Goal: Task Accomplishment & Management: Complete application form

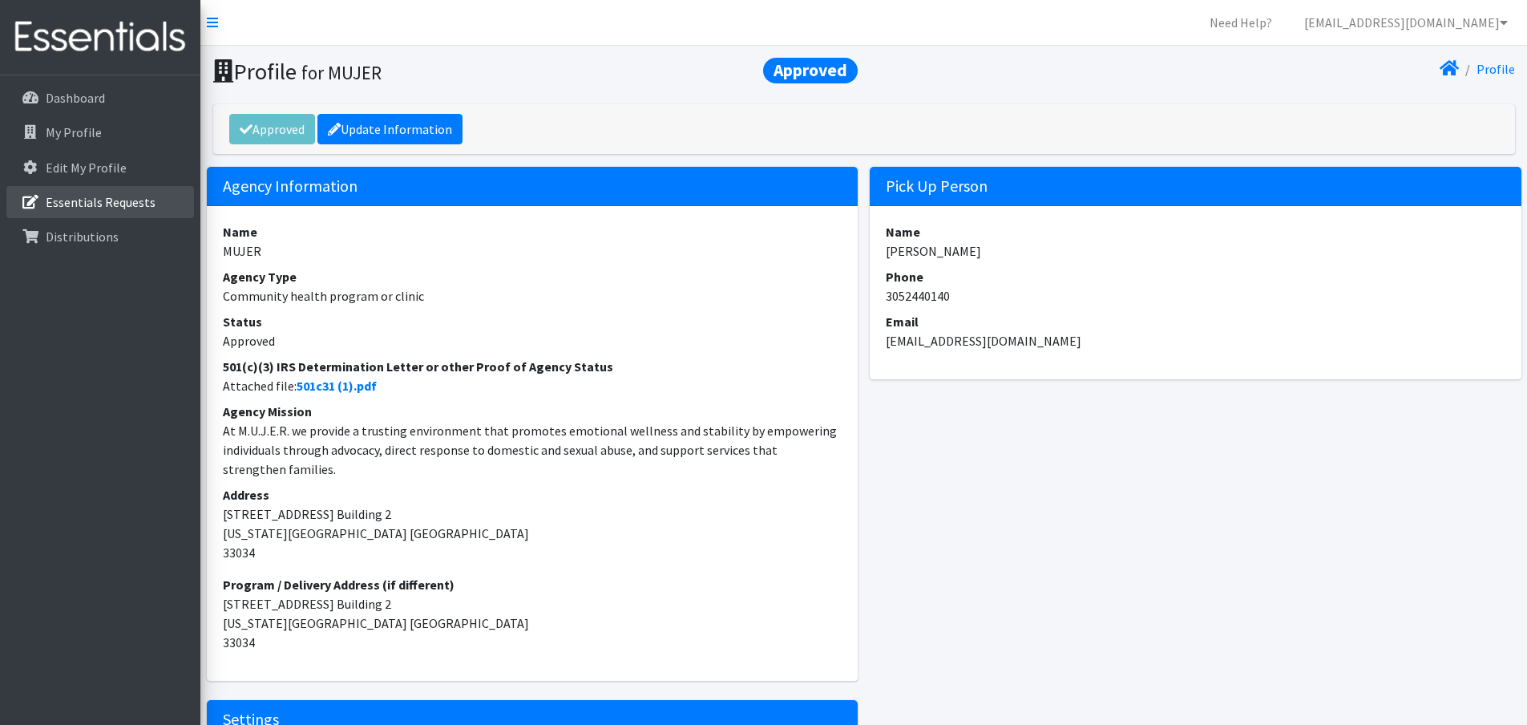
click at [46, 207] on p "Essentials Requests" at bounding box center [101, 202] width 110 height 16
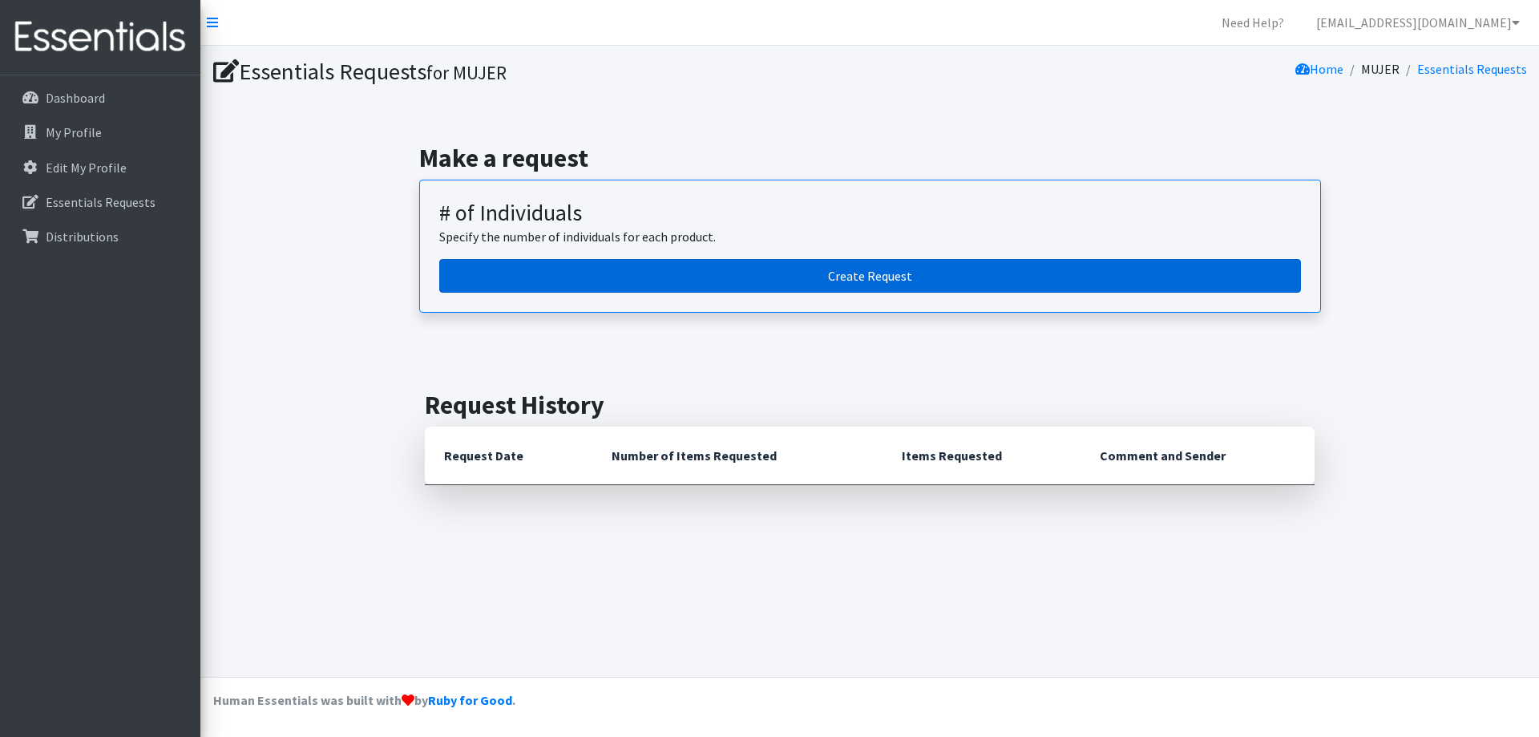
click at [886, 285] on link "Create Request" at bounding box center [870, 276] width 862 height 34
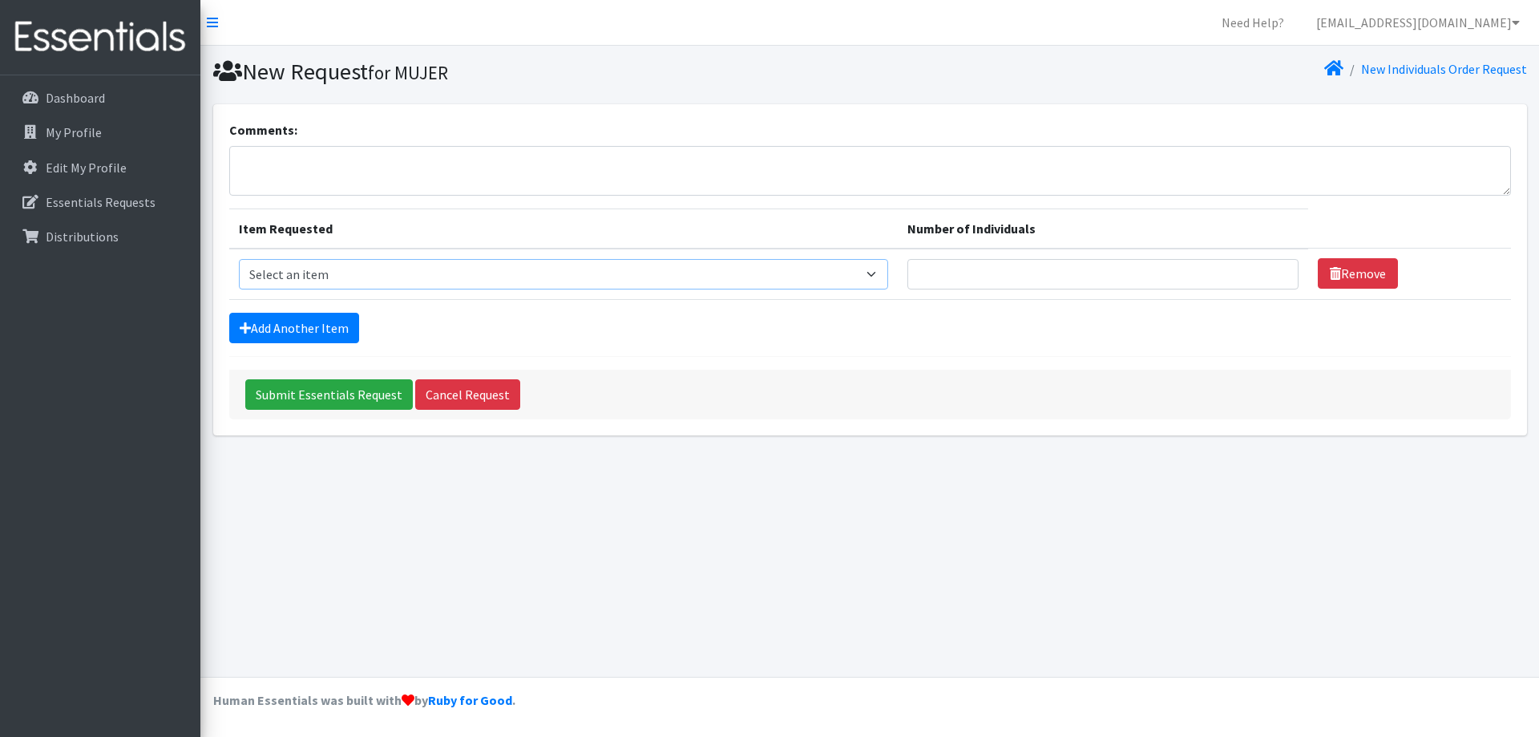
click at [664, 281] on select "Select an item # - Total number of kids being served with this order: Adult Clo…" at bounding box center [563, 274] width 649 height 30
click at [487, 275] on select "Select an item # - Total number of kids being served with this order: Adult Clo…" at bounding box center [563, 274] width 649 height 30
select select "2665"
click at [239, 259] on select "Select an item # - Total number of kids being served with this order: Adult Clo…" at bounding box center [563, 274] width 649 height 30
click at [1146, 275] on input "Number of Individuals" at bounding box center [1102, 274] width 391 height 30
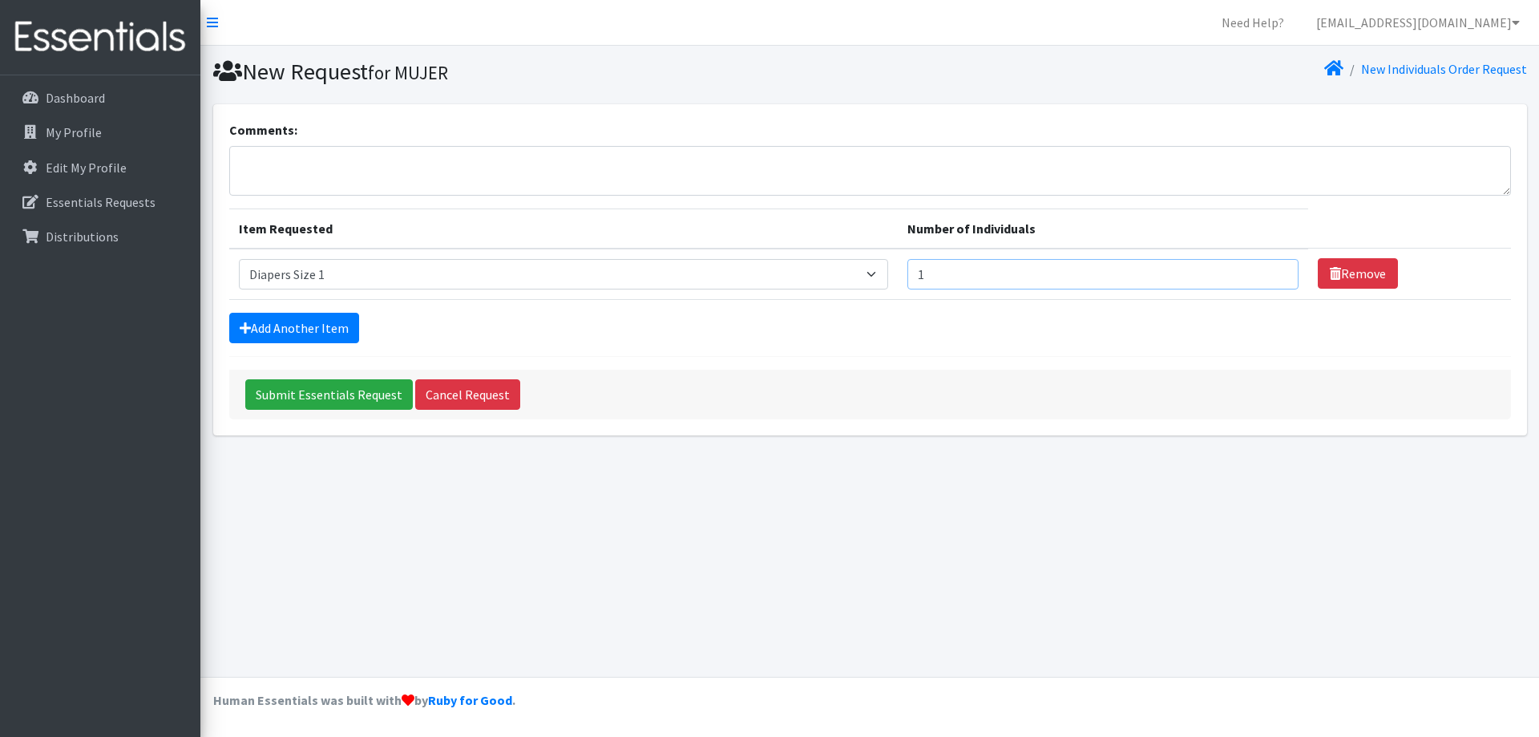
click at [1273, 277] on input "1" at bounding box center [1102, 274] width 391 height 30
click at [1273, 267] on input "2" at bounding box center [1102, 274] width 391 height 30
click at [1274, 268] on input "3" at bounding box center [1102, 274] width 391 height 30
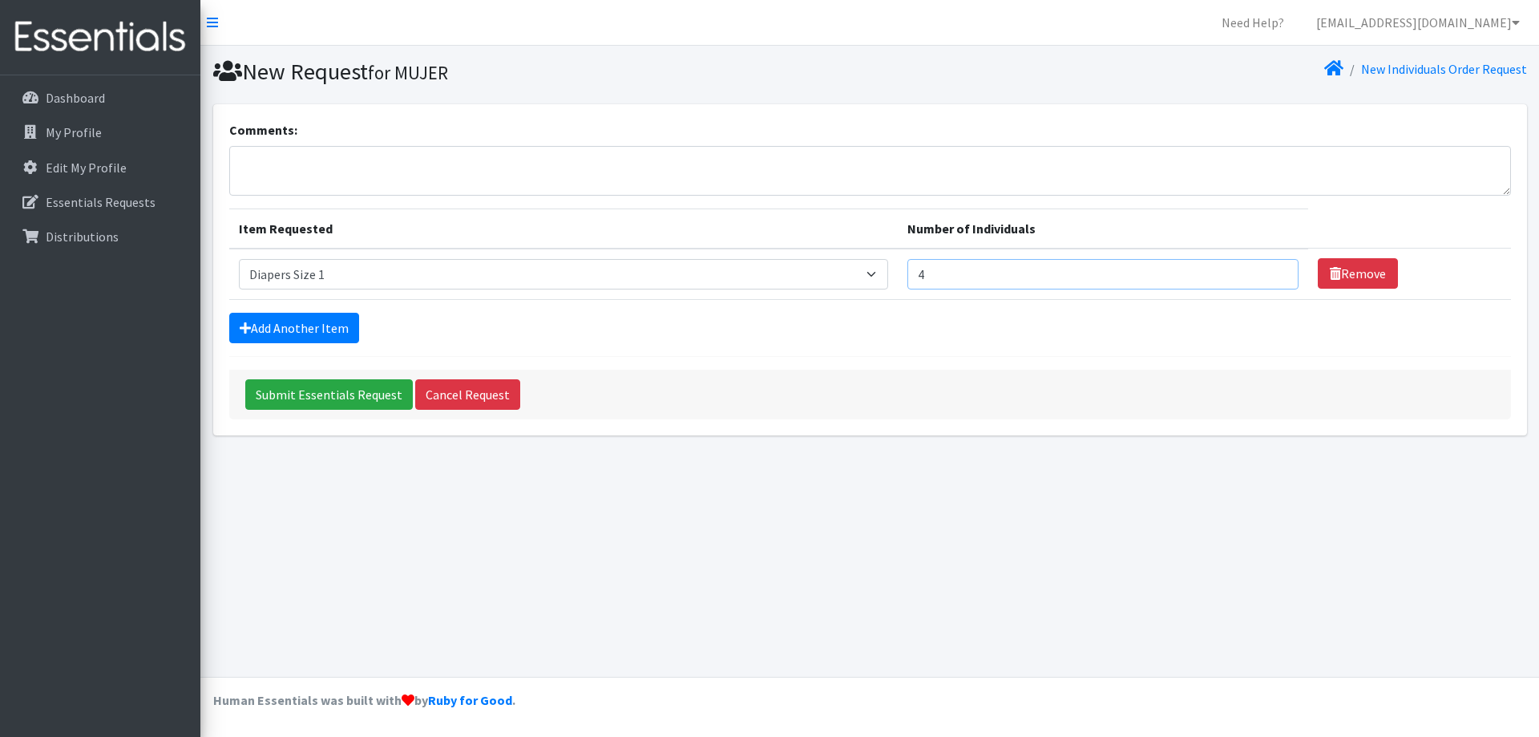
click at [1274, 268] on input "4" at bounding box center [1102, 274] width 391 height 30
click at [1272, 277] on input "3" at bounding box center [1102, 274] width 391 height 30
click at [1272, 277] on input "2" at bounding box center [1102, 274] width 391 height 30
click at [1272, 277] on input "1" at bounding box center [1102, 274] width 391 height 30
type input "2"
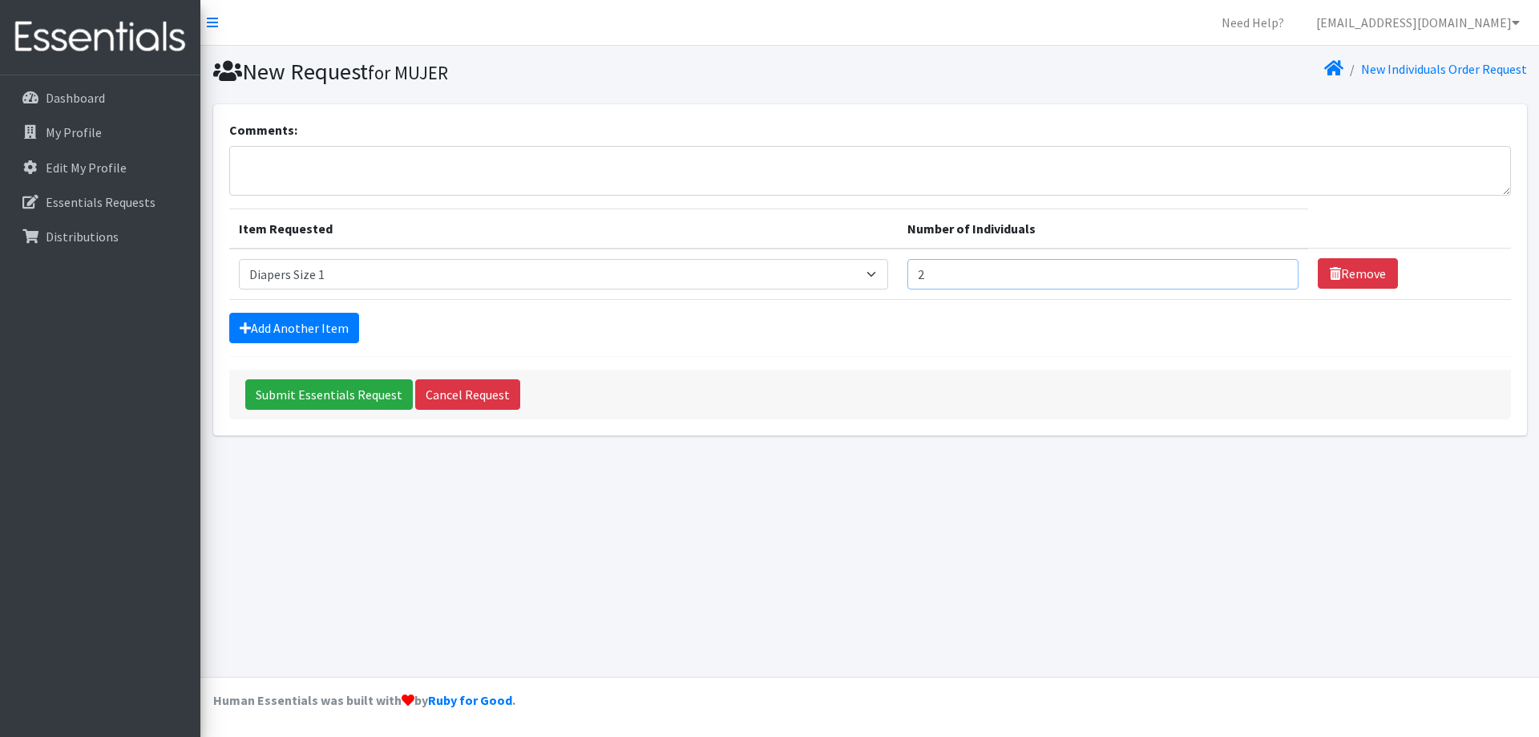
click at [1275, 272] on input "2" at bounding box center [1102, 274] width 391 height 30
click at [310, 329] on link "Add Another Item" at bounding box center [294, 328] width 130 height 30
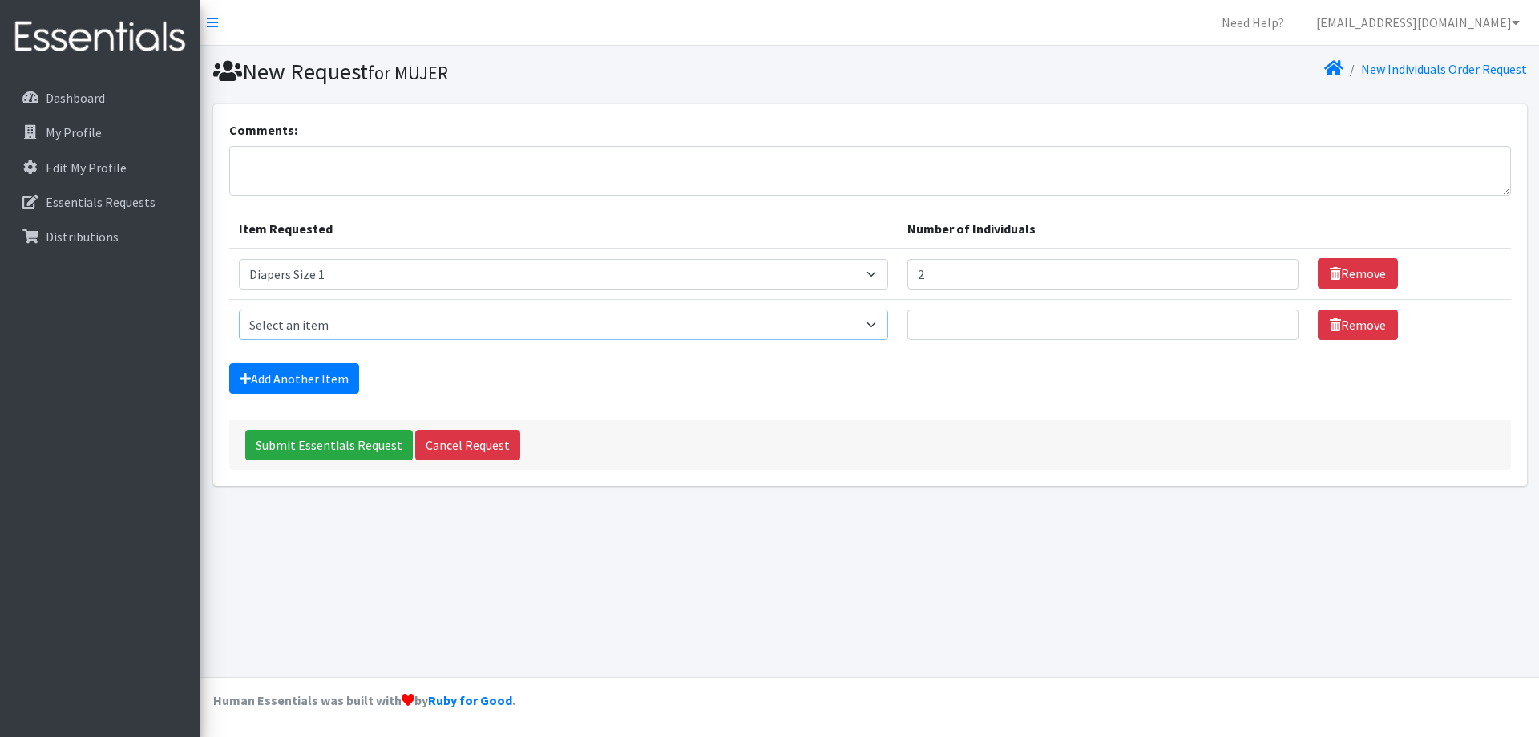
click at [880, 332] on select "Select an item # - Total number of kids being served with this order: Adult Clo…" at bounding box center [563, 324] width 649 height 30
select select "2668"
click at [239, 309] on select "Select an item # - Total number of kids being served with this order: Adult Clo…" at bounding box center [563, 324] width 649 height 30
click at [1274, 320] on input "1" at bounding box center [1102, 324] width 391 height 30
type input "2"
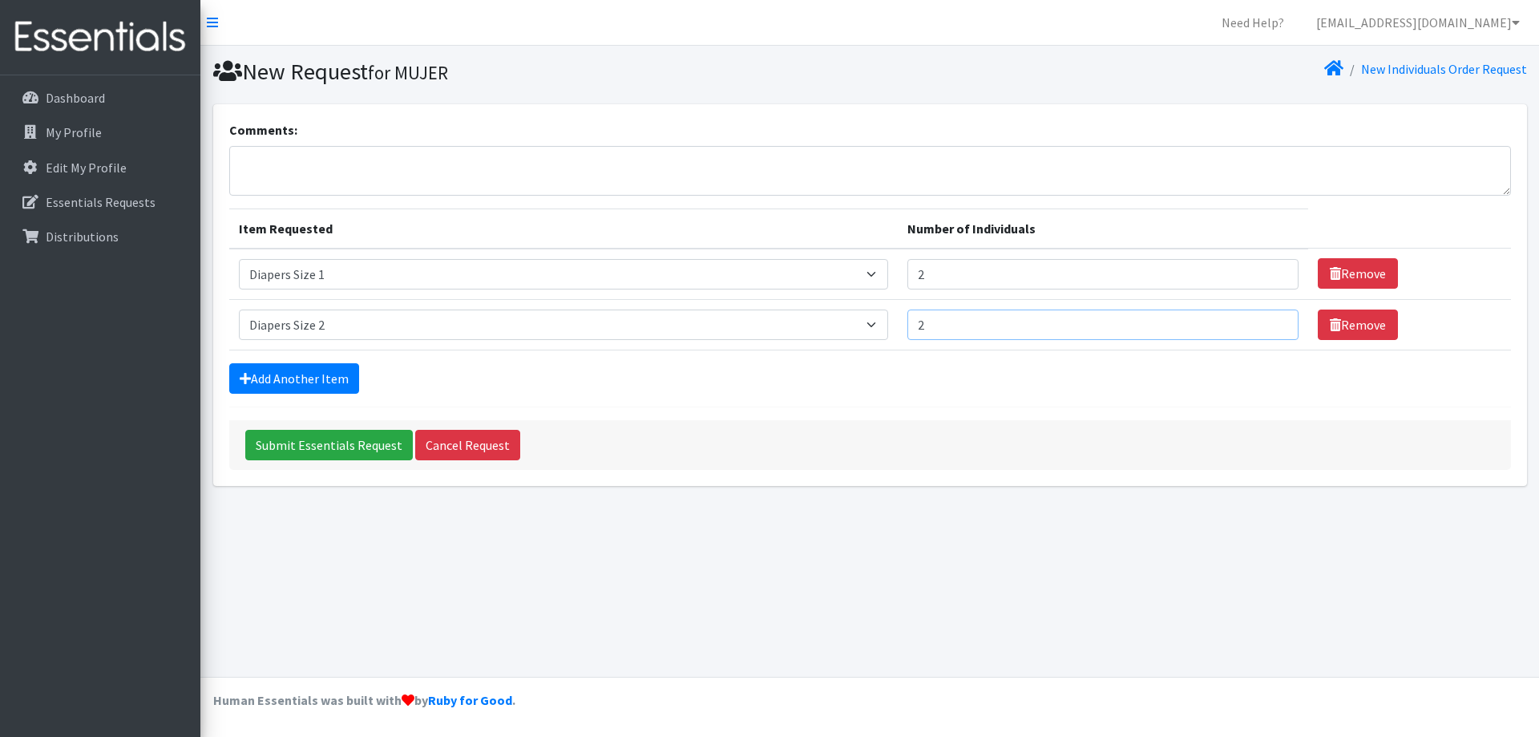
click at [1274, 320] on input "2" at bounding box center [1102, 324] width 391 height 30
click at [333, 374] on link "Add Another Item" at bounding box center [294, 378] width 130 height 30
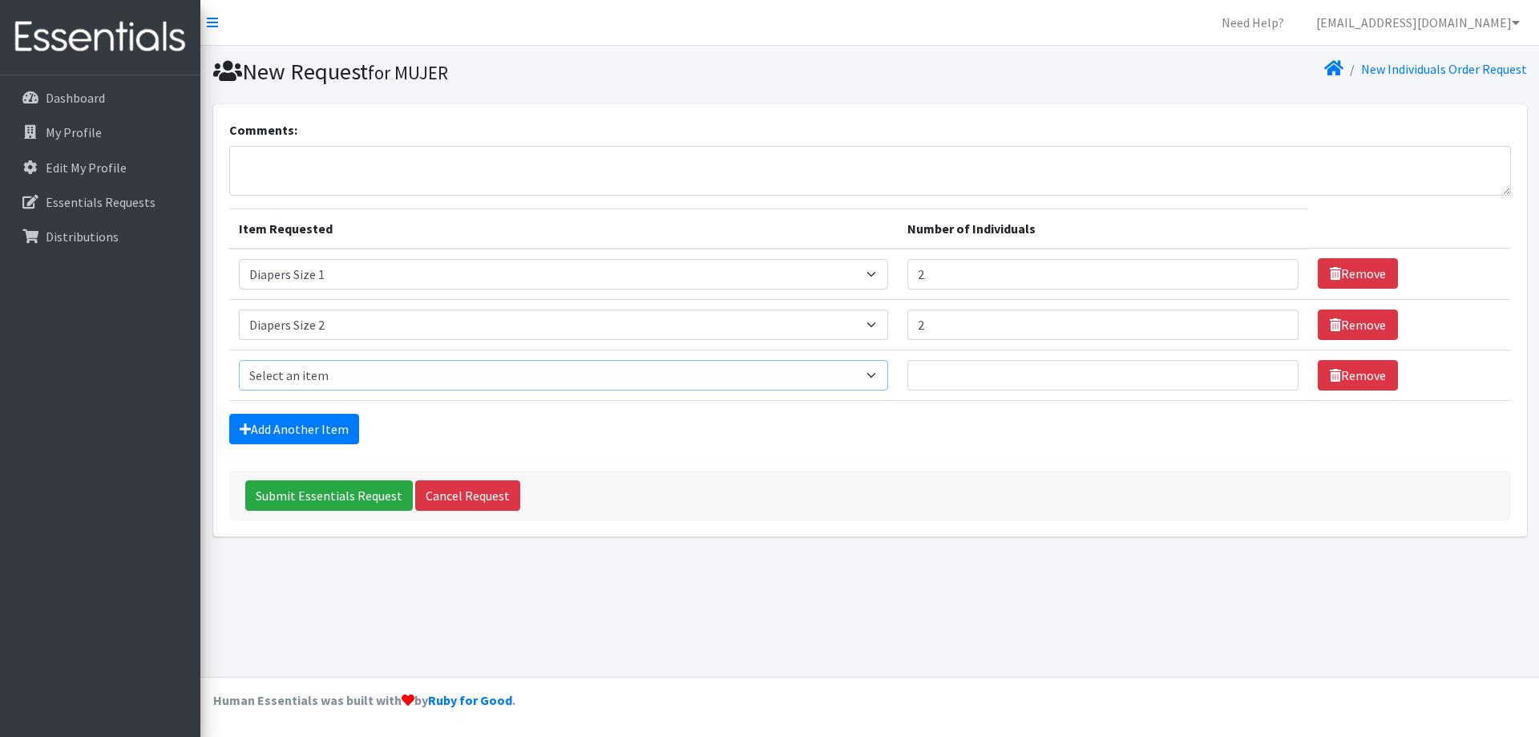
click at [313, 363] on select "Select an item # - Total number of kids being served with this order: Adult Clo…" at bounding box center [563, 375] width 649 height 30
select select "2655"
click at [239, 360] on select "Select an item # - Total number of kids being served with this order: Adult Clo…" at bounding box center [563, 375] width 649 height 30
click at [1271, 367] on input "1" at bounding box center [1102, 375] width 391 height 30
type input "2"
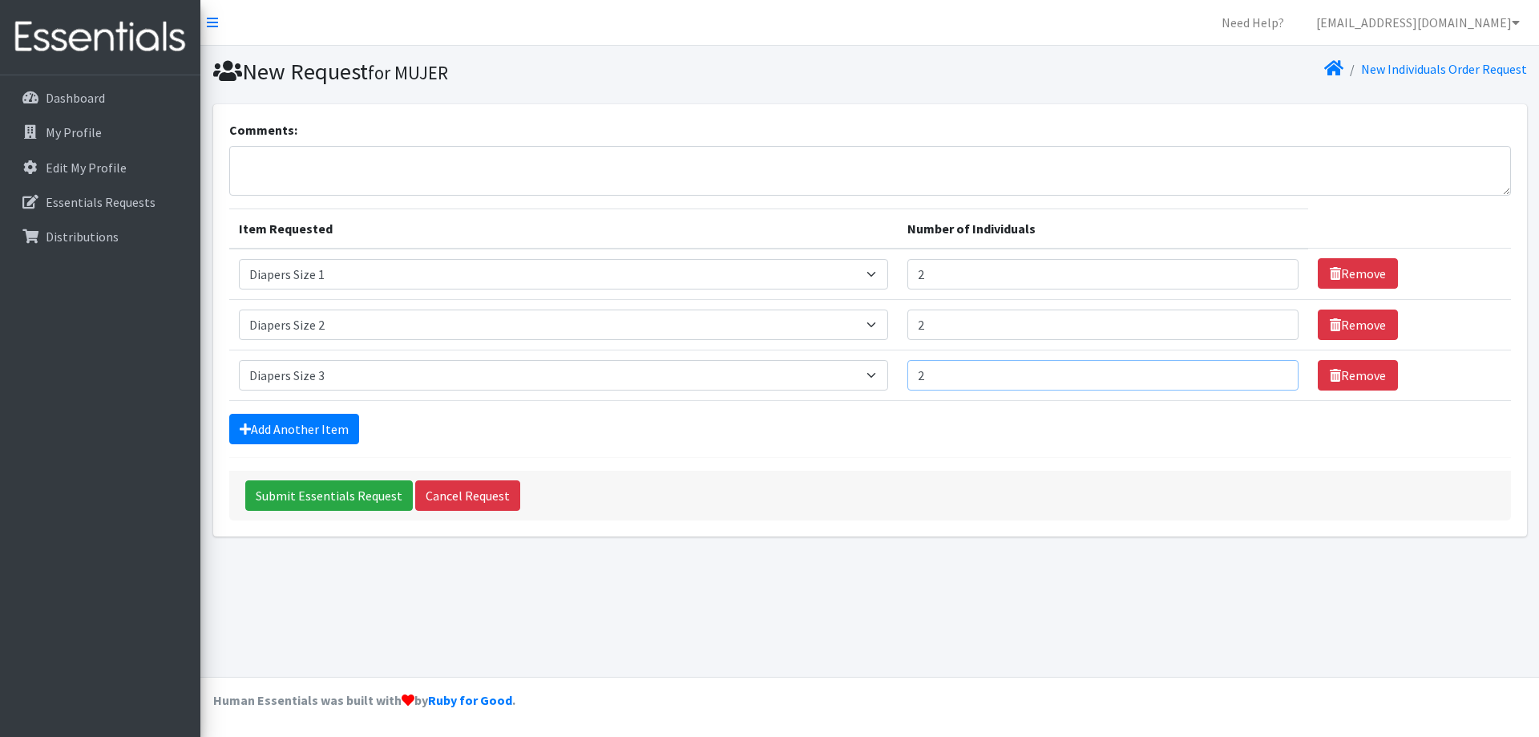
click at [1271, 367] on input "2" at bounding box center [1102, 375] width 391 height 30
click at [338, 432] on link "Add Another Item" at bounding box center [294, 429] width 130 height 30
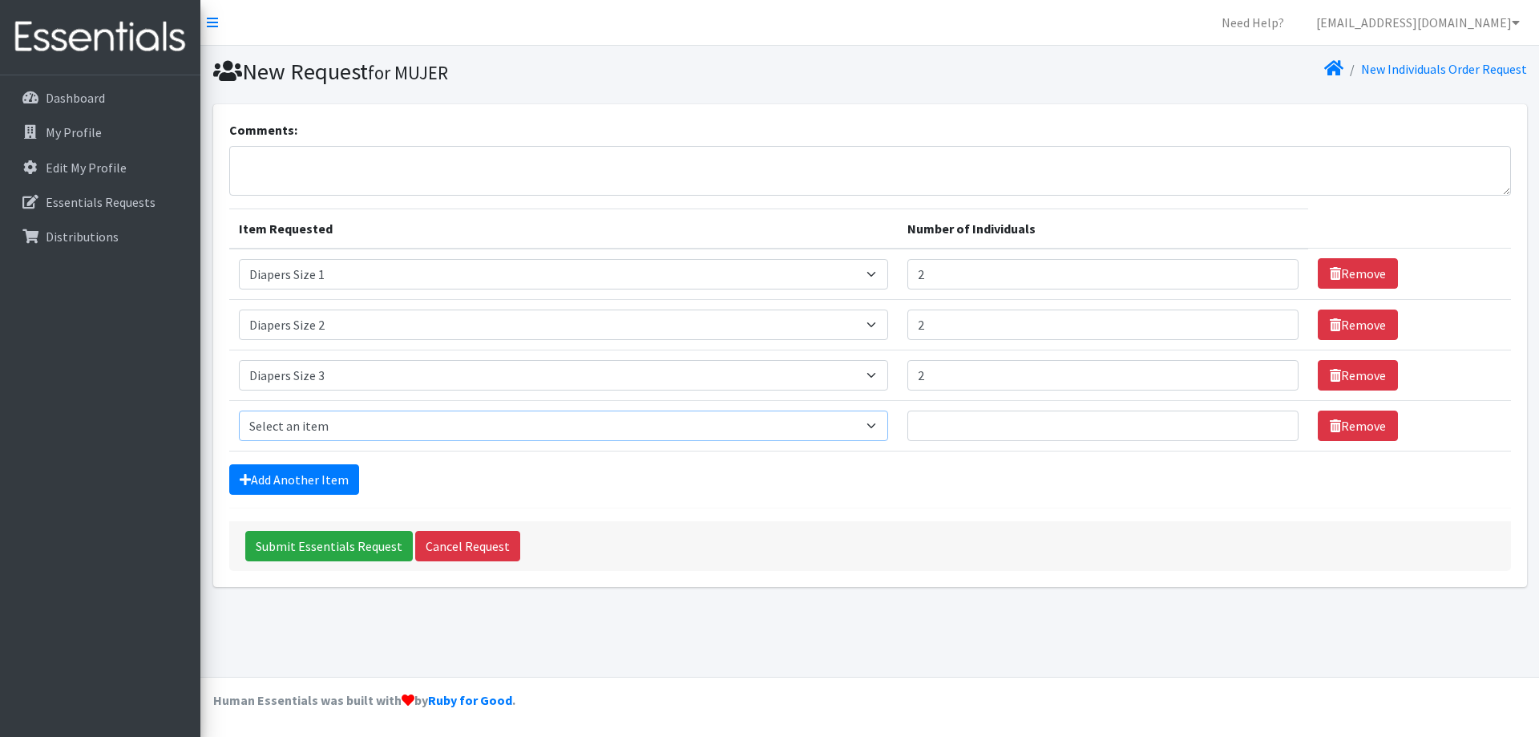
click at [326, 422] on select "Select an item # - Total number of kids being served with this order: Adult Clo…" at bounding box center [563, 425] width 649 height 30
select select "2661"
click at [239, 410] on select "Select an item # - Total number of kids being served with this order: Adult Clo…" at bounding box center [563, 425] width 649 height 30
click at [1272, 425] on input "1" at bounding box center [1102, 425] width 391 height 30
type input "2"
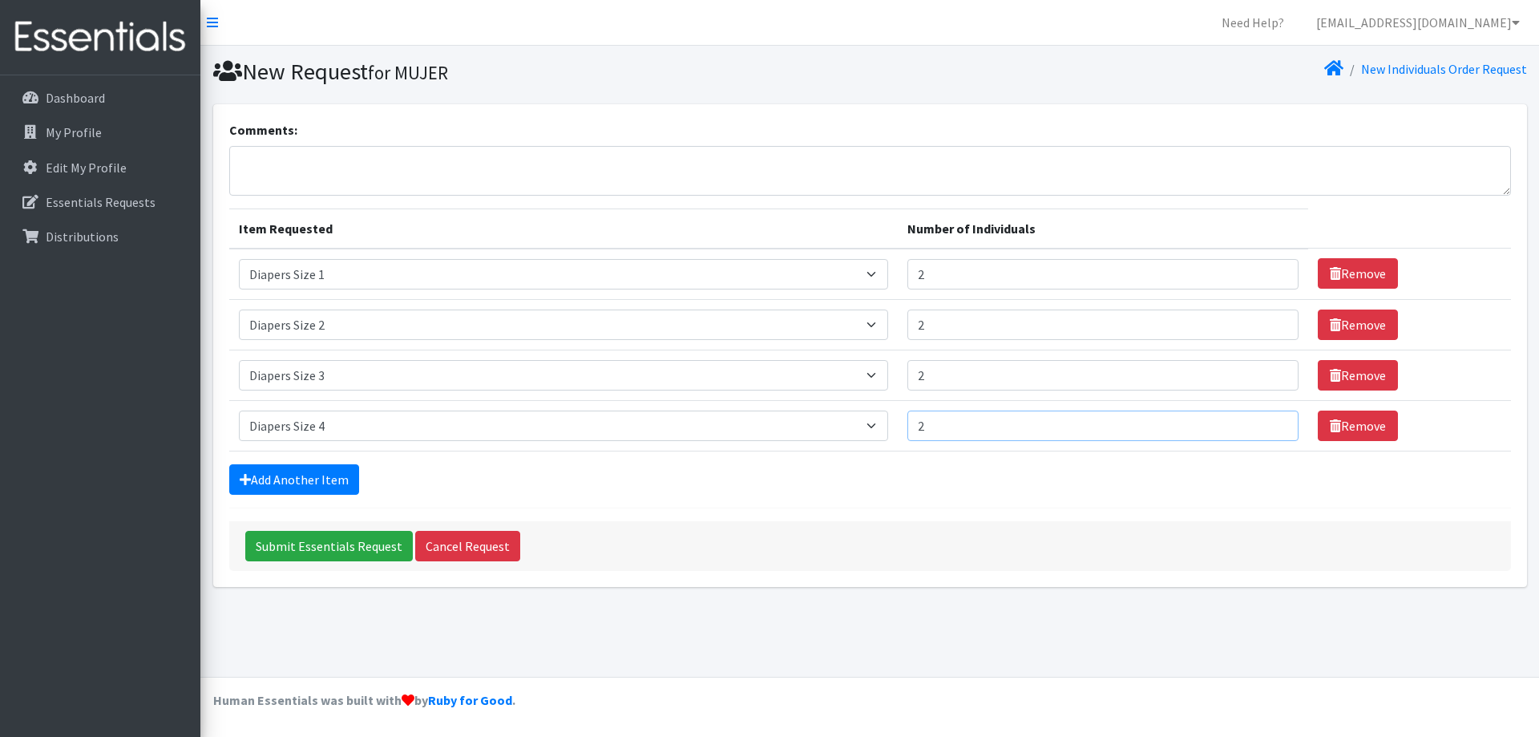
click at [1272, 425] on input "2" at bounding box center [1102, 425] width 391 height 30
click at [286, 483] on link "Add Another Item" at bounding box center [294, 479] width 130 height 30
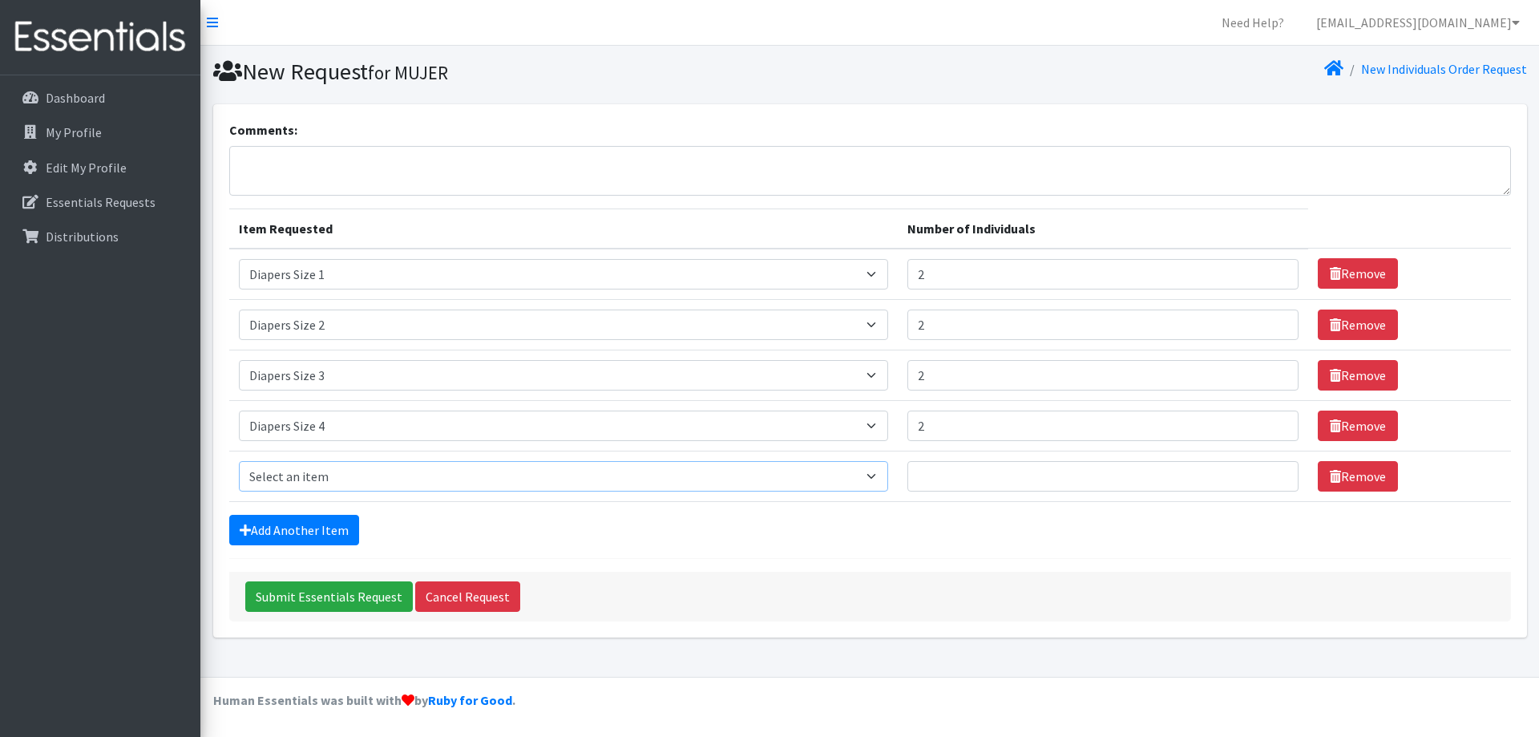
click at [307, 483] on select "Select an item # - Total number of kids being served with this order: Adult Clo…" at bounding box center [563, 476] width 649 height 30
select select "2652"
click at [239, 461] on select "Select an item # - Total number of kids being served with this order: Adult Clo…" at bounding box center [563, 476] width 649 height 30
click at [1271, 476] on input "1" at bounding box center [1102, 476] width 391 height 30
type input "2"
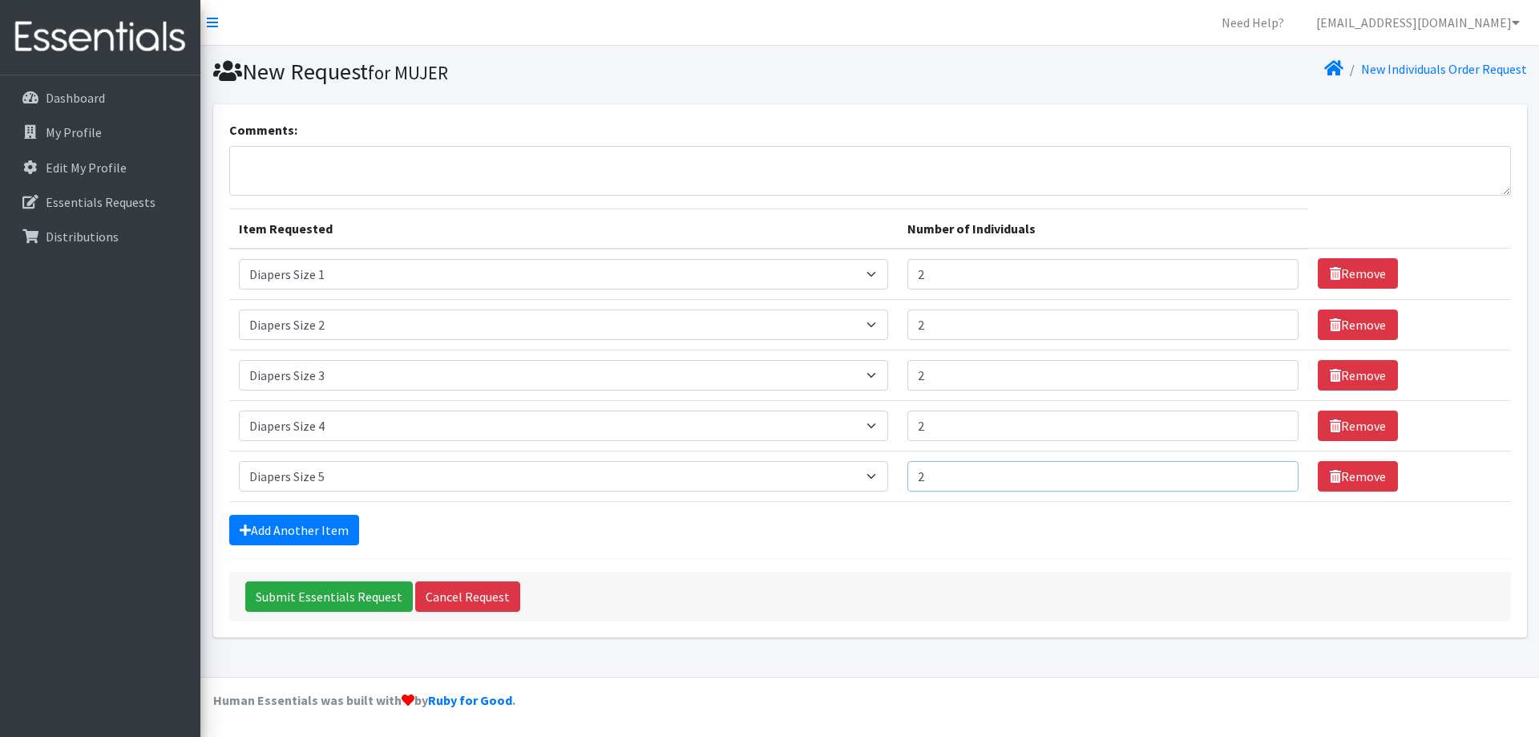
click at [1271, 475] on input "2" at bounding box center [1102, 476] width 391 height 30
click at [306, 531] on link "Add Another Item" at bounding box center [294, 530] width 130 height 30
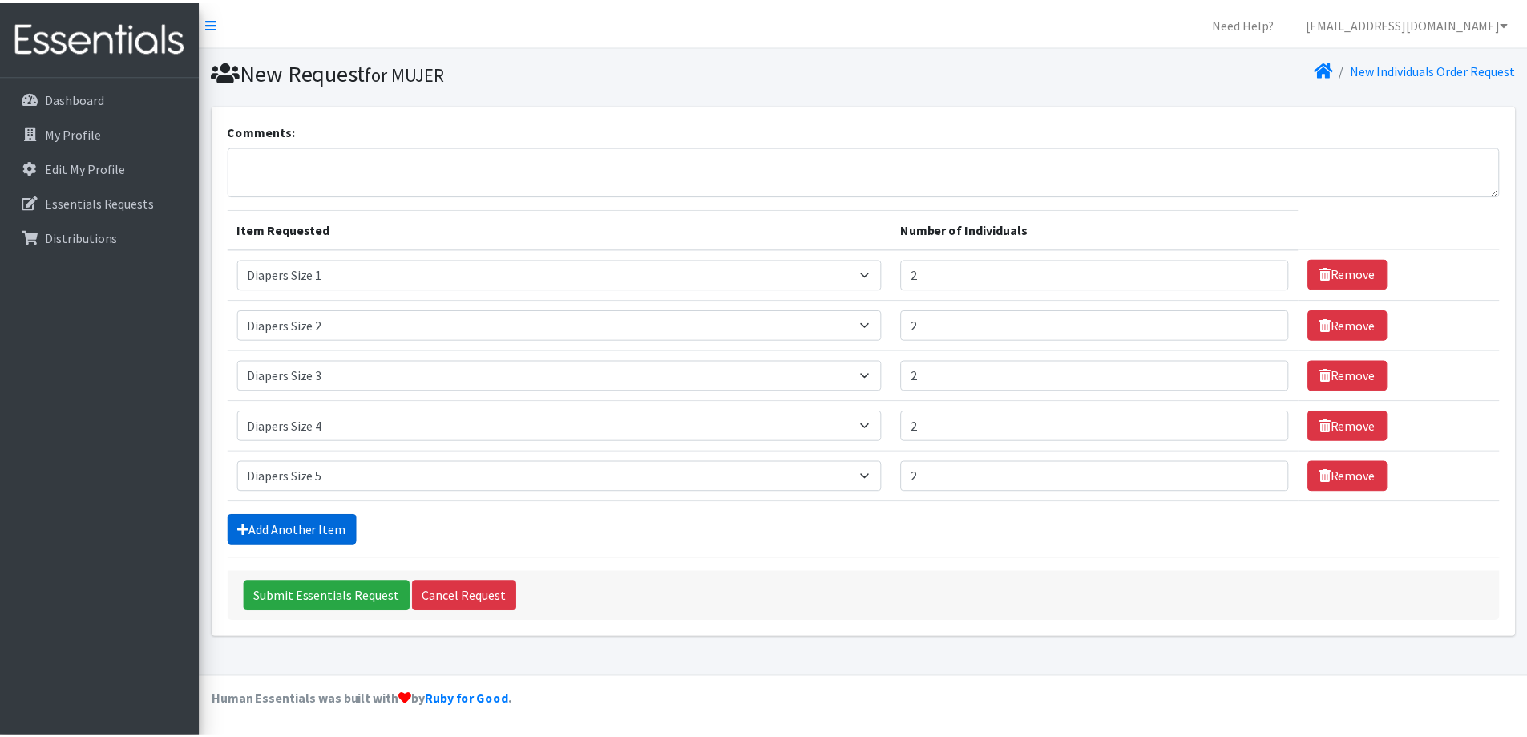
scroll to position [24, 0]
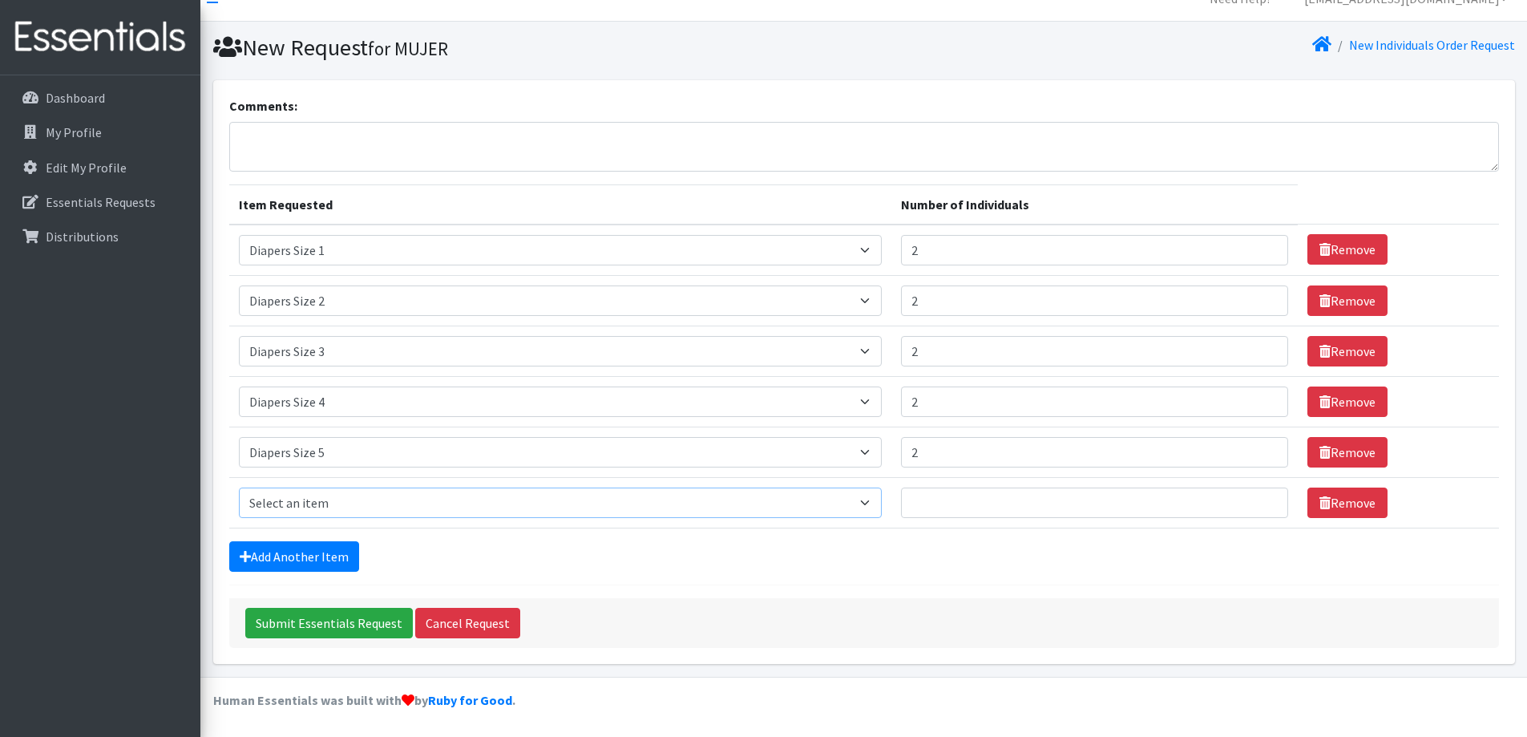
click at [318, 503] on select "Select an item # - Total number of kids being served with this order: Adult Clo…" at bounding box center [560, 502] width 643 height 30
select select "2674"
click at [239, 487] on select "Select an item # - Total number of kids being served with this order: Adult Clo…" at bounding box center [560, 502] width 643 height 30
click at [1259, 501] on input "1" at bounding box center [1094, 502] width 387 height 30
type input "2"
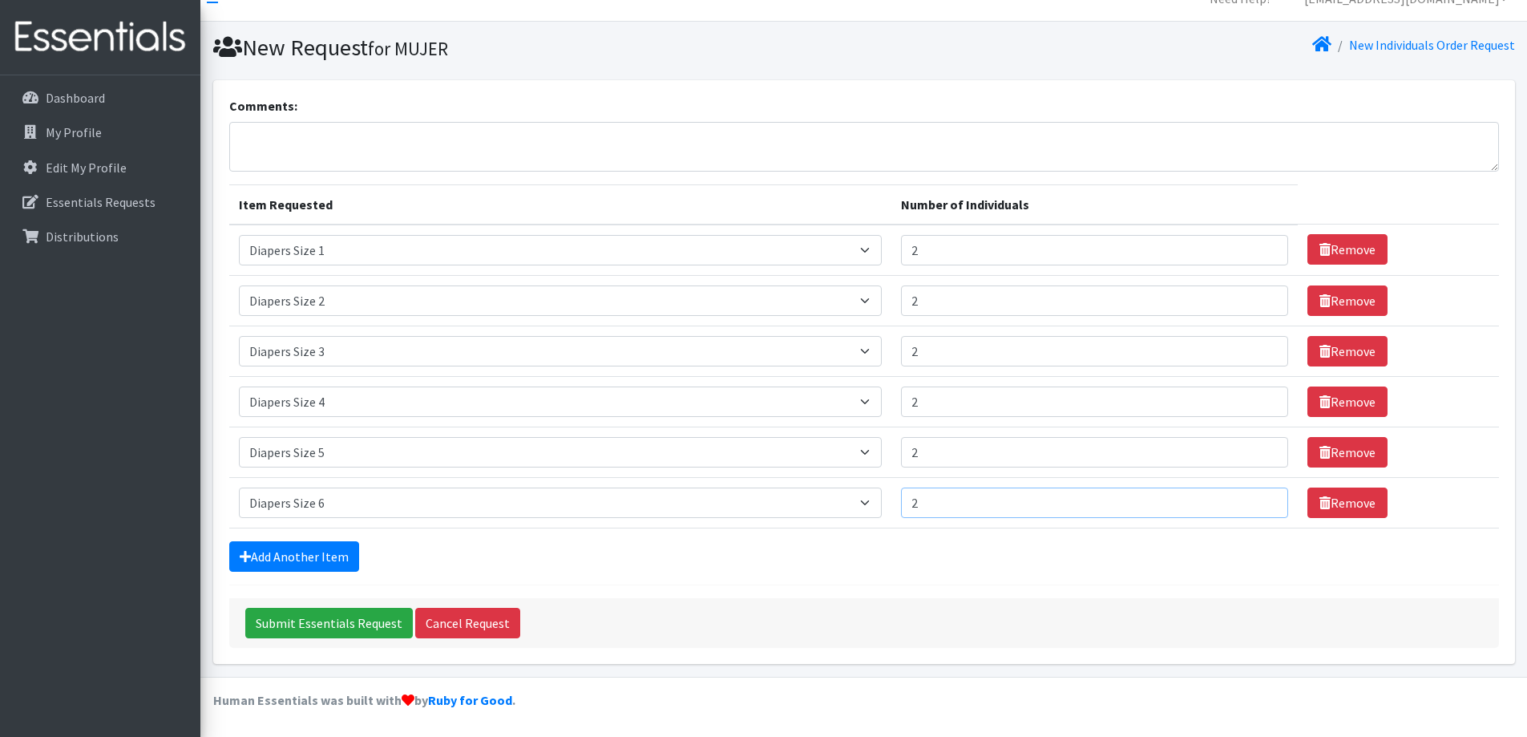
click at [1259, 501] on input "2" at bounding box center [1094, 502] width 387 height 30
click at [337, 557] on link "Add Another Item" at bounding box center [294, 556] width 130 height 30
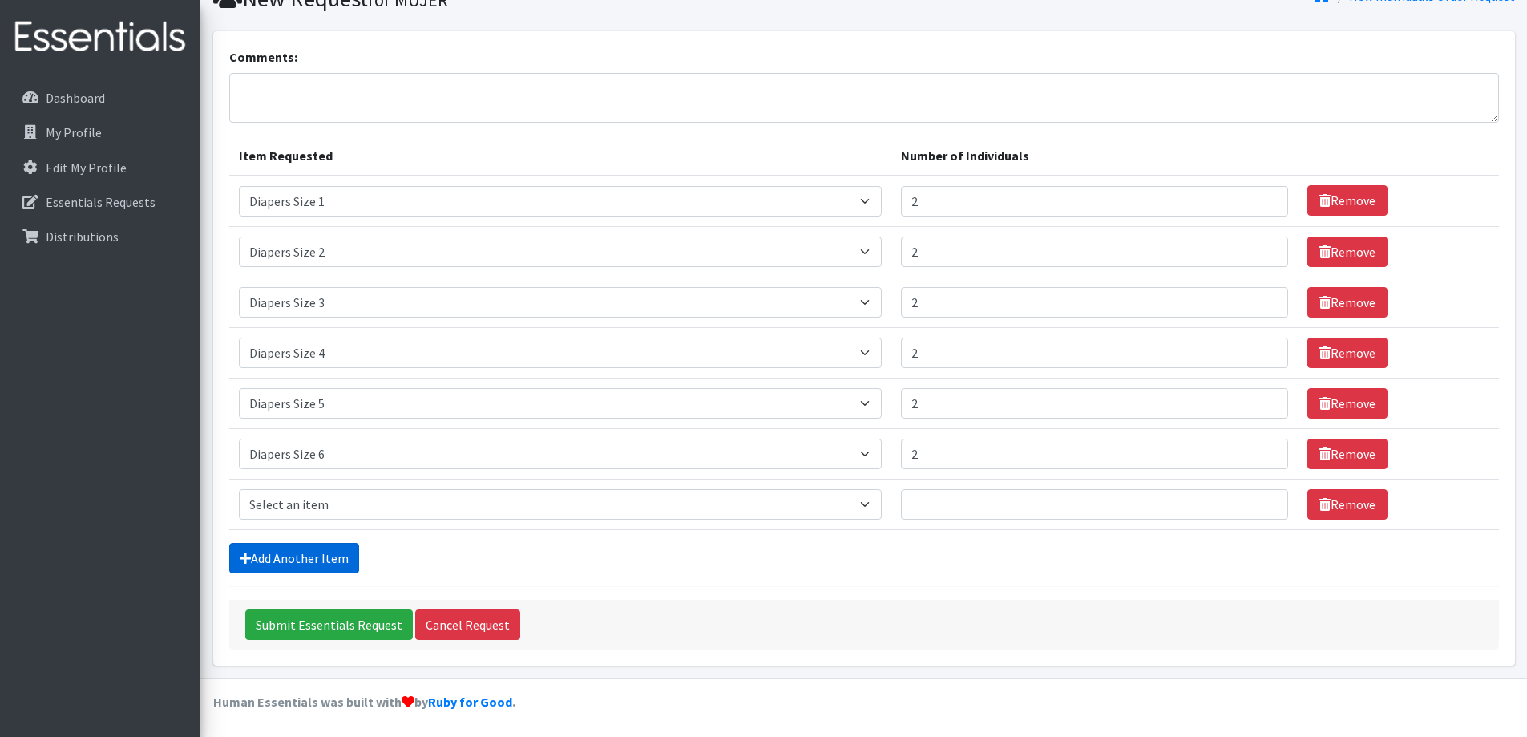
scroll to position [75, 0]
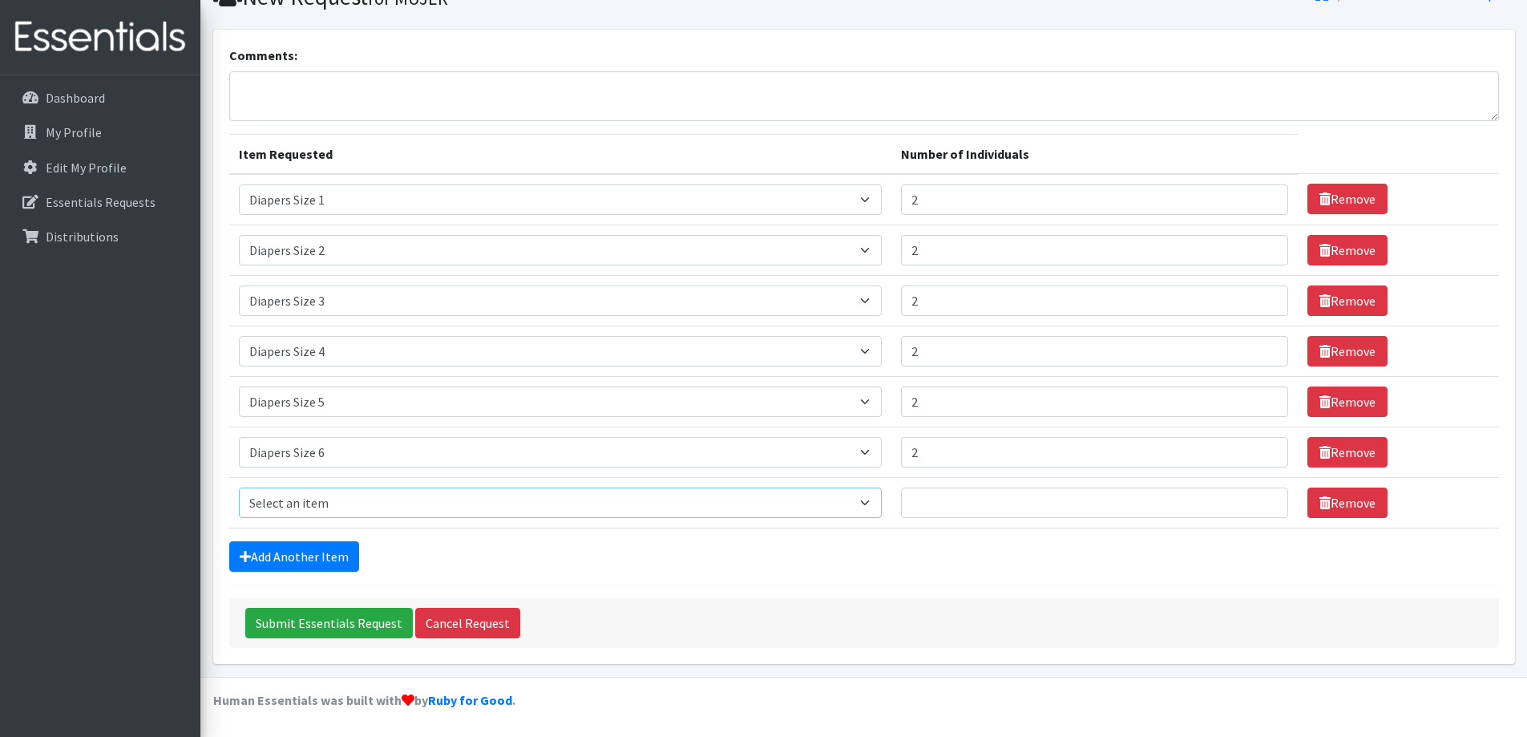
click at [384, 511] on select "Select an item # - Total number of kids being served with this order: Adult Clo…" at bounding box center [560, 502] width 643 height 30
select select "2644"
click at [239, 487] on select "Select an item # - Total number of kids being served with this order: Adult Clo…" at bounding box center [560, 502] width 643 height 30
click at [1260, 499] on input "1" at bounding box center [1094, 502] width 387 height 30
click at [1259, 499] on input "2" at bounding box center [1094, 502] width 387 height 30
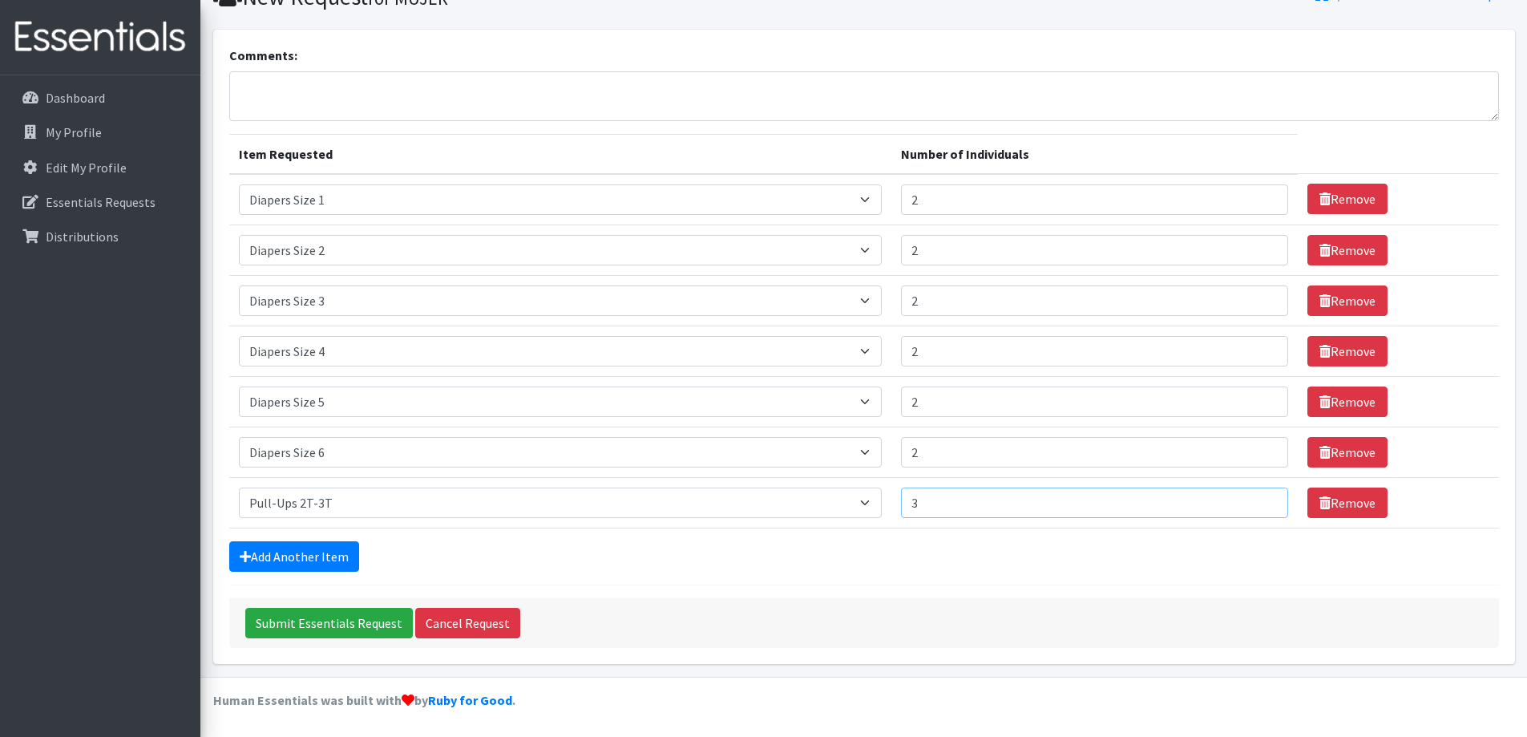
click at [1260, 499] on input "3" at bounding box center [1094, 502] width 387 height 30
click at [1262, 505] on input "2" at bounding box center [1094, 502] width 387 height 30
type input "3"
click at [1262, 499] on input "3" at bounding box center [1094, 502] width 387 height 30
click at [327, 554] on link "Add Another Item" at bounding box center [294, 556] width 130 height 30
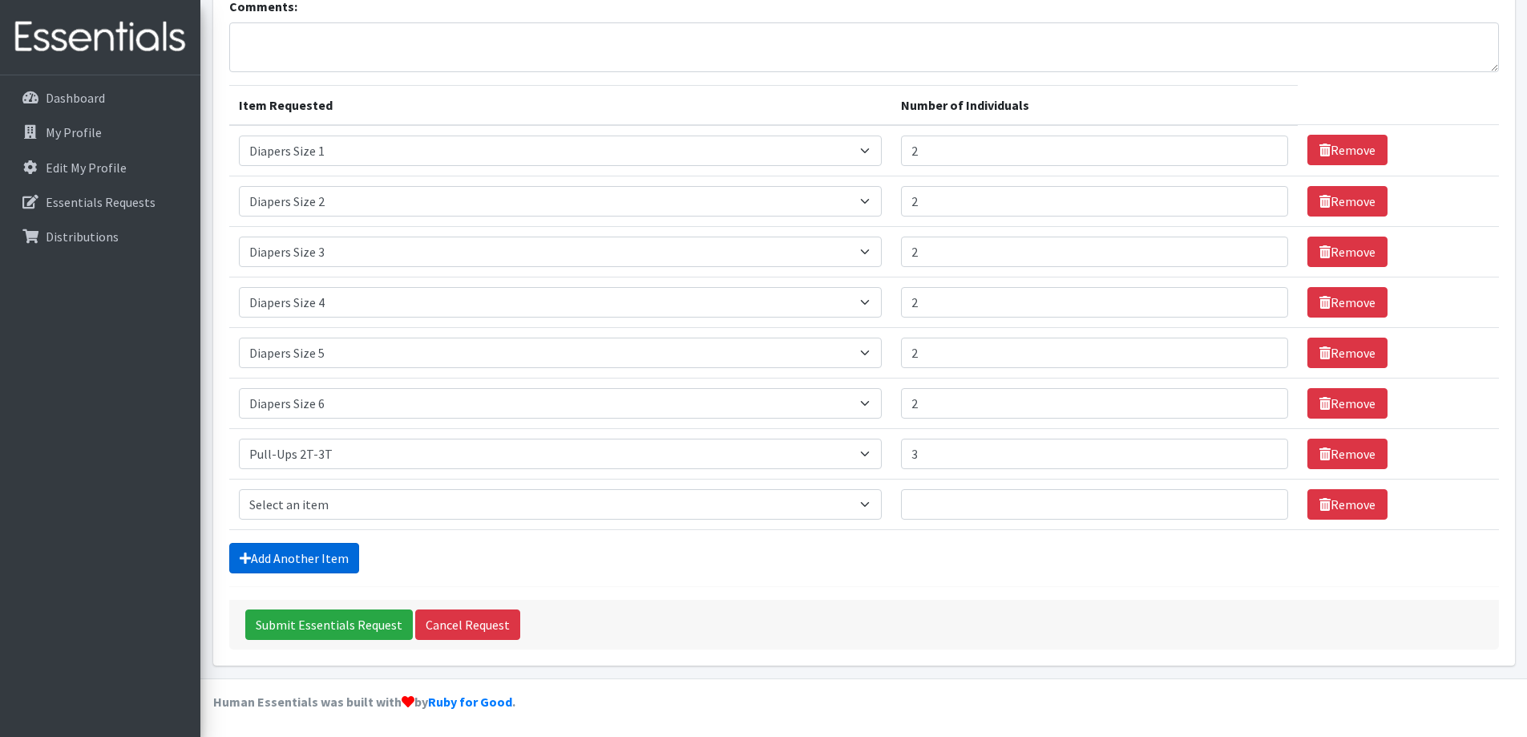
scroll to position [125, 0]
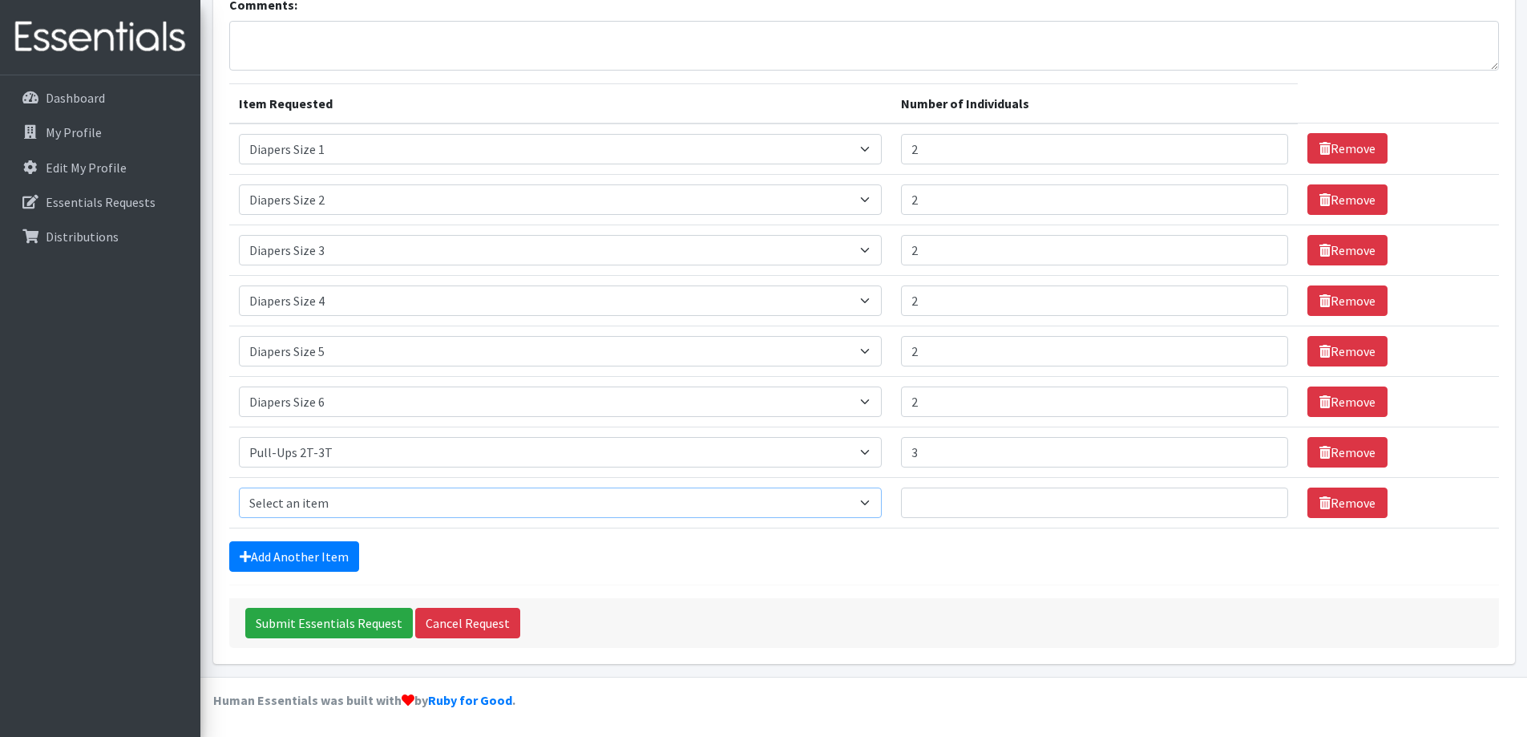
click at [354, 511] on select "Select an item # - Total number of kids being served with this order: Adult Clo…" at bounding box center [560, 502] width 643 height 30
select select "2679"
click at [239, 487] on select "Select an item # - Total number of kids being served with this order: Adult Clo…" at bounding box center [560, 502] width 643 height 30
click at [1265, 499] on input "1" at bounding box center [1094, 502] width 387 height 30
type input "2"
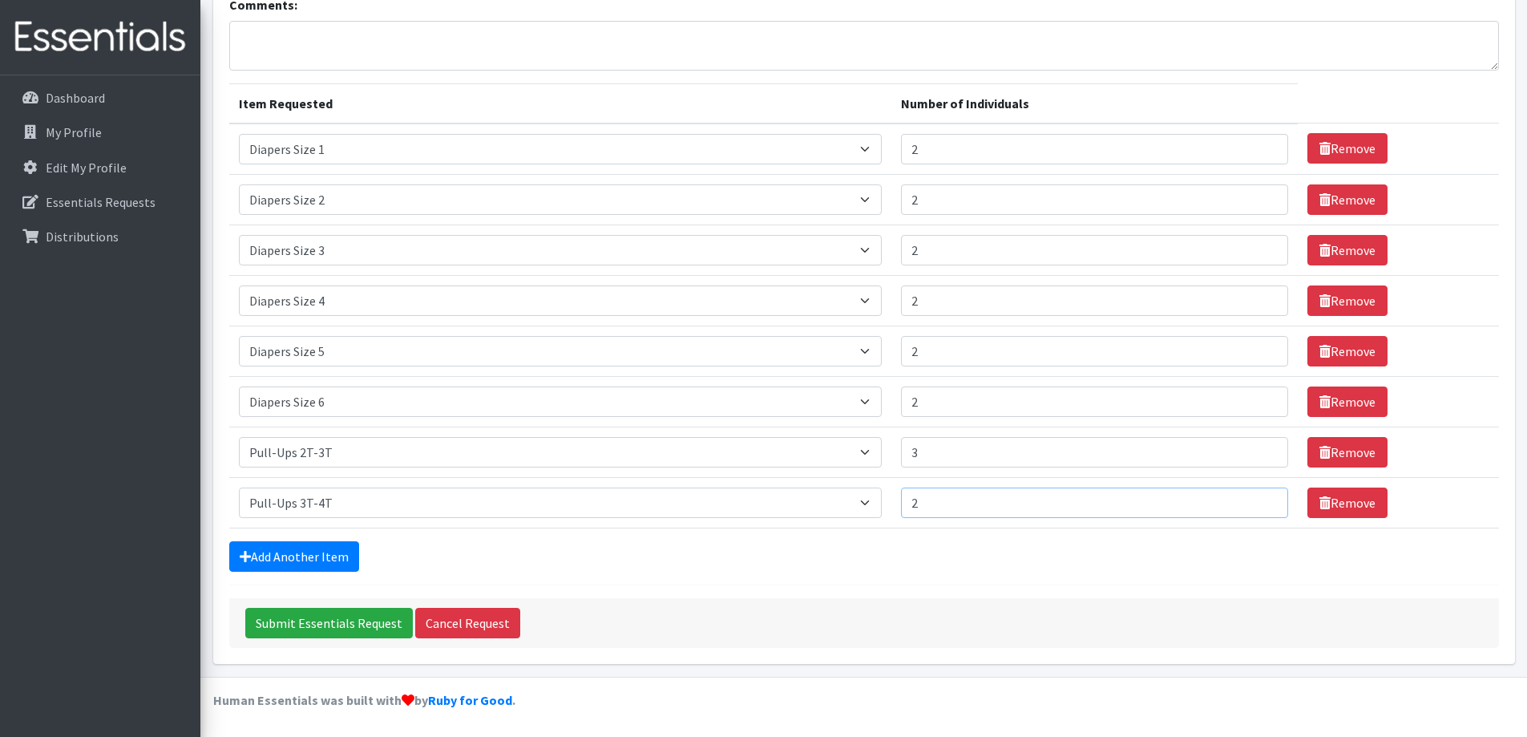
click at [1265, 499] on input "2" at bounding box center [1094, 502] width 387 height 30
click at [327, 555] on link "Add Another Item" at bounding box center [294, 556] width 130 height 30
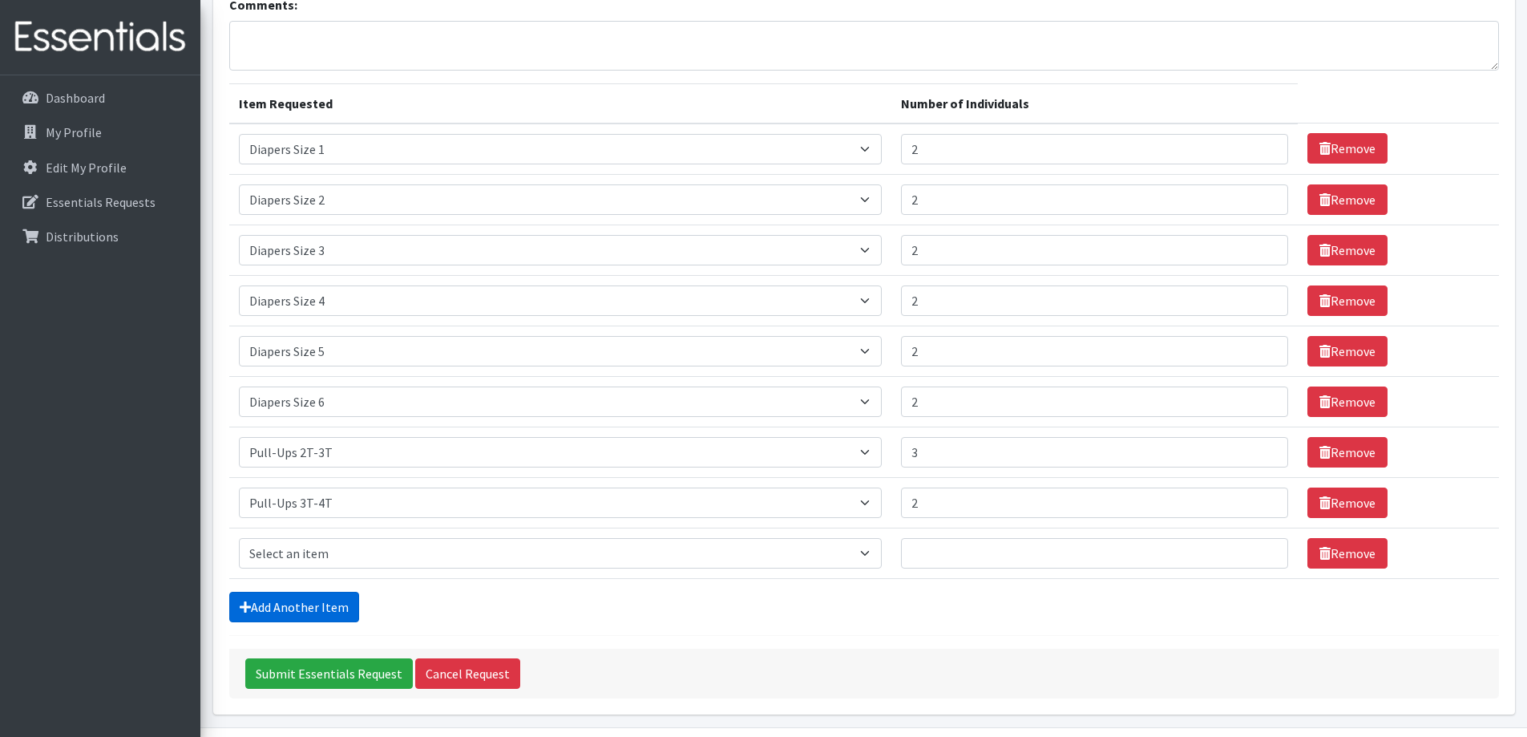
scroll to position [176, 0]
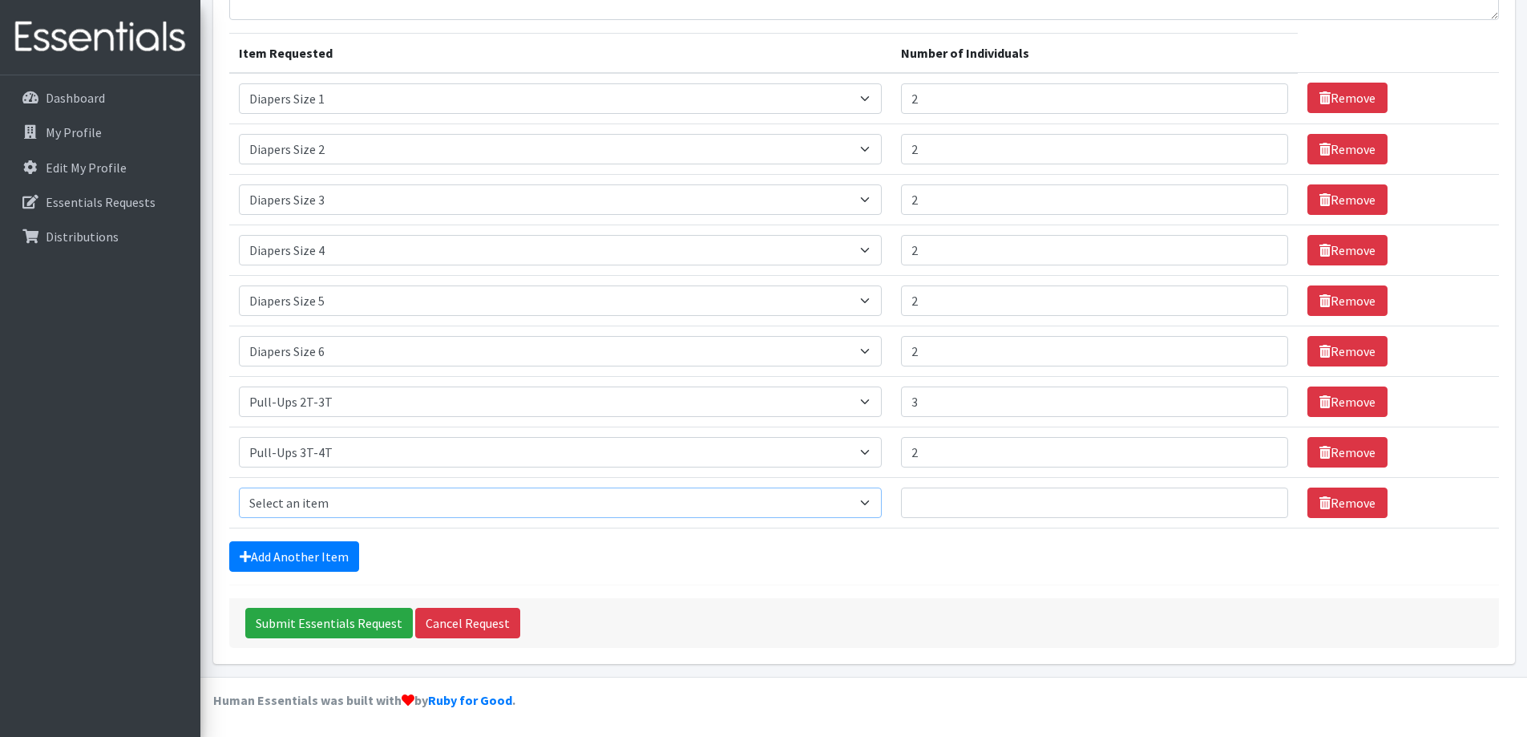
click at [307, 503] on select "Select an item # - Total number of kids being served with this order: Adult Clo…" at bounding box center [560, 502] width 643 height 30
select select "2680"
click at [239, 487] on select "Select an item # - Total number of kids being served with this order: Adult Clo…" at bounding box center [560, 502] width 643 height 30
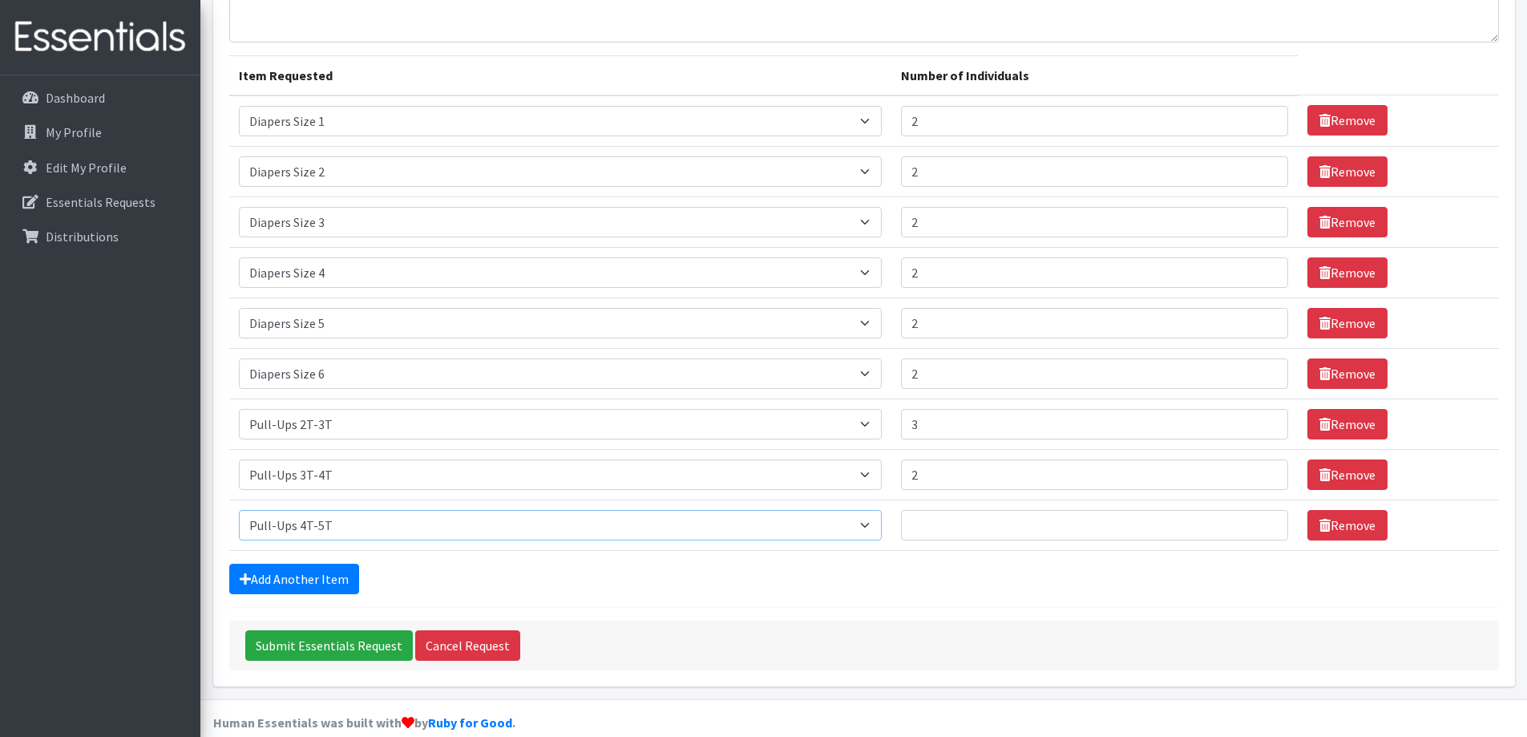
scroll to position [160, 0]
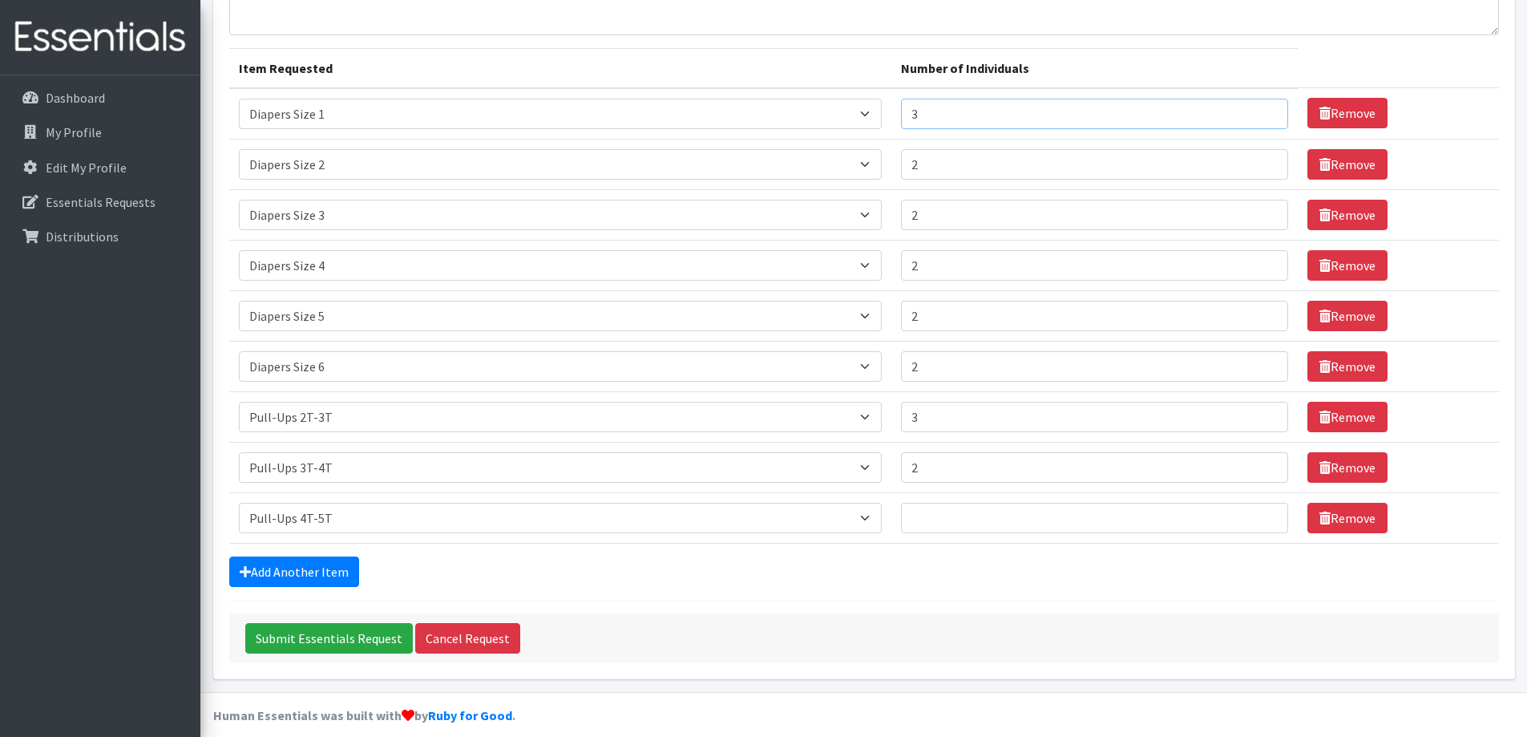
type input "3"
click at [1257, 111] on input "3" at bounding box center [1094, 114] width 387 height 30
type input "3"
click at [1263, 159] on input "3" at bounding box center [1094, 164] width 387 height 30
type input "3"
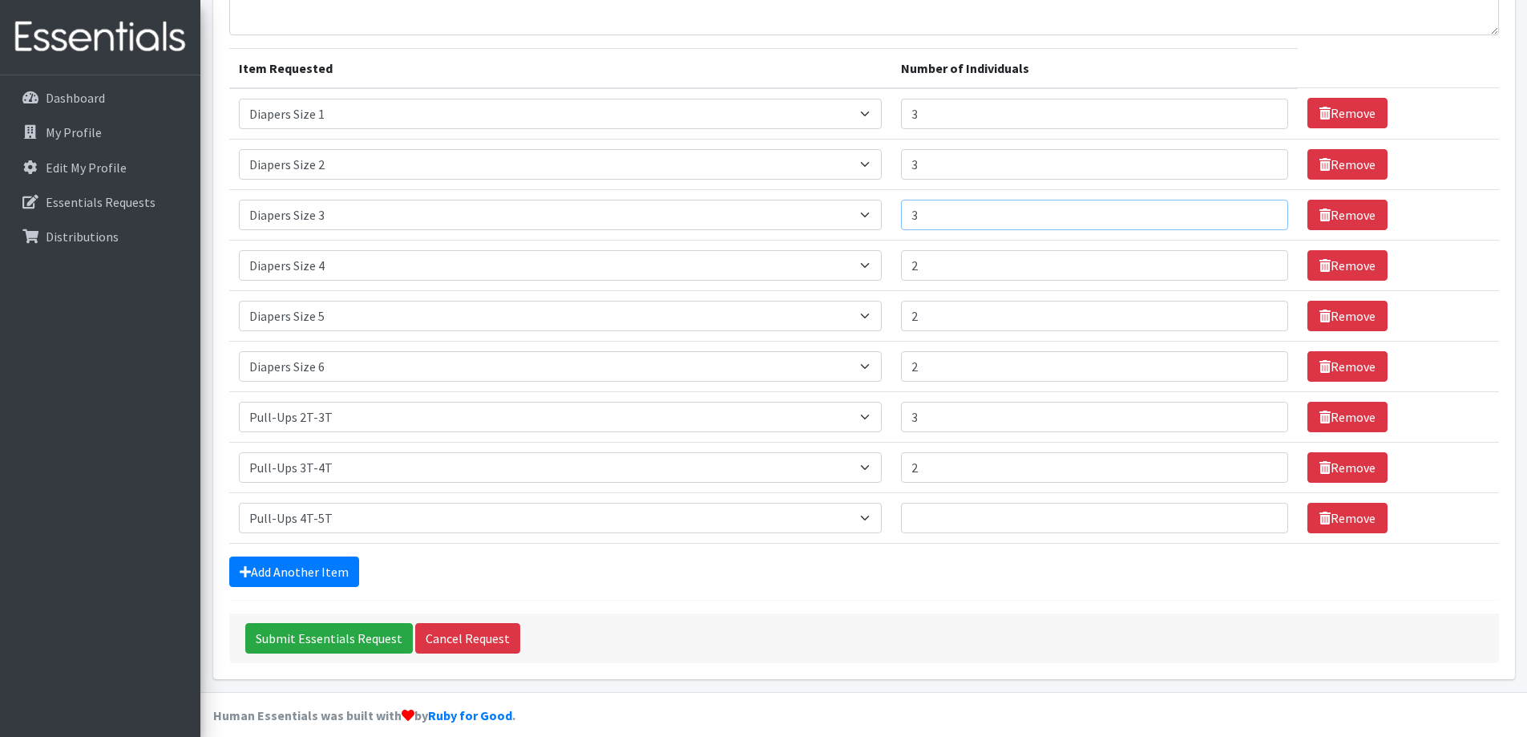
click at [1259, 211] on input "3" at bounding box center [1094, 215] width 387 height 30
type input "3"
click at [1263, 262] on input "3" at bounding box center [1094, 265] width 387 height 30
type input "3"
click at [1262, 311] on input "3" at bounding box center [1094, 316] width 387 height 30
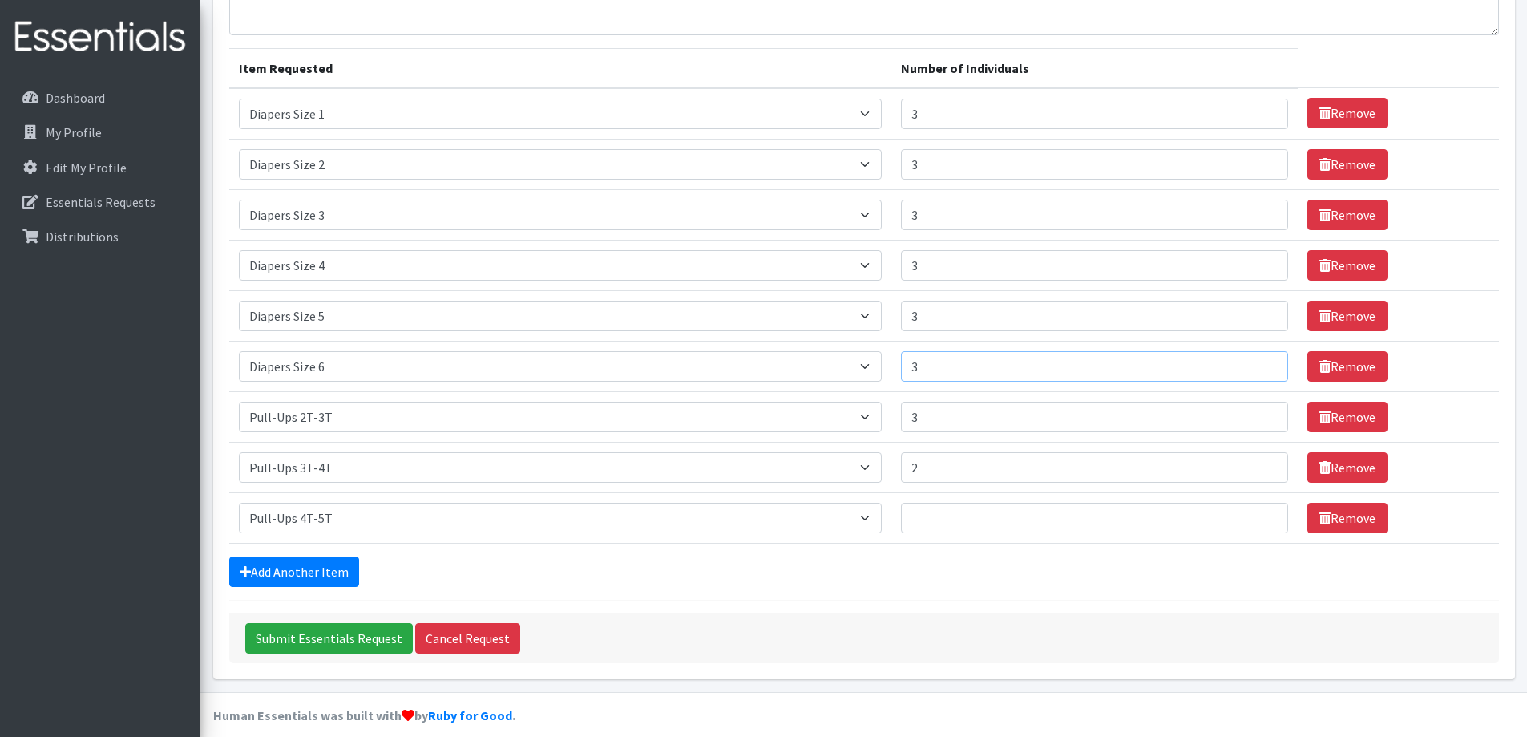
type input "3"
click at [1261, 362] on input "3" at bounding box center [1094, 366] width 387 height 30
type input "4"
click at [1261, 413] on input "4" at bounding box center [1094, 417] width 387 height 30
type input "3"
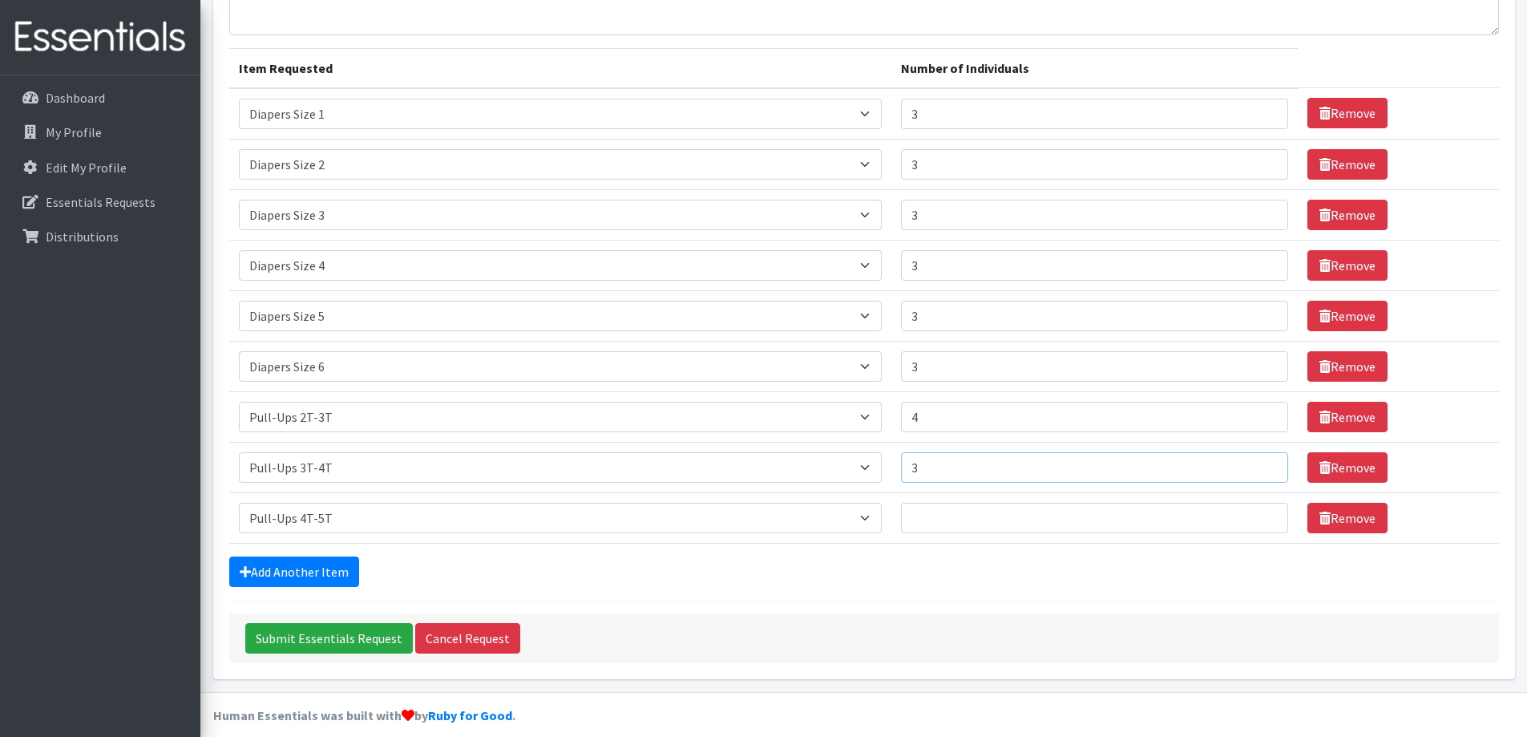
click at [1258, 466] on input "3" at bounding box center [1094, 467] width 387 height 30
click at [999, 519] on input "Number of Individuals" at bounding box center [1094, 518] width 387 height 30
click at [1262, 515] on input "1" at bounding box center [1094, 518] width 387 height 30
type input "2"
click at [1262, 515] on input "2" at bounding box center [1094, 518] width 387 height 30
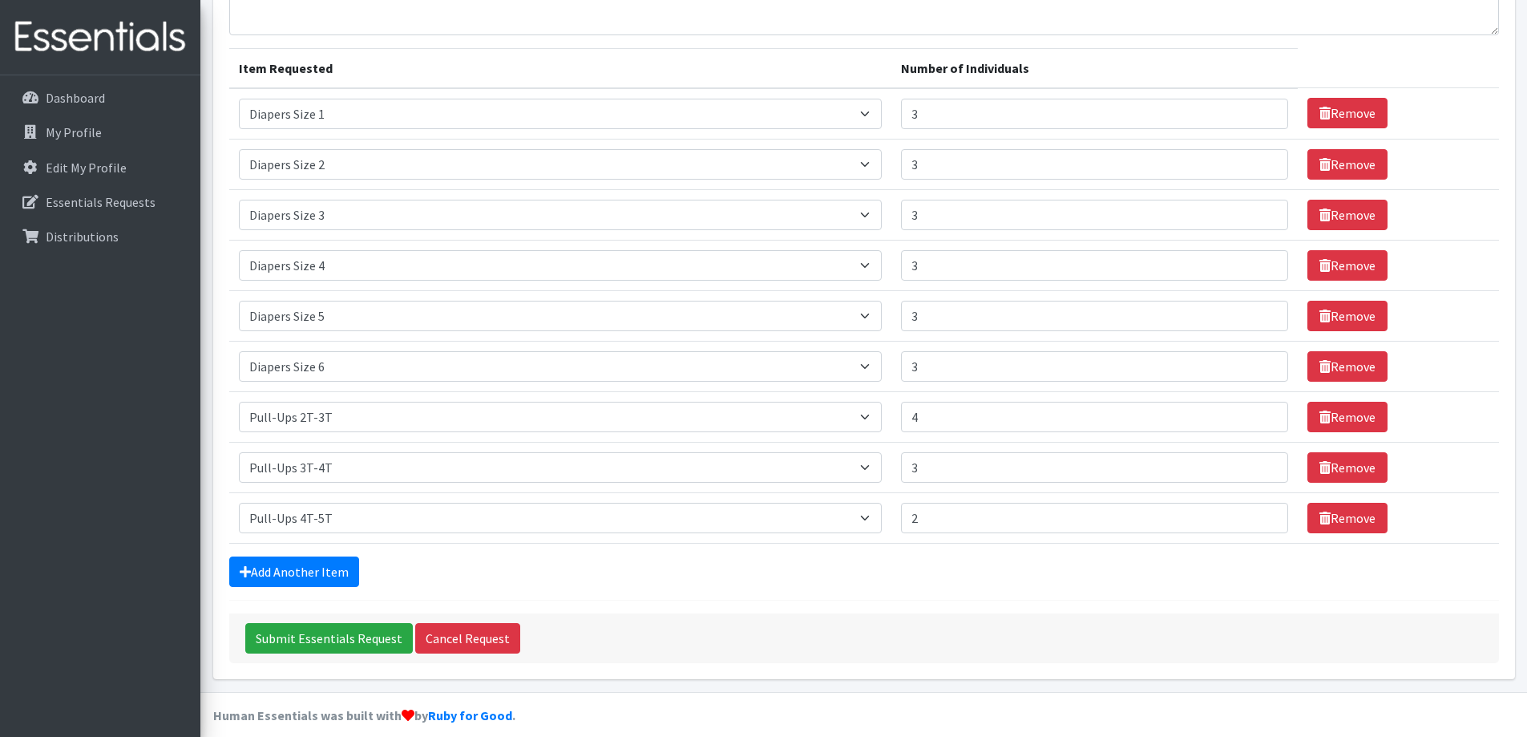
click at [1162, 565] on div "Add Another Item" at bounding box center [864, 571] width 1270 height 30
click at [264, 580] on link "Add Another Item" at bounding box center [294, 571] width 130 height 30
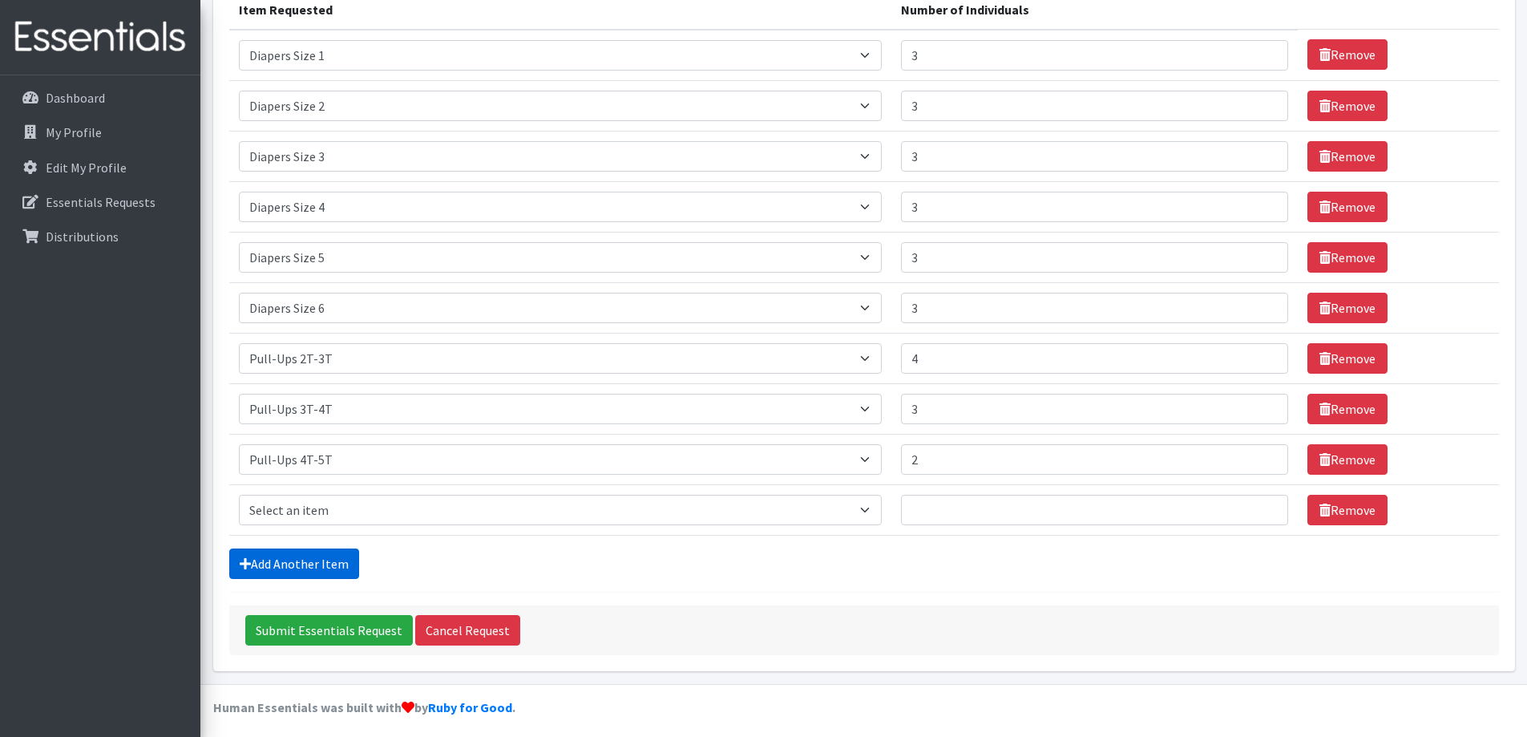
scroll to position [226, 0]
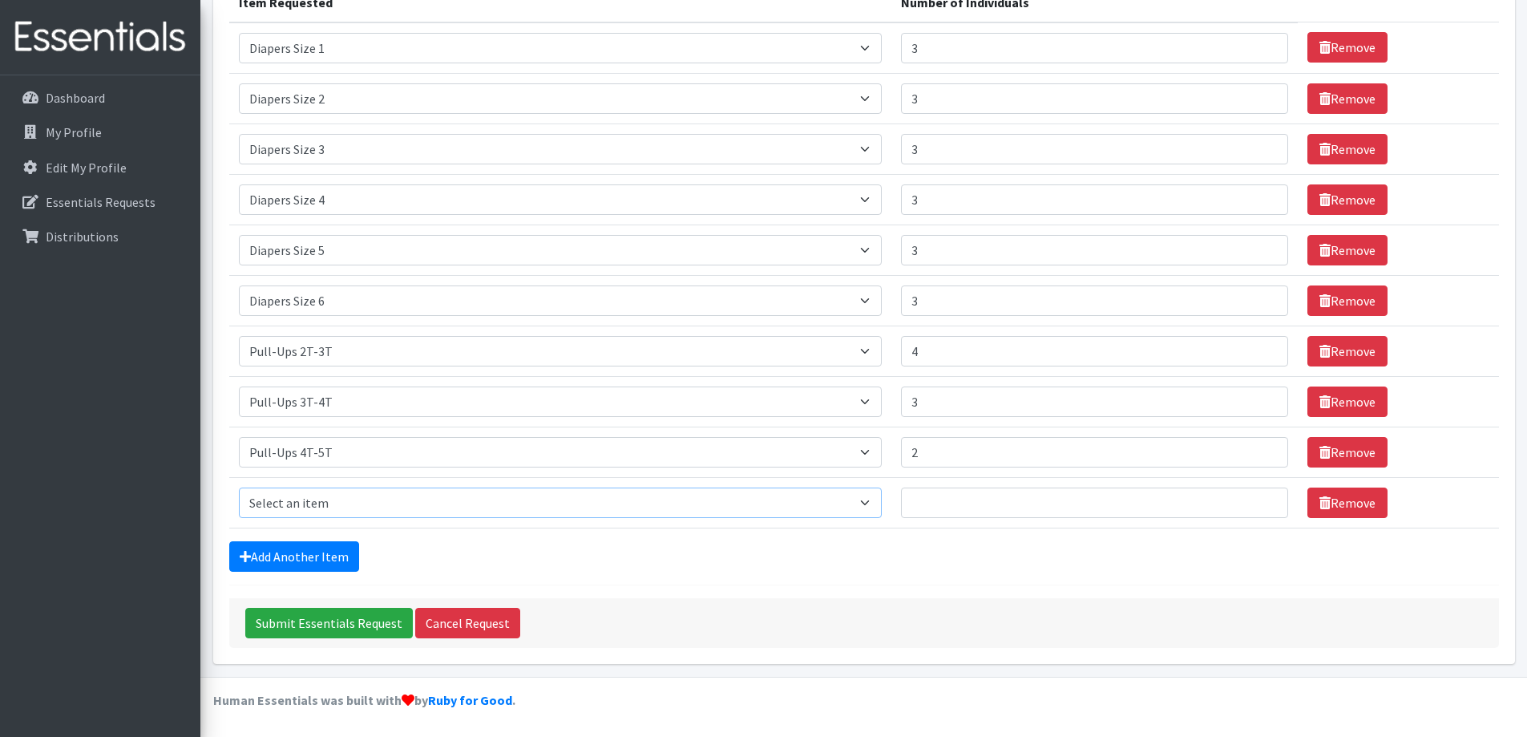
click at [296, 502] on select "Select an item # - Total number of kids being served with this order: Adult Clo…" at bounding box center [560, 502] width 643 height 30
select select "2648"
click at [239, 487] on select "Select an item # - Total number of kids being served with this order: Adult Clo…" at bounding box center [560, 502] width 643 height 30
click at [1259, 501] on input "1" at bounding box center [1094, 502] width 387 height 30
type input "2"
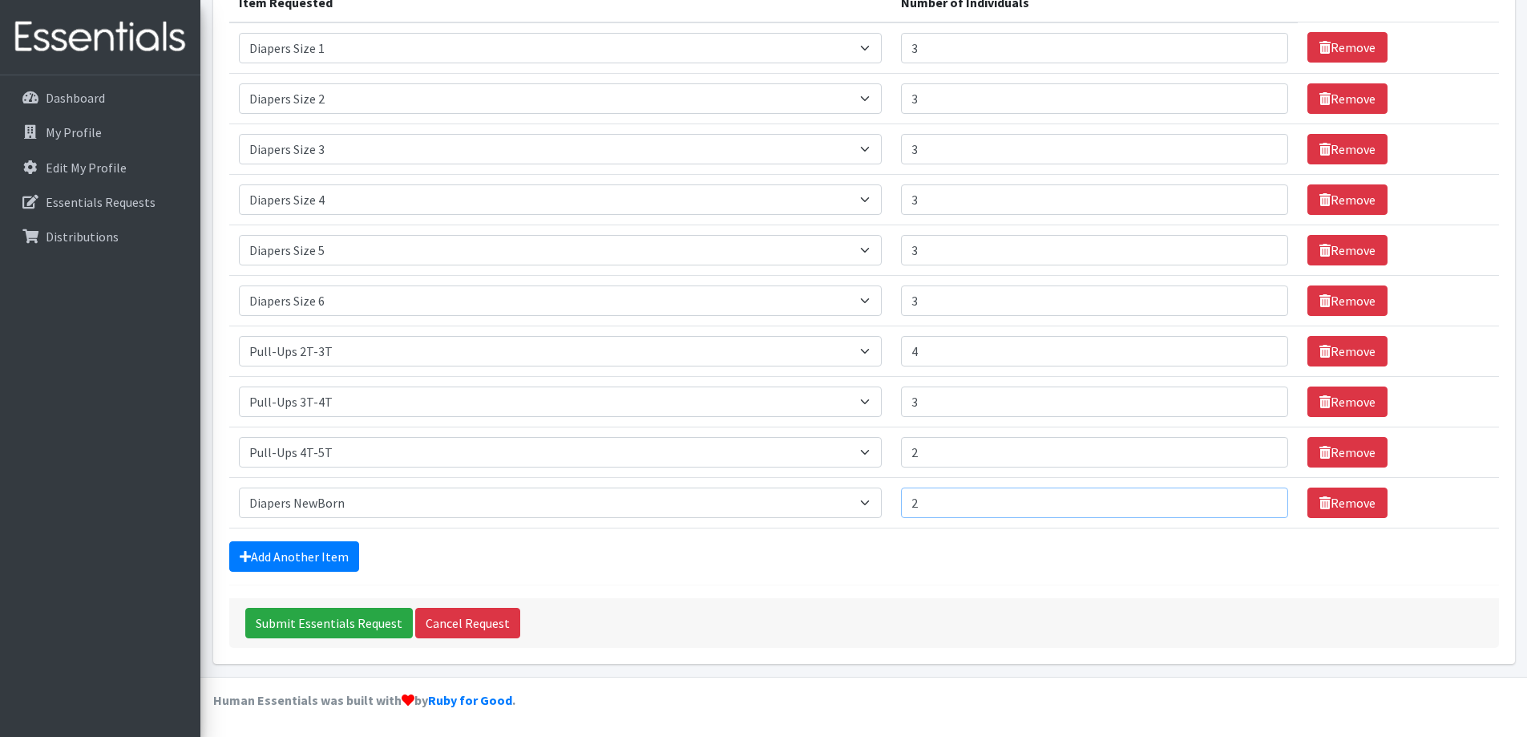
click at [1259, 501] on input "2" at bounding box center [1094, 502] width 387 height 30
click at [333, 560] on link "Add Another Item" at bounding box center [294, 556] width 130 height 30
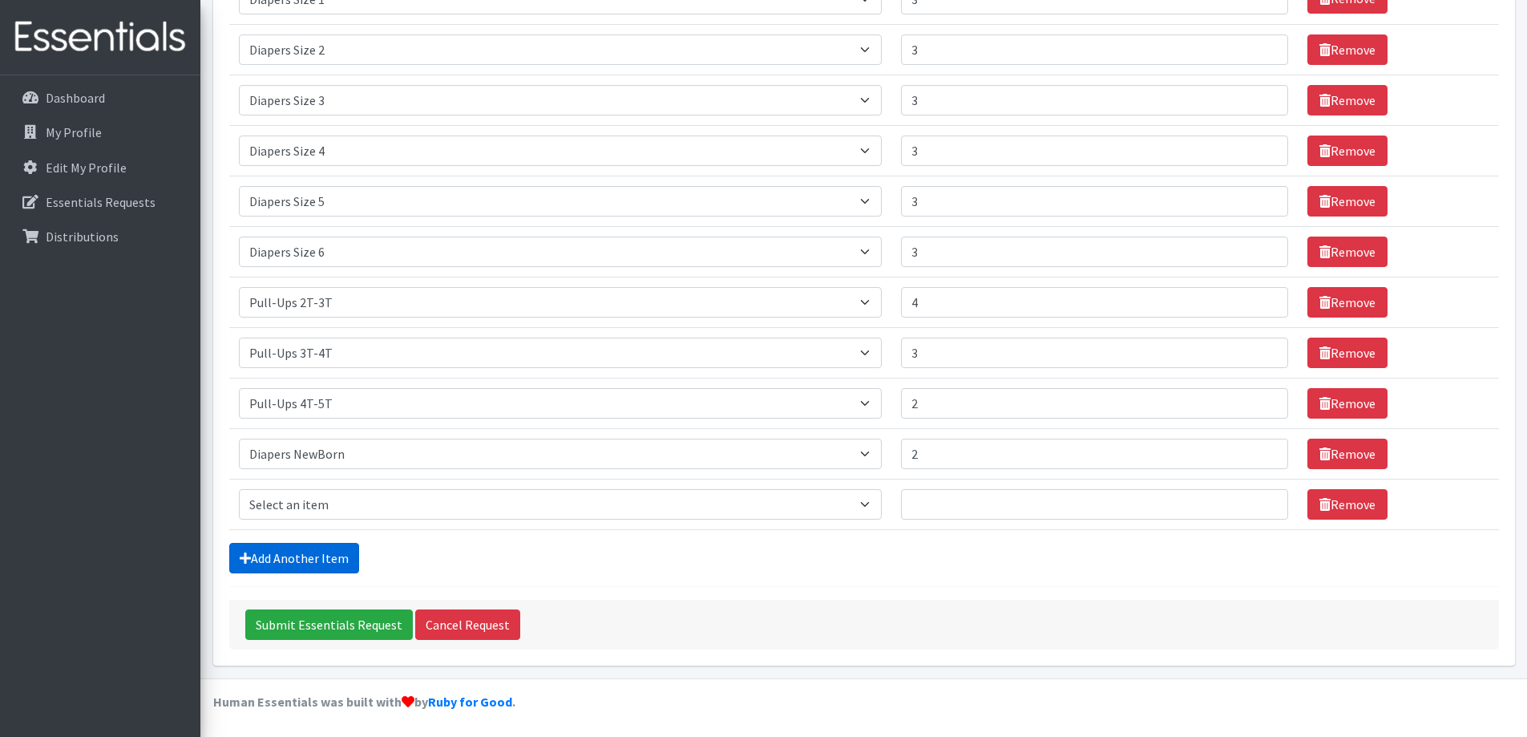
scroll to position [277, 0]
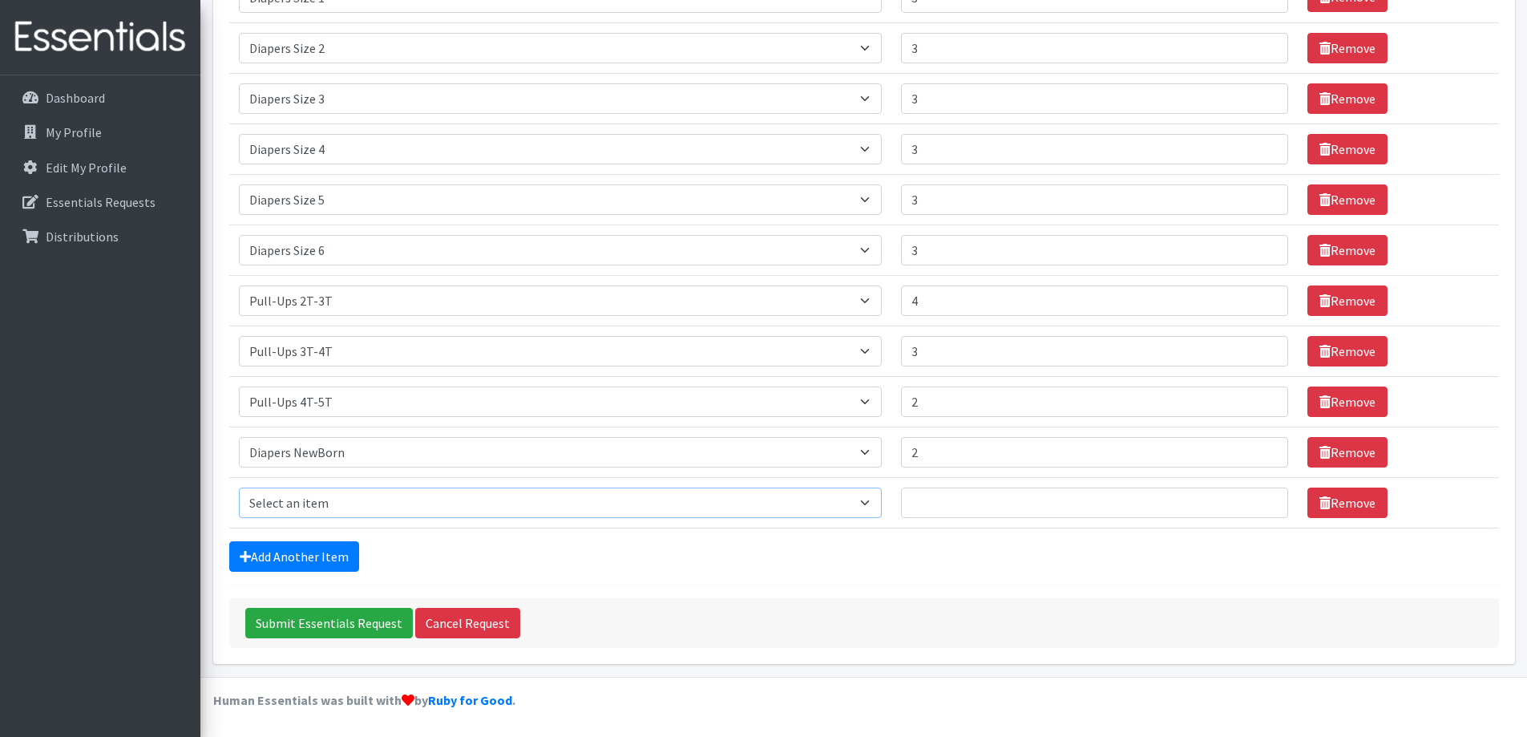
click at [337, 506] on select "Select an item # - Total number of kids being served with this order: Adult Clo…" at bounding box center [560, 502] width 643 height 30
select select "10203"
click at [239, 487] on select "Select an item # - Total number of kids being served with this order: Adult Clo…" at bounding box center [560, 502] width 643 height 30
click at [968, 507] on input "Number of Individuals" at bounding box center [1094, 502] width 387 height 30
type input "47"
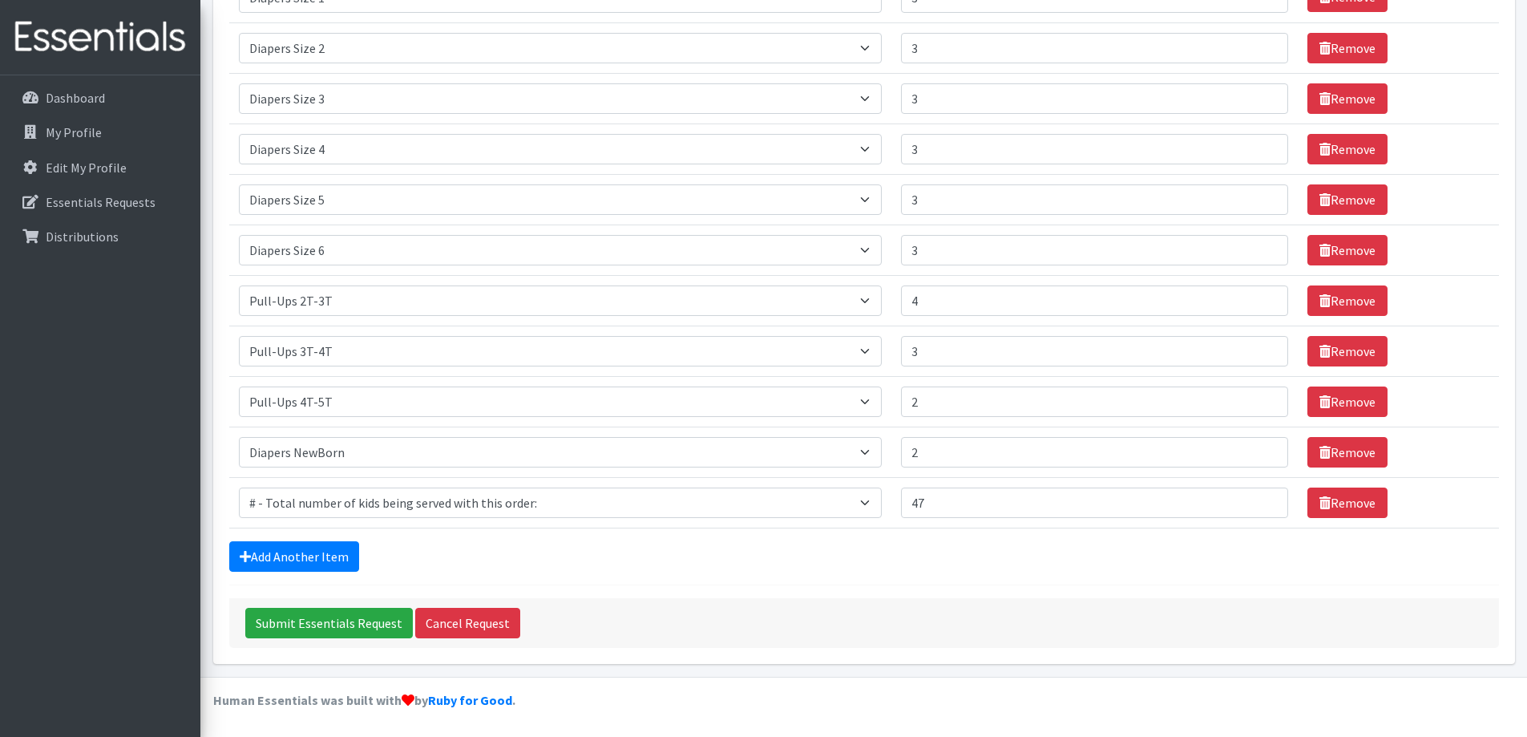
click at [951, 544] on div "Add Another Item" at bounding box center [864, 556] width 1270 height 30
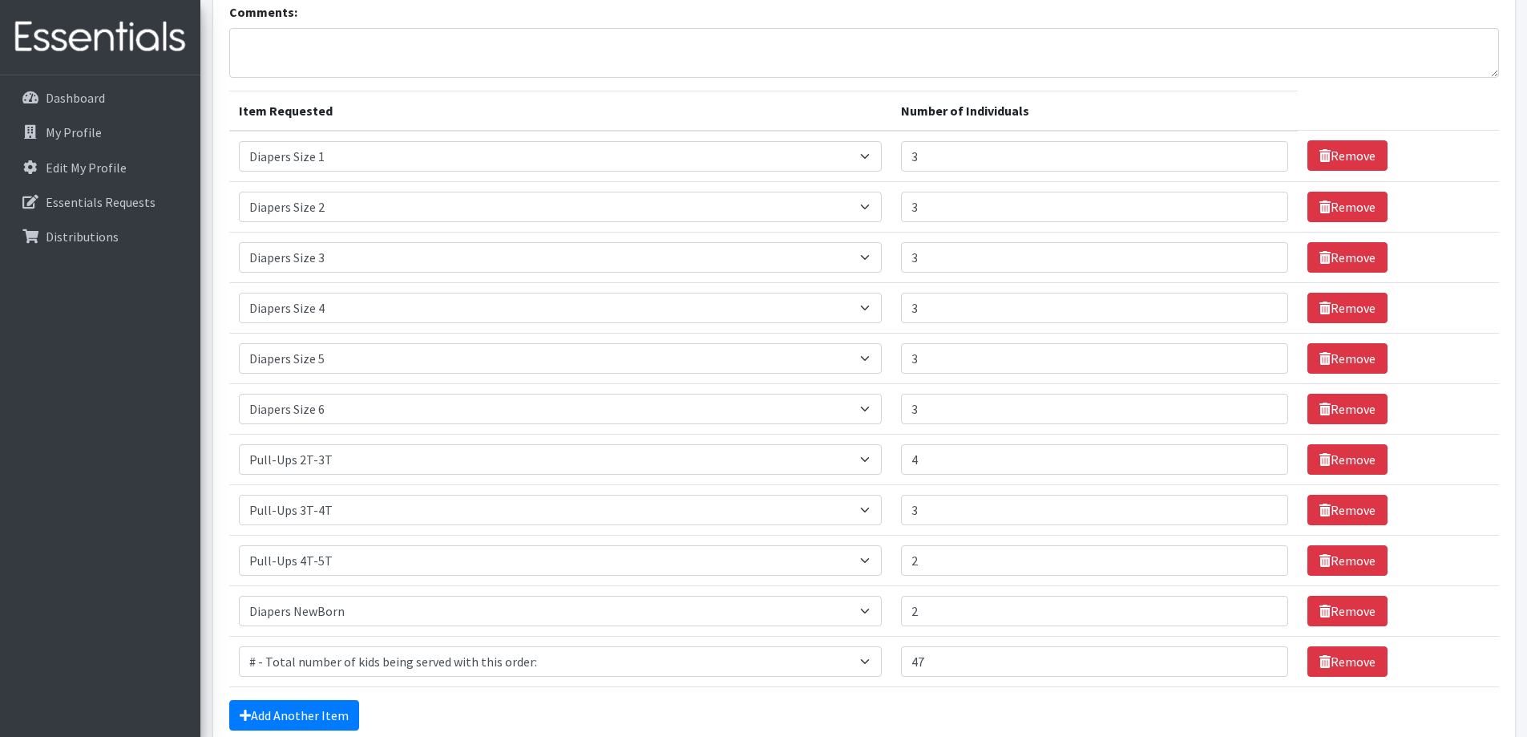
scroll to position [116, 0]
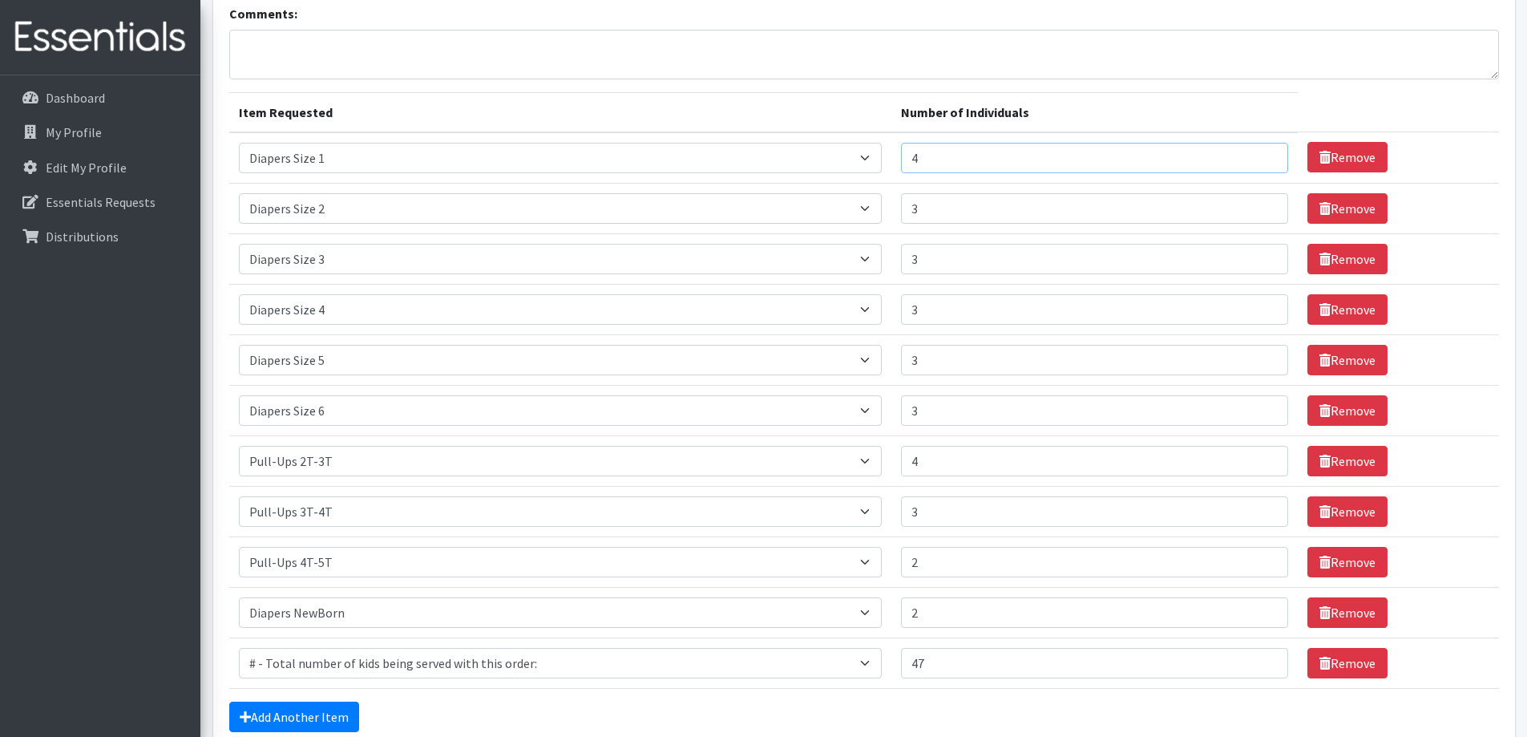
type input "4"
click at [1263, 156] on input "4" at bounding box center [1094, 158] width 387 height 30
type input "4"
click at [1263, 204] on input "4" at bounding box center [1094, 208] width 387 height 30
type input "4"
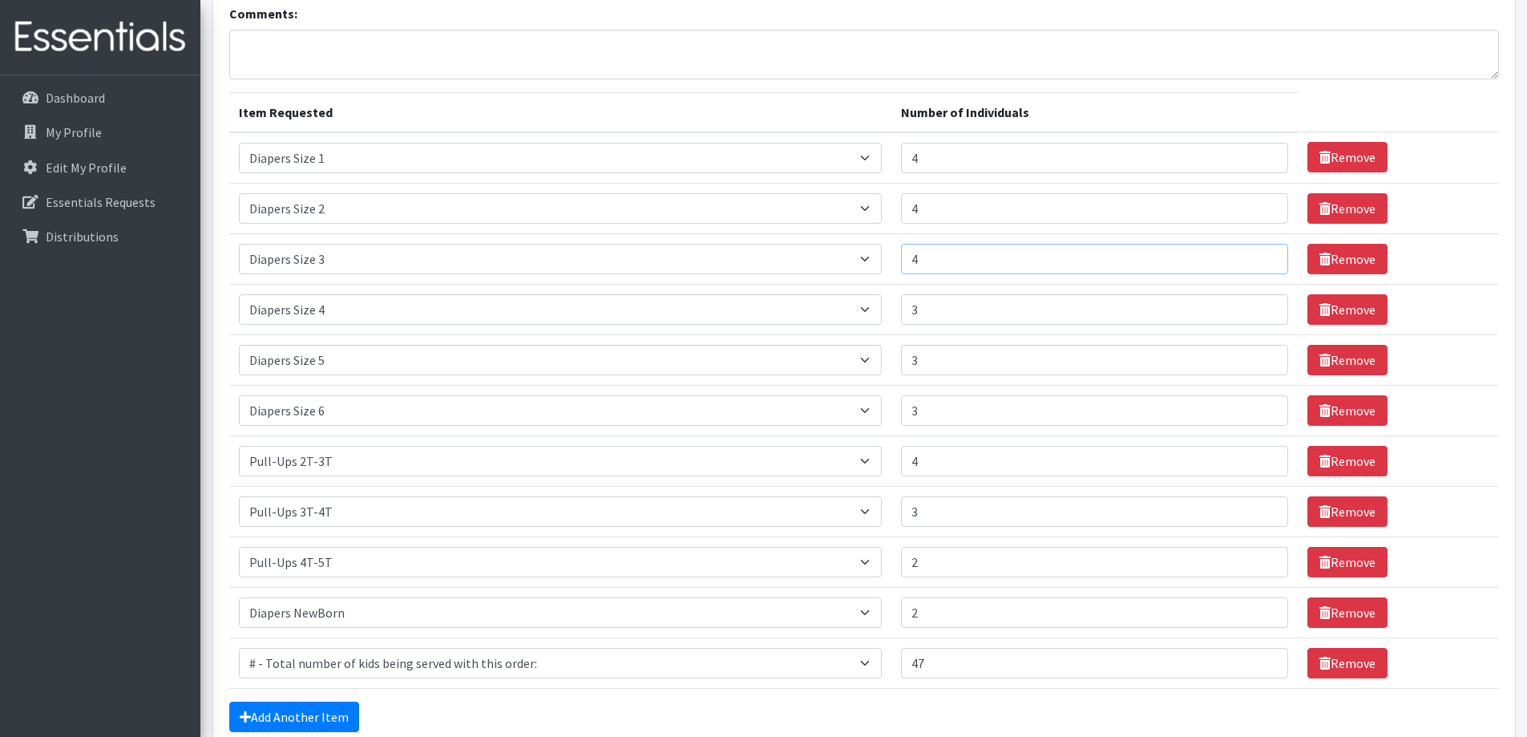
click at [1261, 256] on input "4" at bounding box center [1094, 259] width 387 height 30
type input "4"
click at [1262, 305] on input "4" at bounding box center [1094, 309] width 387 height 30
type input "4"
click at [1268, 356] on input "4" at bounding box center [1094, 360] width 387 height 30
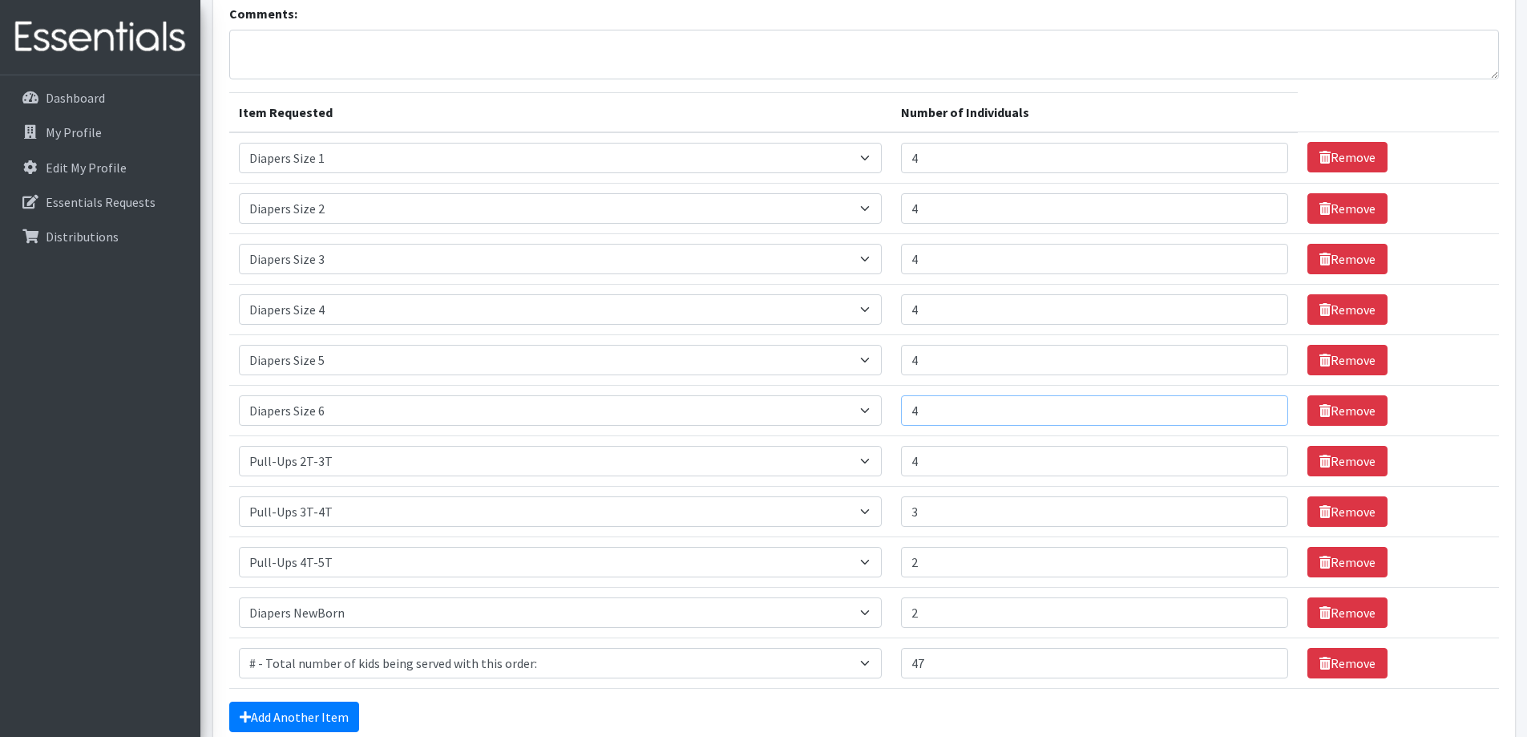
type input "4"
click at [1261, 406] on input "4" at bounding box center [1094, 410] width 387 height 30
type input "5"
click at [1262, 458] on input "5" at bounding box center [1094, 461] width 387 height 30
type input "4"
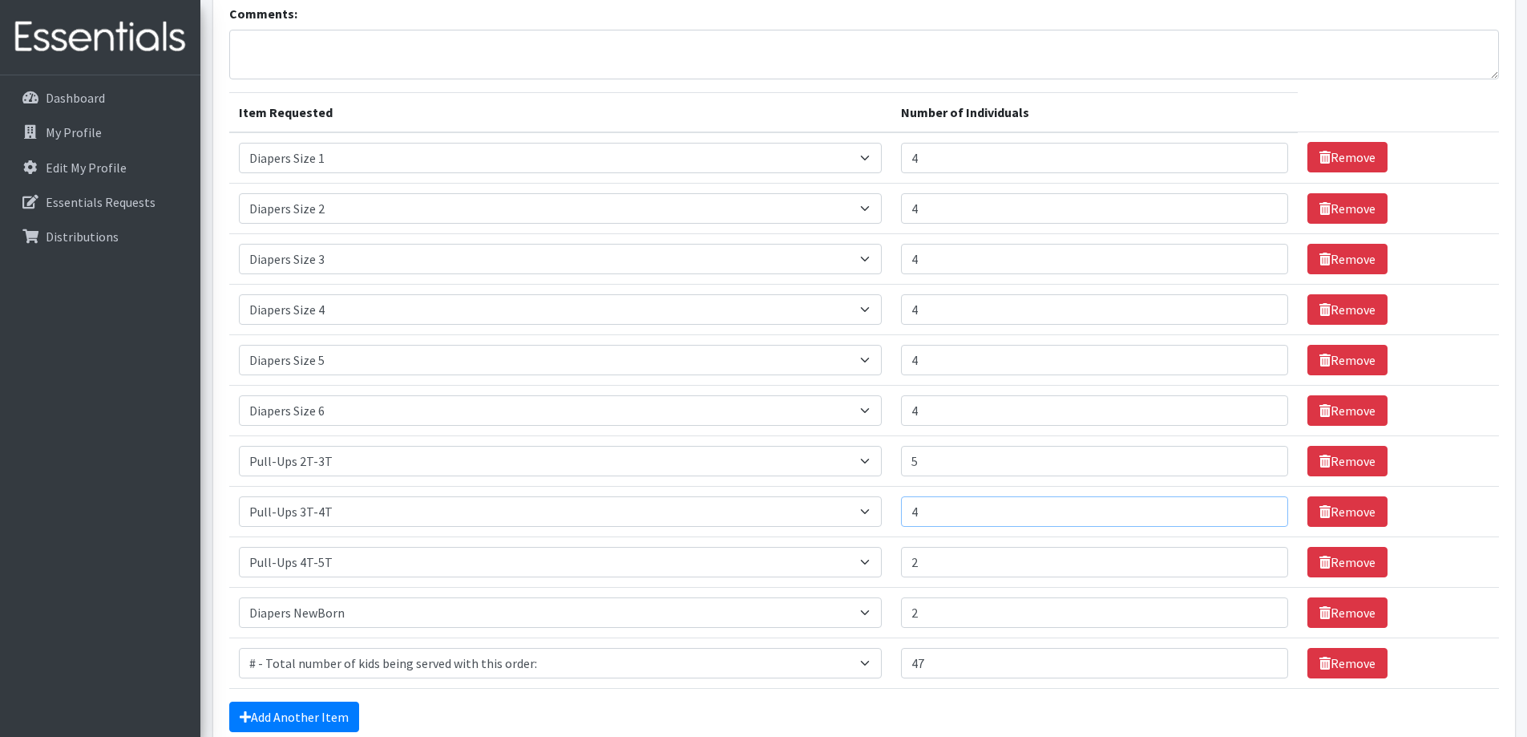
click at [1264, 510] on input "4" at bounding box center [1094, 511] width 387 height 30
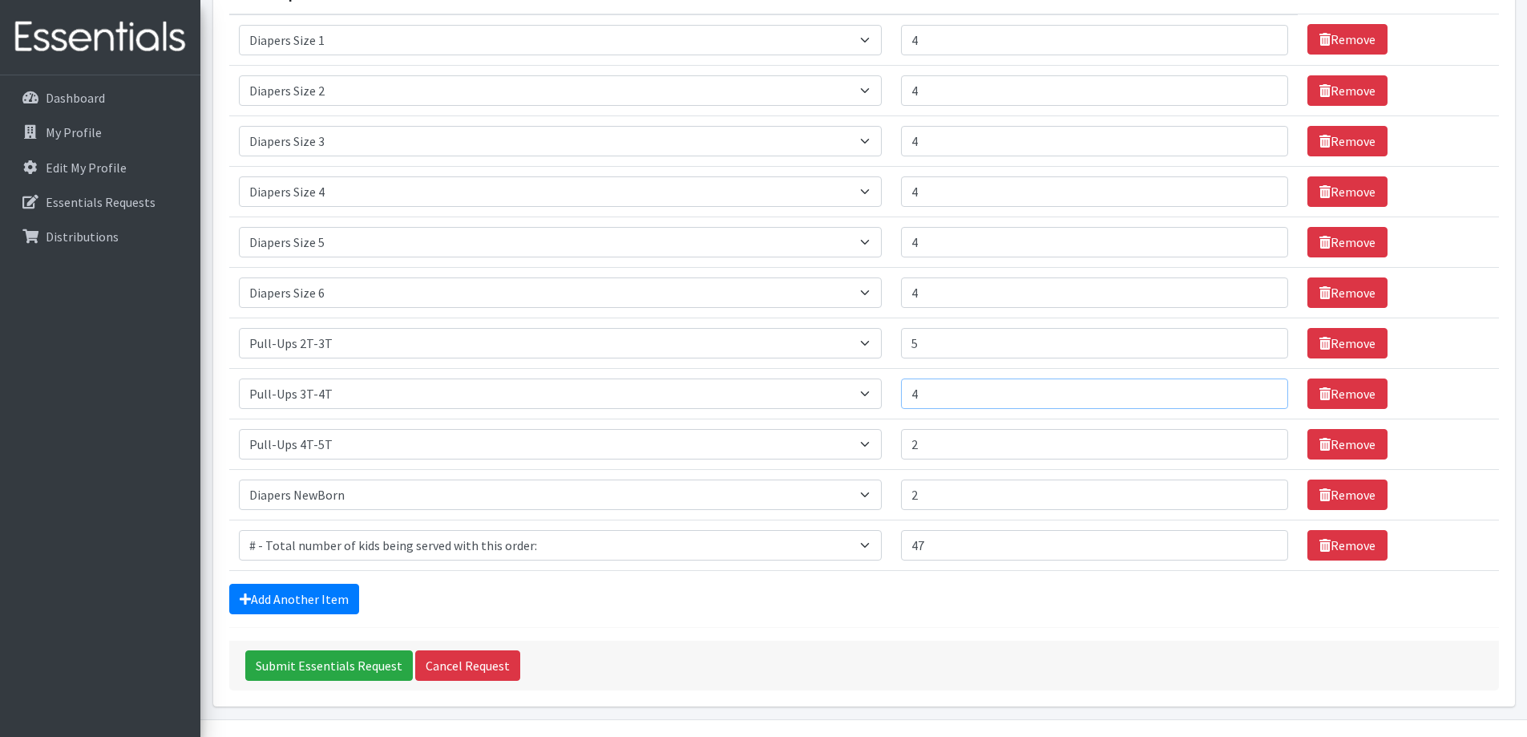
scroll to position [277, 0]
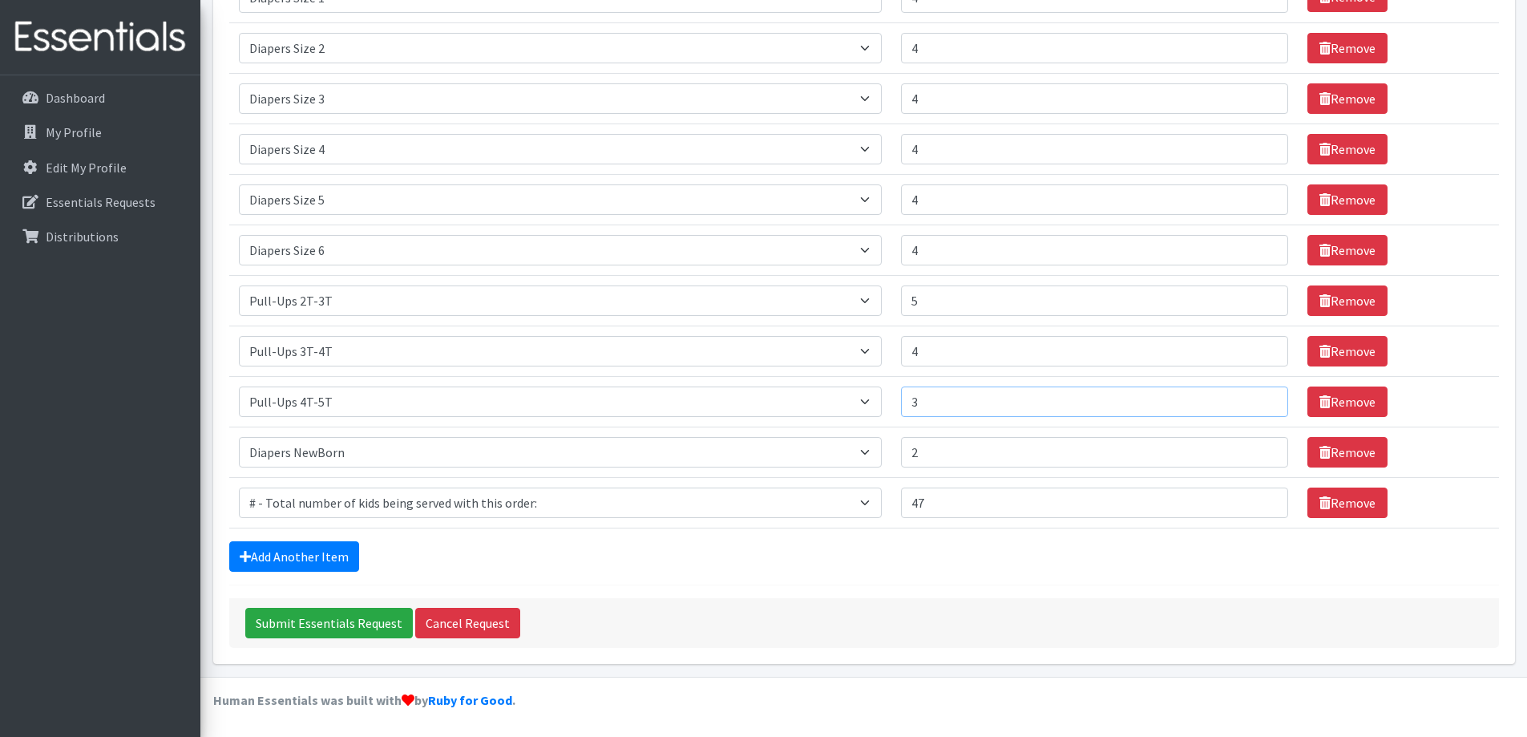
type input "3"
click at [1263, 399] on input "3" at bounding box center [1094, 401] width 387 height 30
type input "3"
click at [1263, 448] on input "3" at bounding box center [1094, 452] width 387 height 30
click at [969, 554] on div "Add Another Item" at bounding box center [864, 556] width 1270 height 30
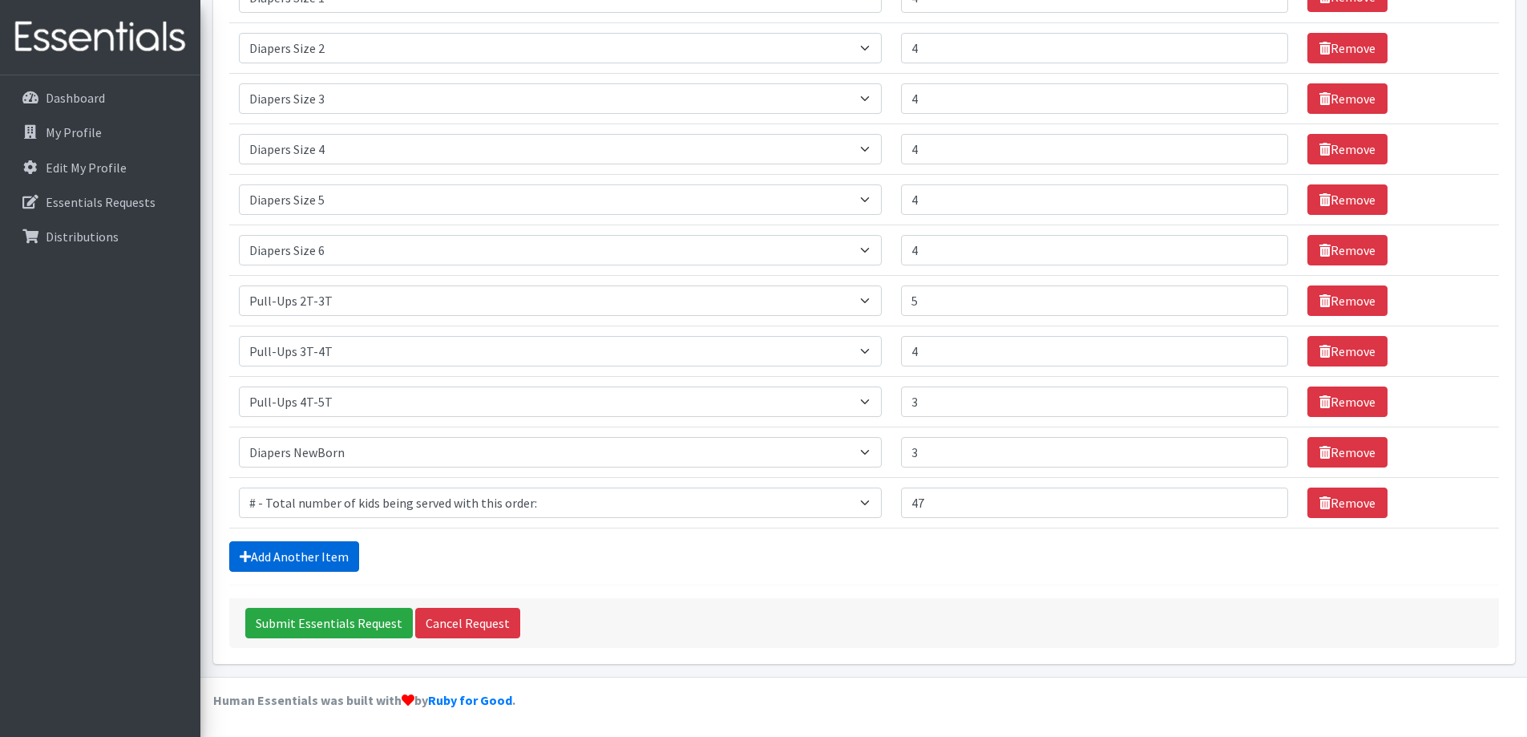
click at [320, 556] on link "Add Another Item" at bounding box center [294, 556] width 130 height 30
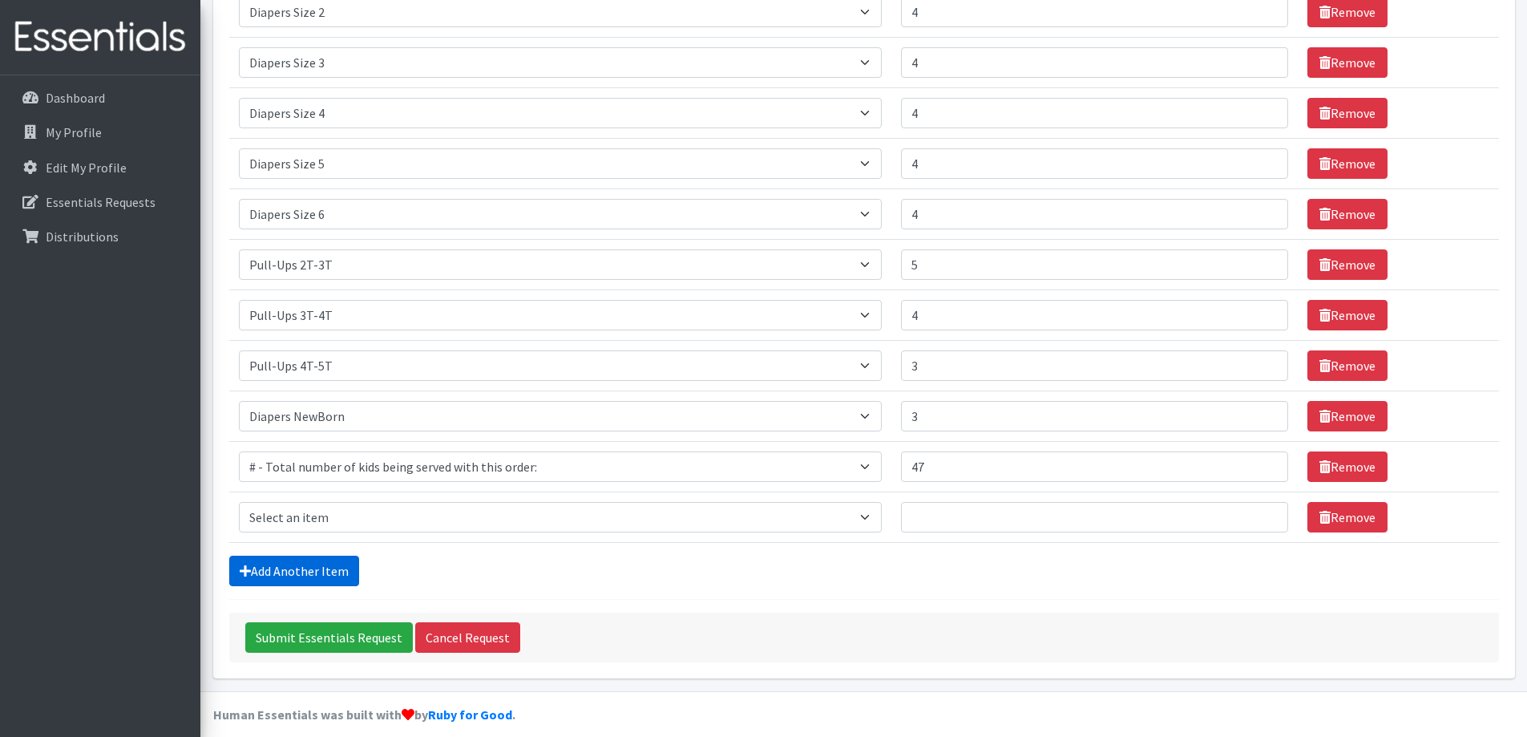
scroll to position [327, 0]
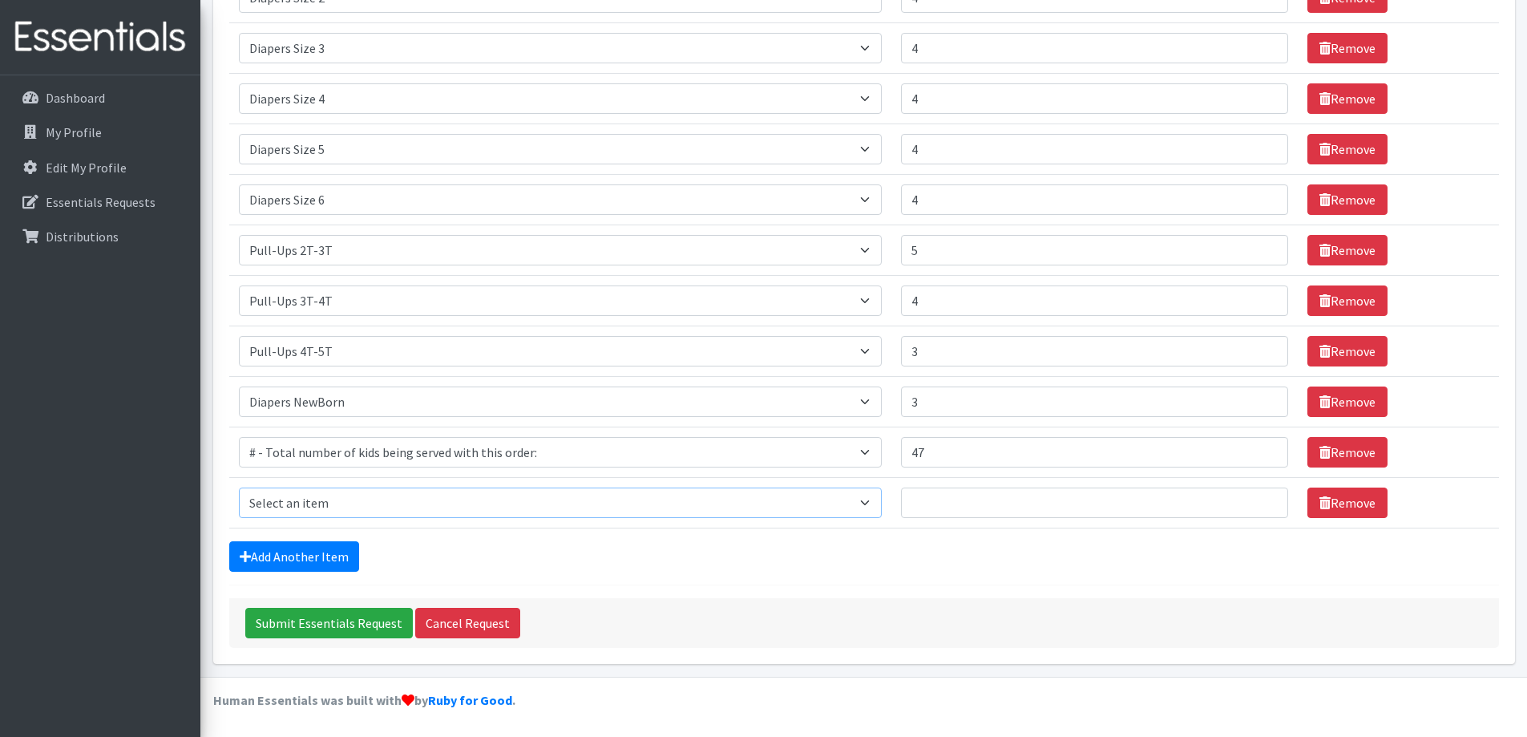
click at [331, 505] on select "Select an item # - Total number of kids being served with this order: Adult Clo…" at bounding box center [560, 502] width 643 height 30
select select "15228"
click at [239, 487] on select "Select an item # - Total number of kids being served with this order: Adult Clo…" at bounding box center [560, 502] width 643 height 30
type input "1"
click at [1264, 501] on input "1" at bounding box center [1094, 502] width 387 height 30
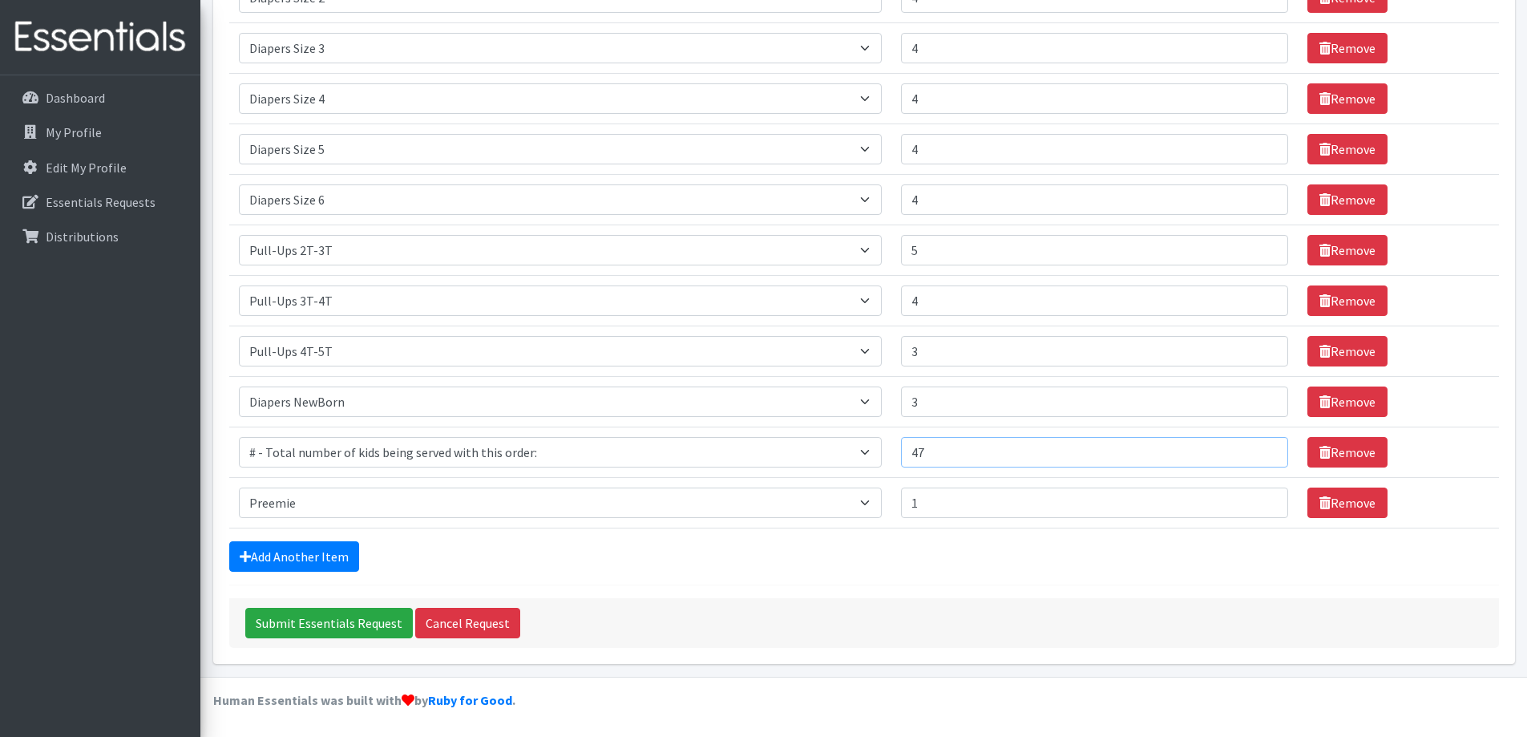
click at [955, 458] on input "47" at bounding box center [1094, 452] width 387 height 30
type input "46"
click at [898, 582] on form "Comments: Item Requested Number of Individuals Item Requested Select an item # …" at bounding box center [864, 220] width 1270 height 855
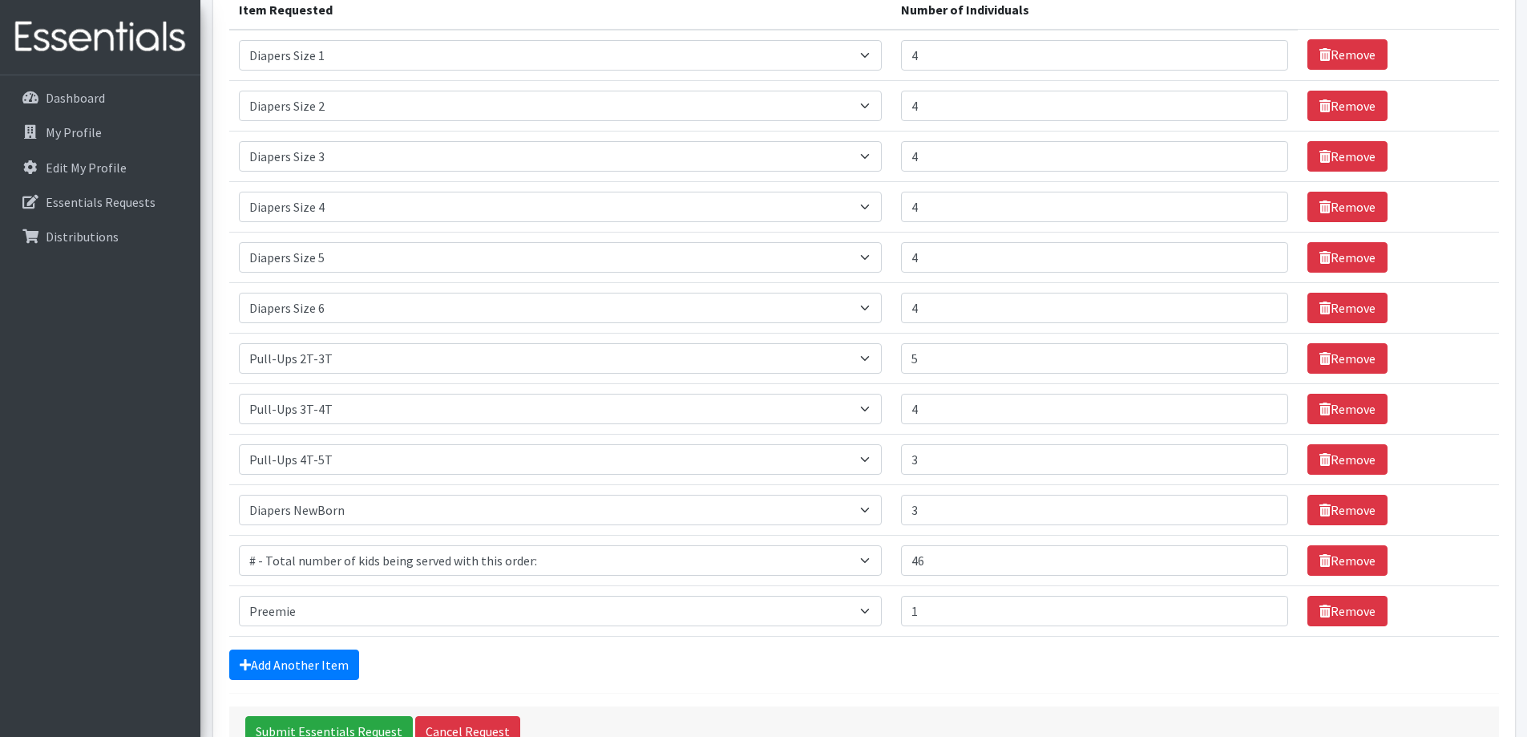
scroll to position [247, 0]
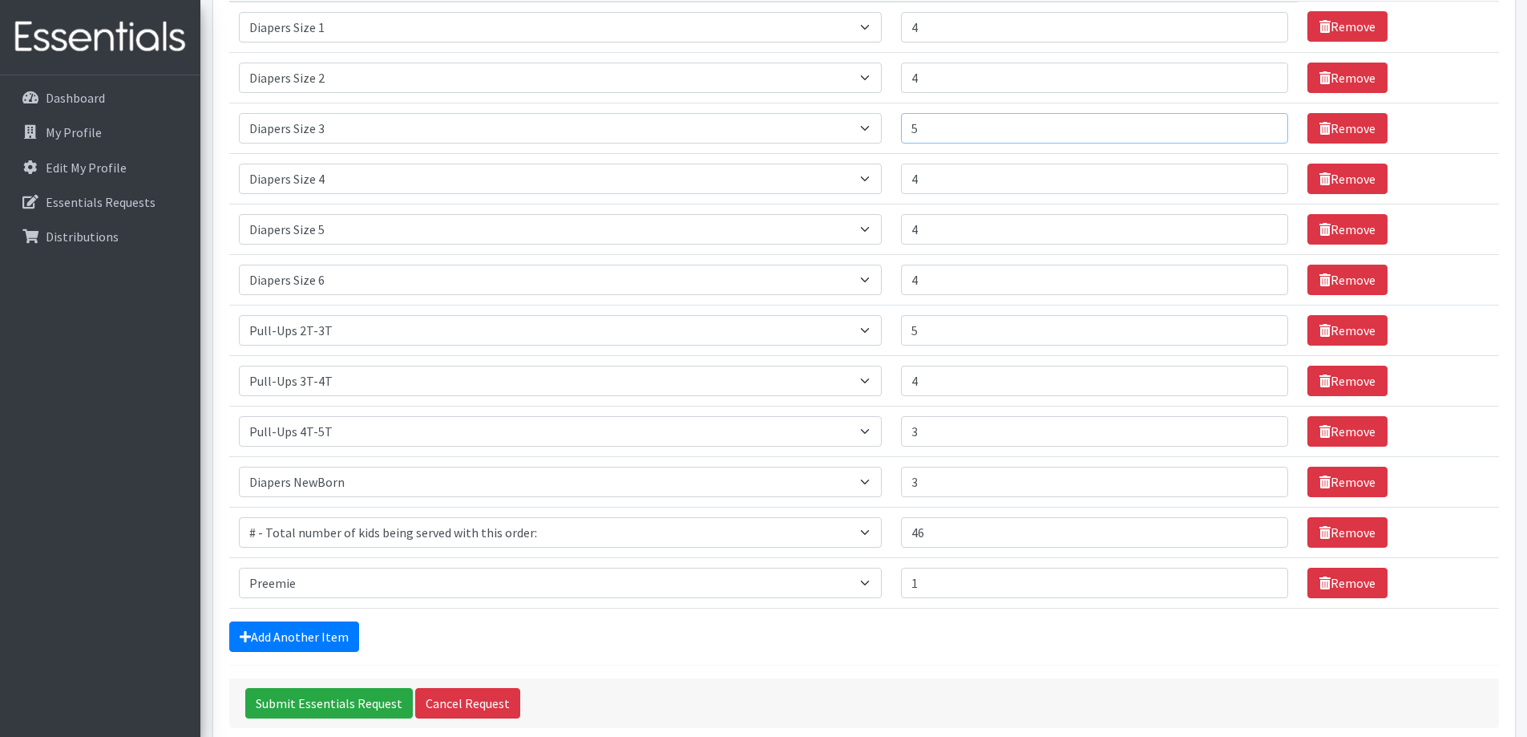
type input "5"
click at [1259, 126] on input "5" at bounding box center [1094, 128] width 387 height 30
type input "5"
click at [1261, 175] on input "5" at bounding box center [1094, 179] width 387 height 30
click at [1029, 640] on div "Add Another Item" at bounding box center [864, 636] width 1270 height 30
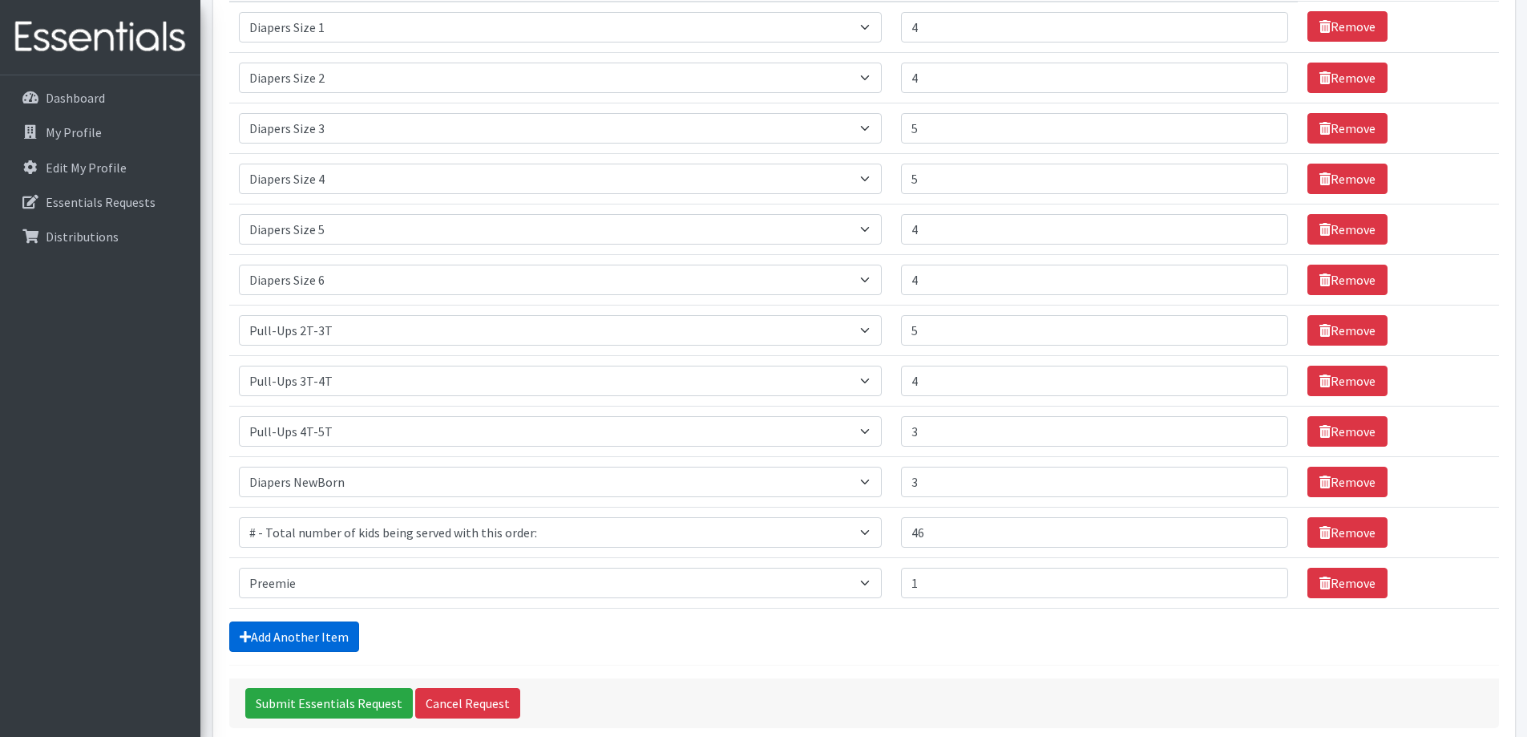
click at [310, 636] on link "Add Another Item" at bounding box center [294, 636] width 130 height 30
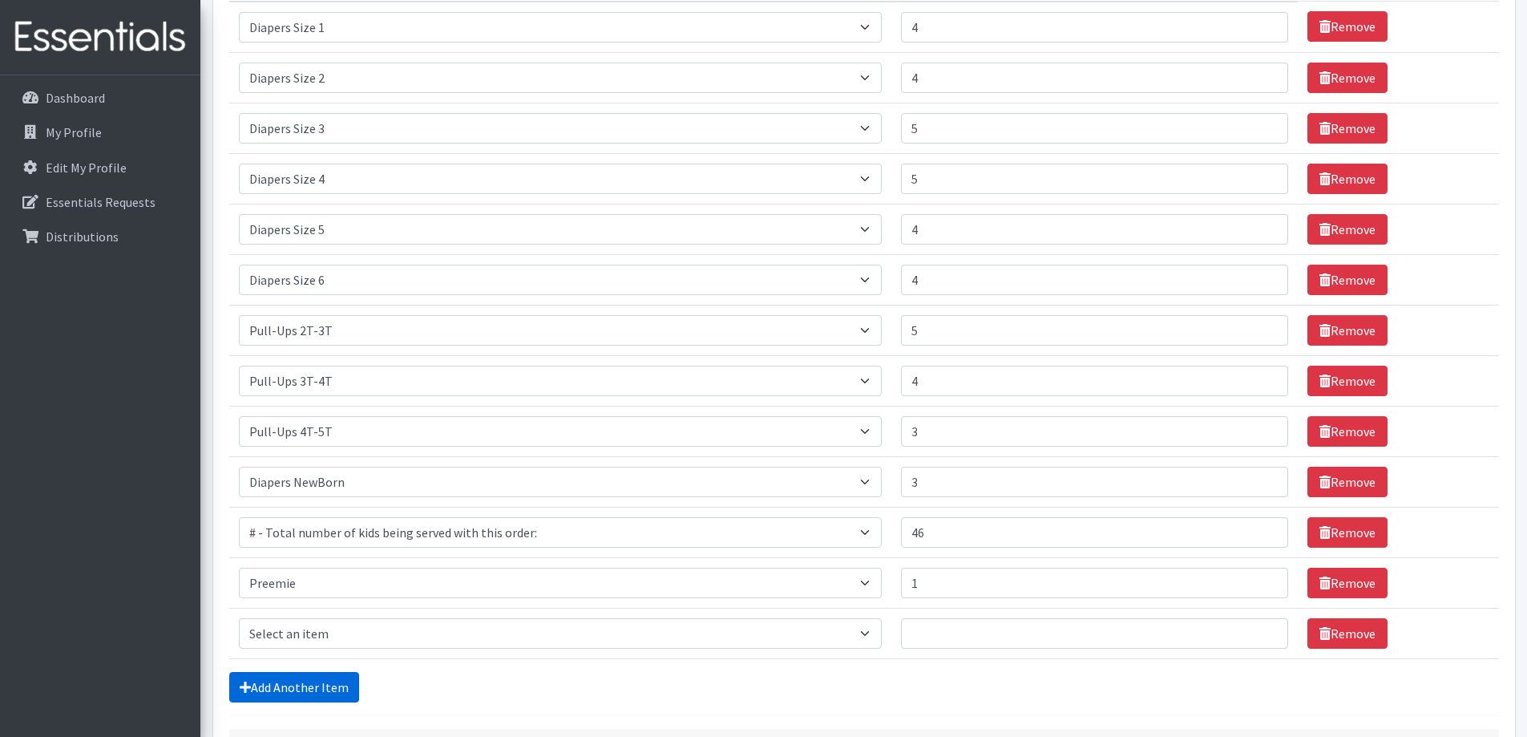
scroll to position [378, 0]
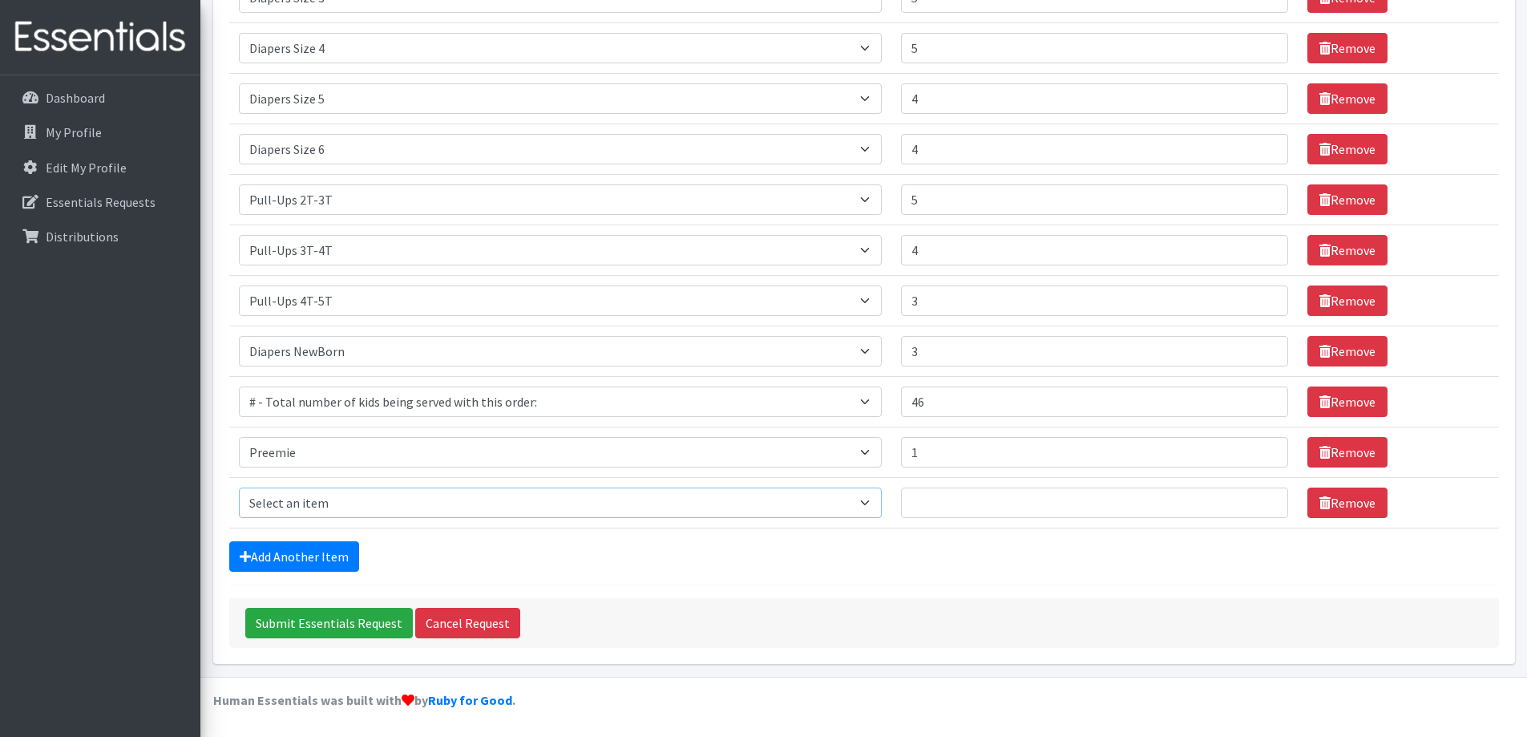
click at [381, 502] on select "Select an item # - Total number of kids being served with this order: Adult Clo…" at bounding box center [560, 502] width 643 height 30
select select "2649"
click at [239, 487] on select "Select an item # - Total number of kids being served with this order: Adult Clo…" at bounding box center [560, 502] width 643 height 30
click at [952, 509] on input "Number of Individuals" at bounding box center [1094, 502] width 387 height 30
type input "46"
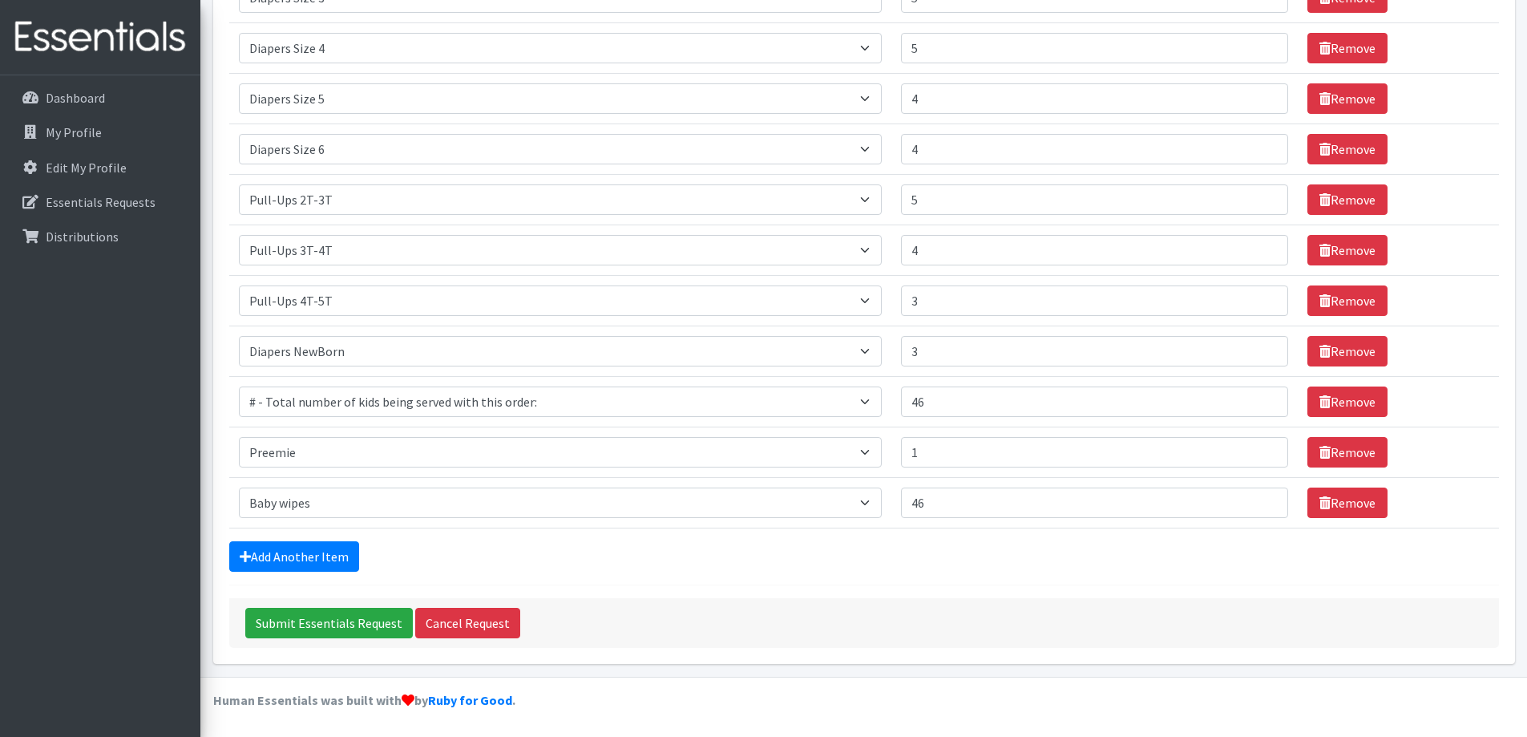
click at [875, 569] on div "Add Another Item" at bounding box center [864, 556] width 1270 height 30
click at [291, 547] on link "Add Another Item" at bounding box center [294, 556] width 130 height 30
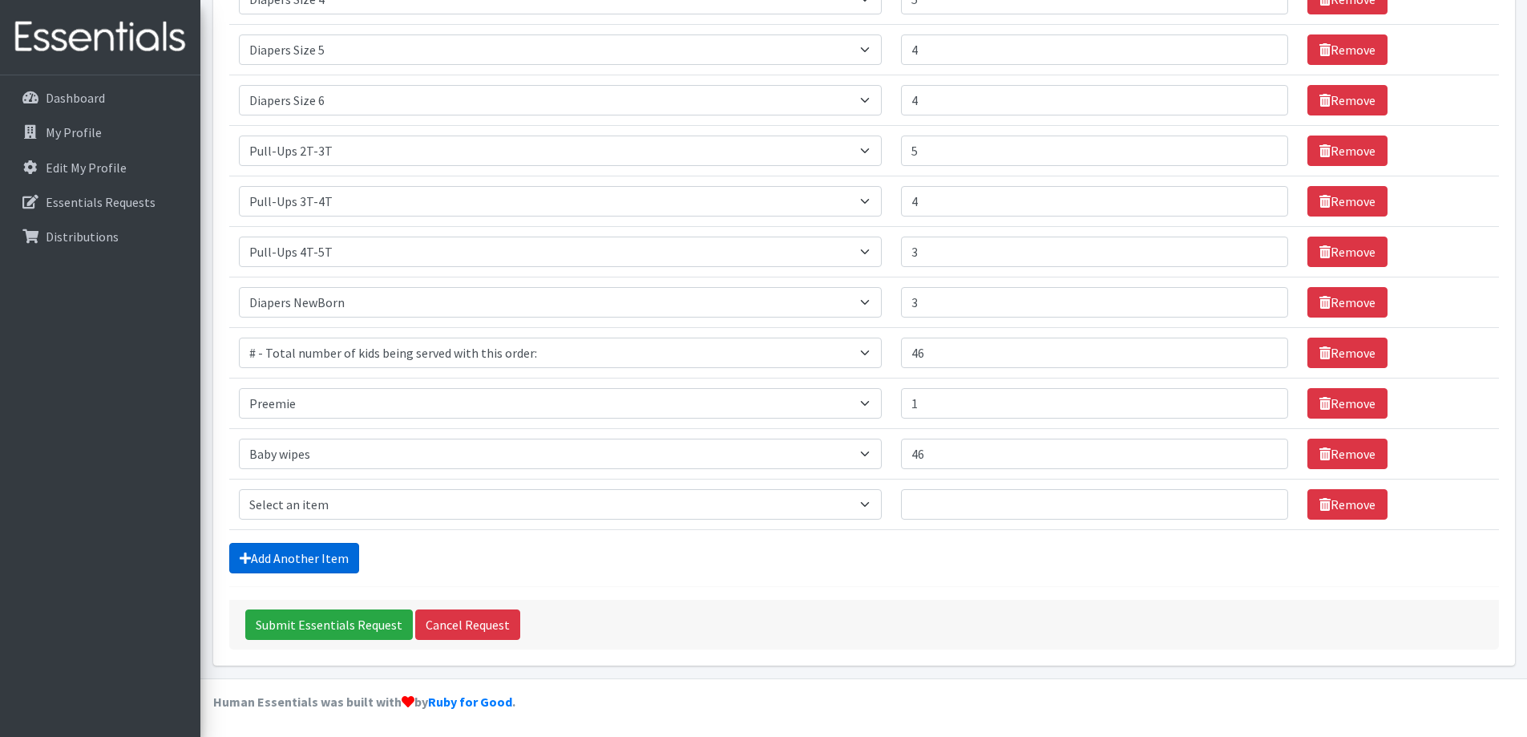
scroll to position [428, 0]
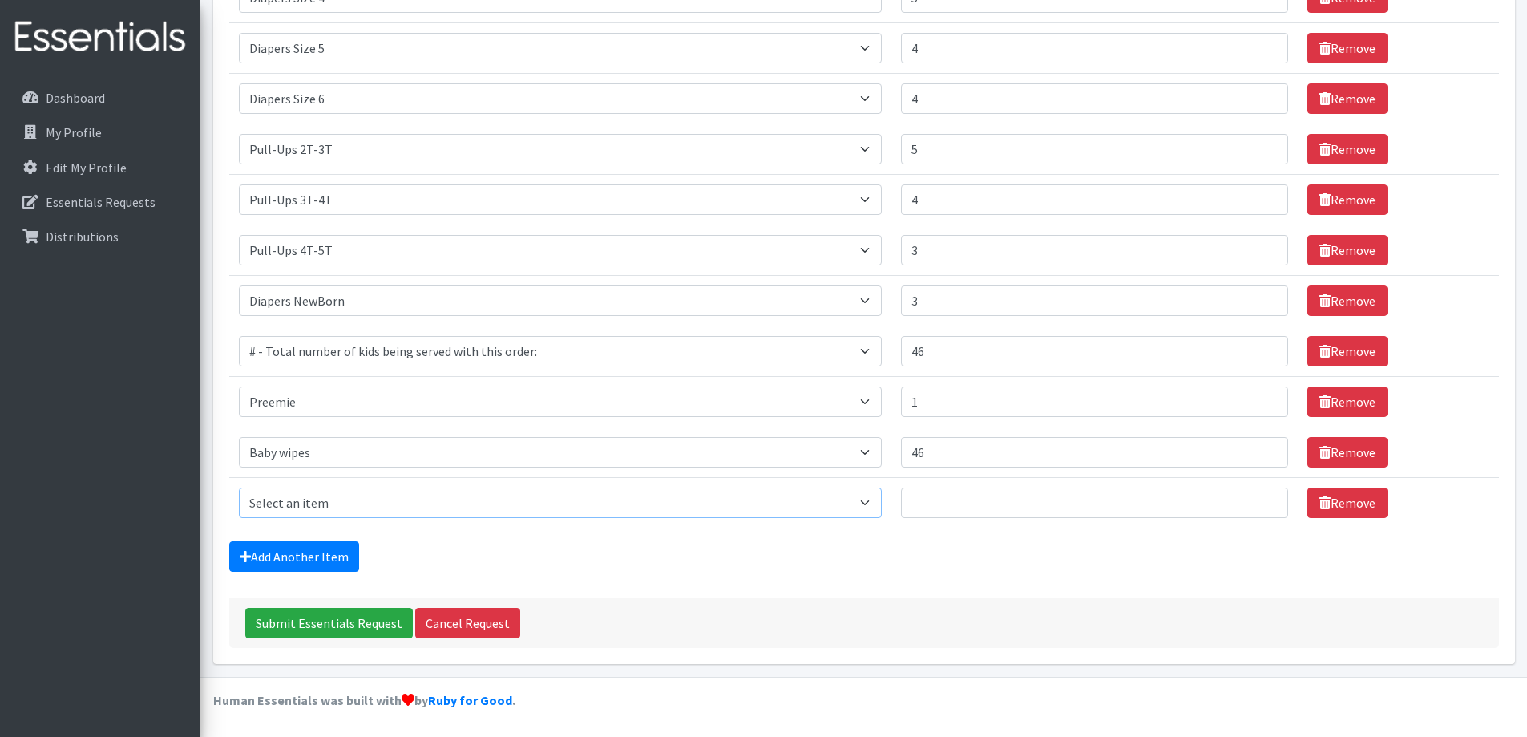
click at [313, 495] on select "Select an item # - Total number of kids being served with this order: Adult Clo…" at bounding box center [560, 502] width 643 height 30
click at [869, 491] on select "Select an item # - Total number of kids being served with this order: Adult Clo…" at bounding box center [560, 502] width 643 height 30
click at [697, 569] on div "Add Another Item" at bounding box center [864, 556] width 1270 height 30
click at [1309, 507] on link "Remove" at bounding box center [1347, 502] width 80 height 30
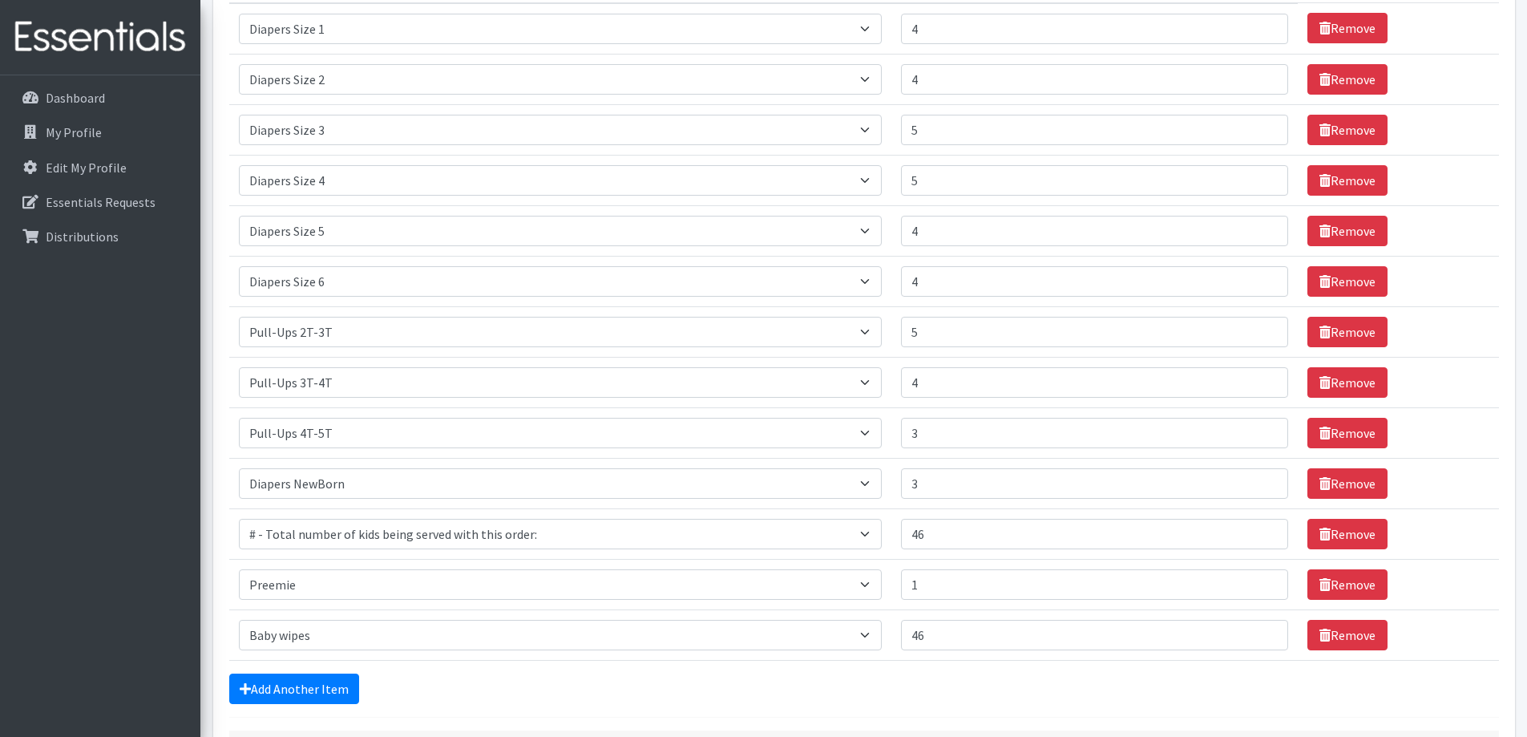
scroll to position [217, 0]
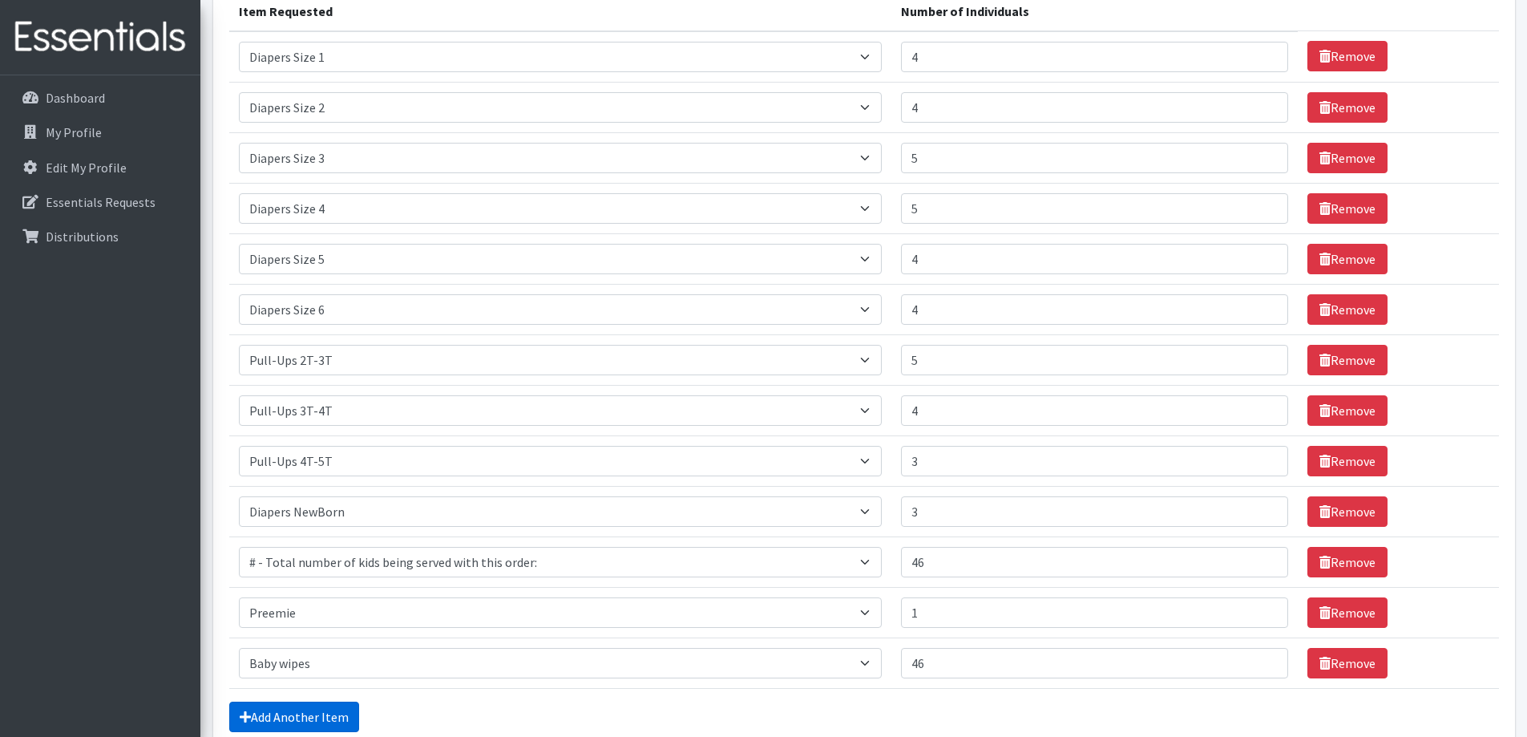
click at [318, 707] on link "Add Another Item" at bounding box center [294, 716] width 130 height 30
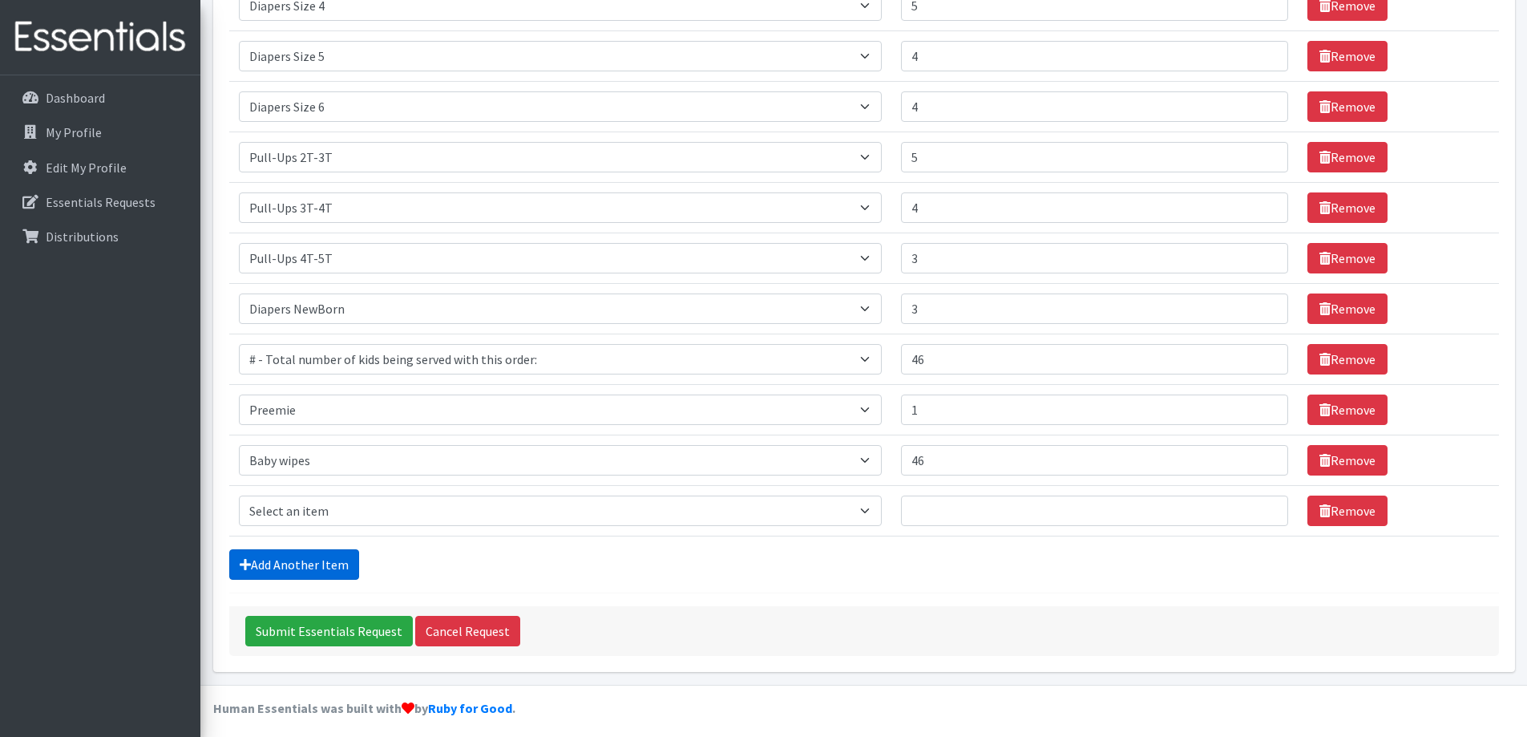
scroll to position [428, 0]
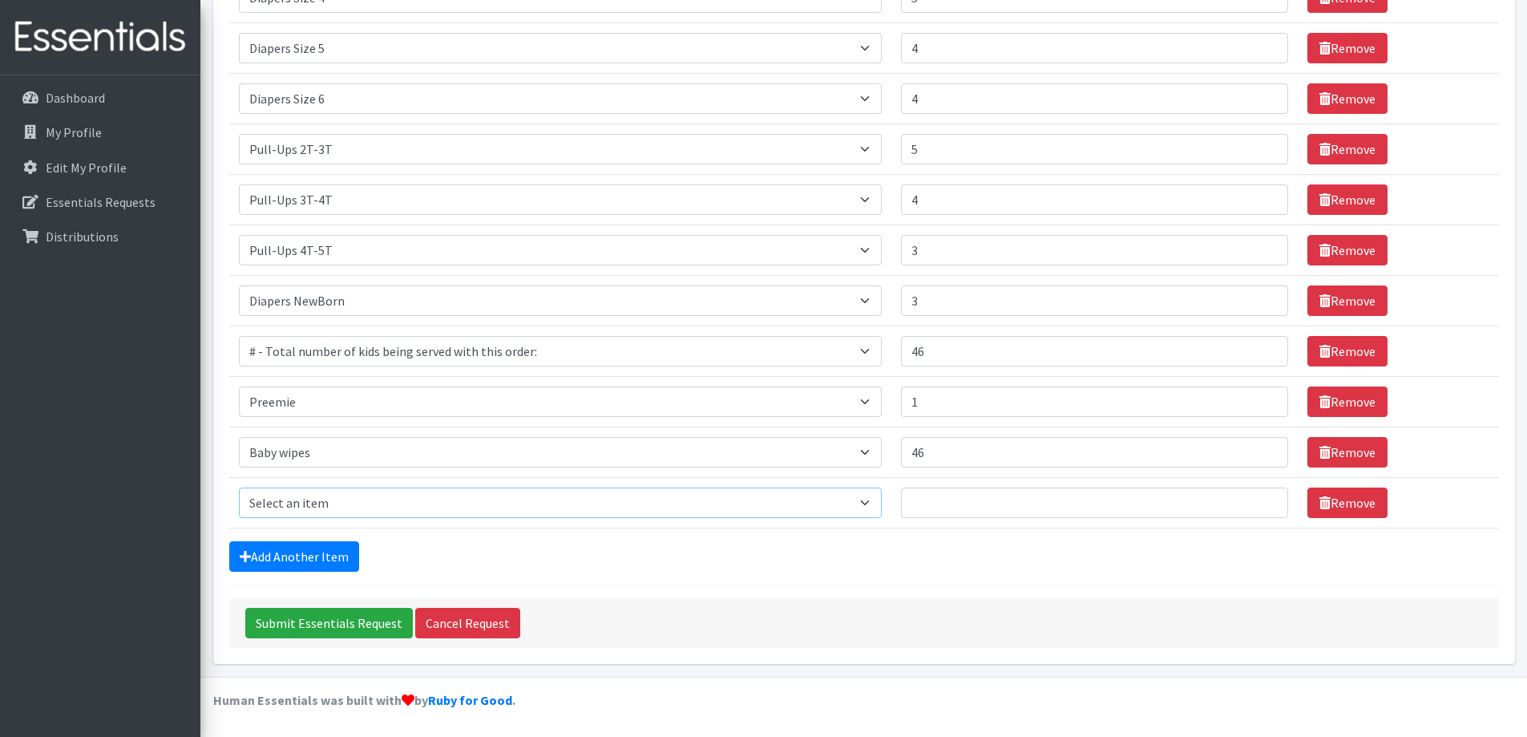
click at [364, 505] on select "Select an item # - Total number of kids being served with this order: Adult Clo…" at bounding box center [560, 502] width 643 height 30
select select "10202"
click at [239, 487] on select "Select an item # - Total number of kids being served with this order: Adult Clo…" at bounding box center [560, 502] width 643 height 30
click at [982, 507] on input "Number of Individuals" at bounding box center [1094, 502] width 387 height 30
click at [881, 508] on select "Select an item # - Total number of kids being served with this order: Adult Clo…" at bounding box center [560, 502] width 643 height 30
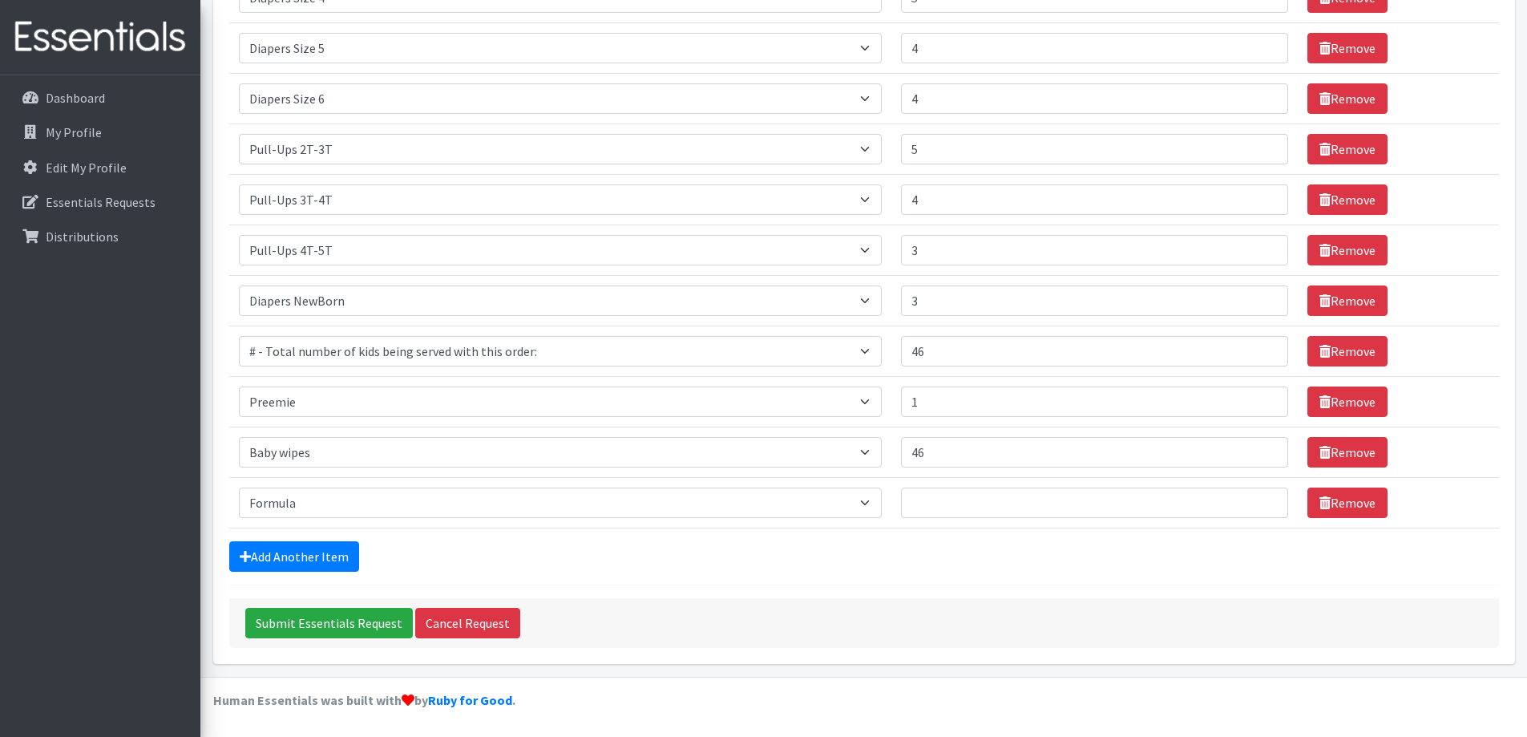
click at [1481, 172] on td "Remove" at bounding box center [1398, 148] width 201 height 51
click at [936, 504] on input "Number of Individuals" at bounding box center [1094, 502] width 387 height 30
type input "10"
click at [1012, 569] on div "Add Another Item" at bounding box center [864, 556] width 1270 height 30
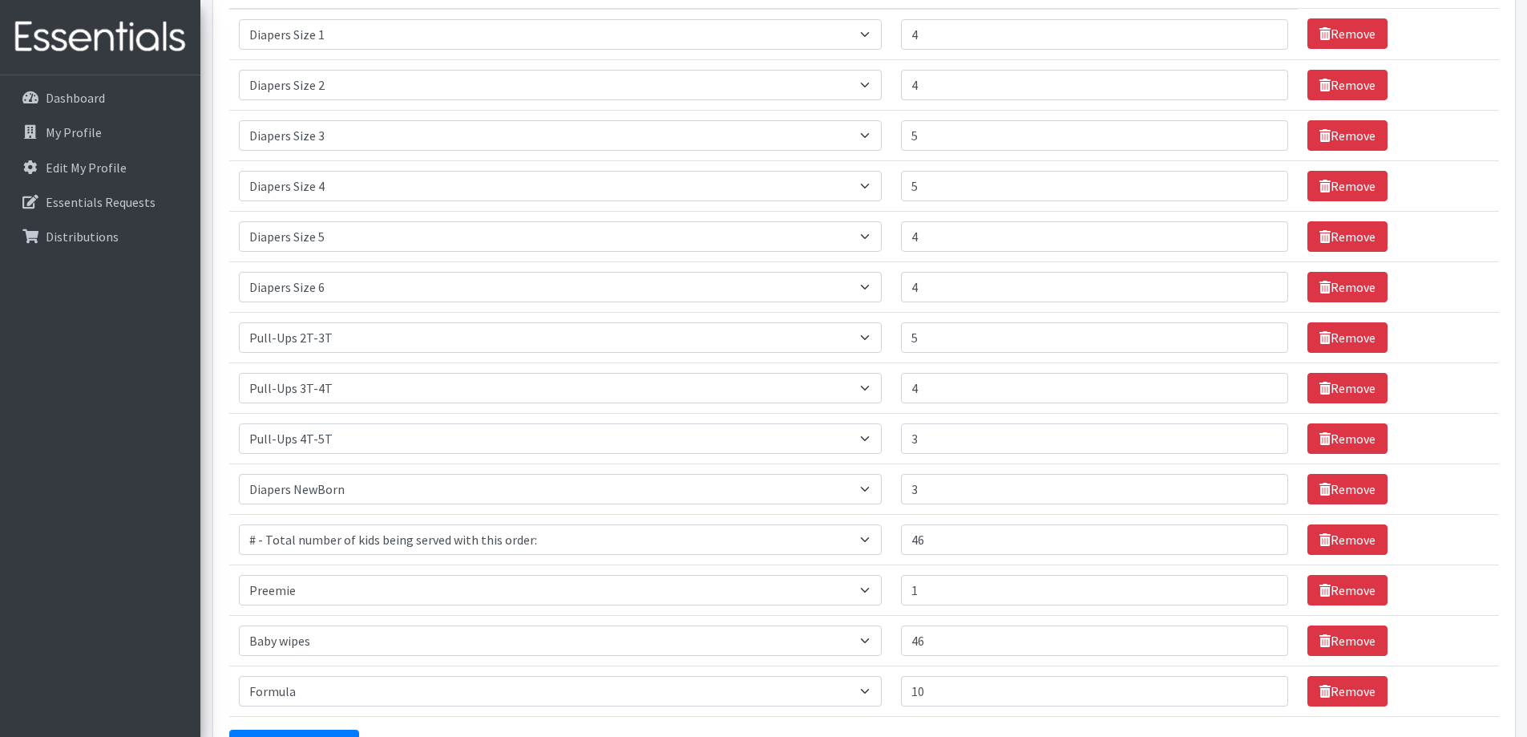
scroll to position [268, 0]
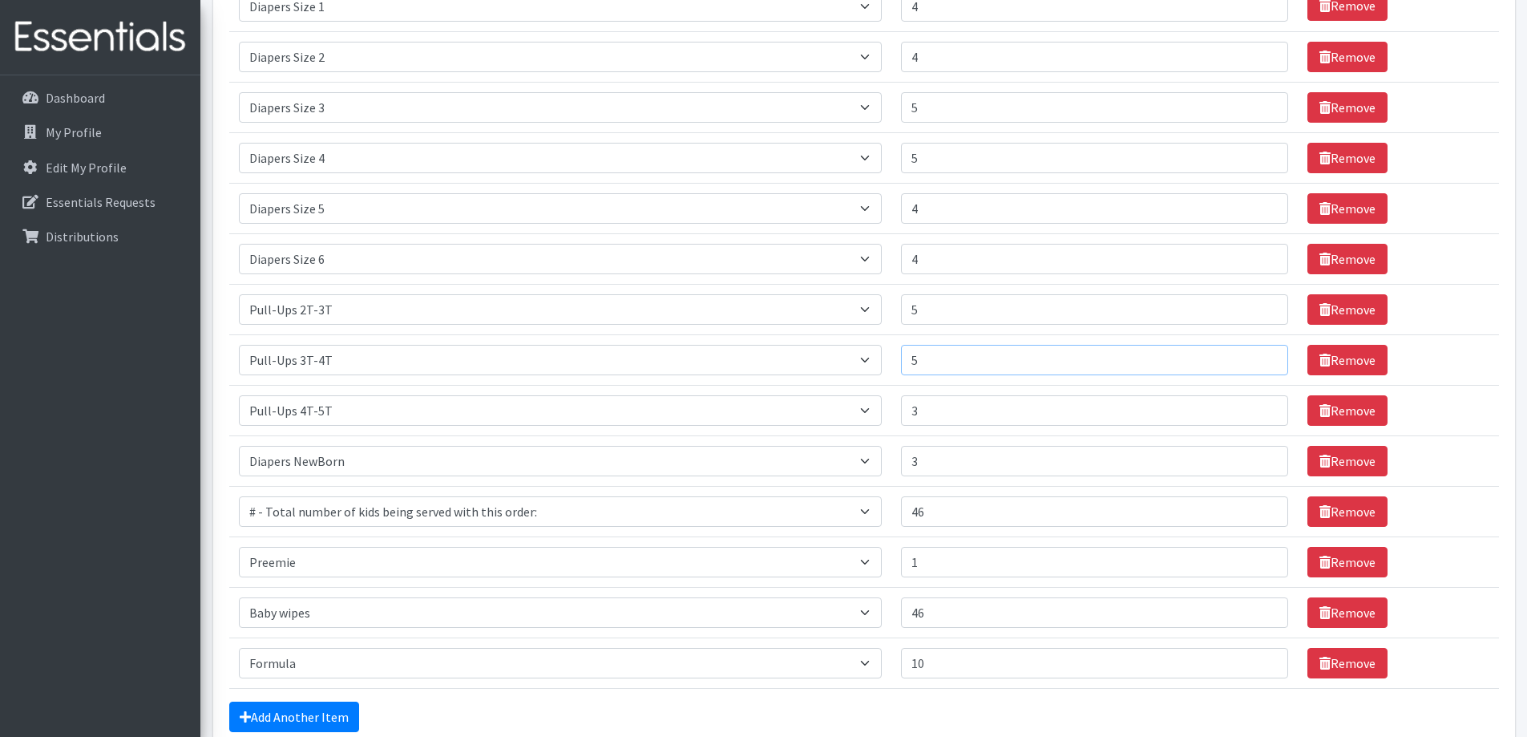
type input "5"
click at [1261, 353] on input "5" at bounding box center [1094, 360] width 387 height 30
type input "4"
click at [1264, 406] on input "4" at bounding box center [1094, 410] width 387 height 30
type input "2"
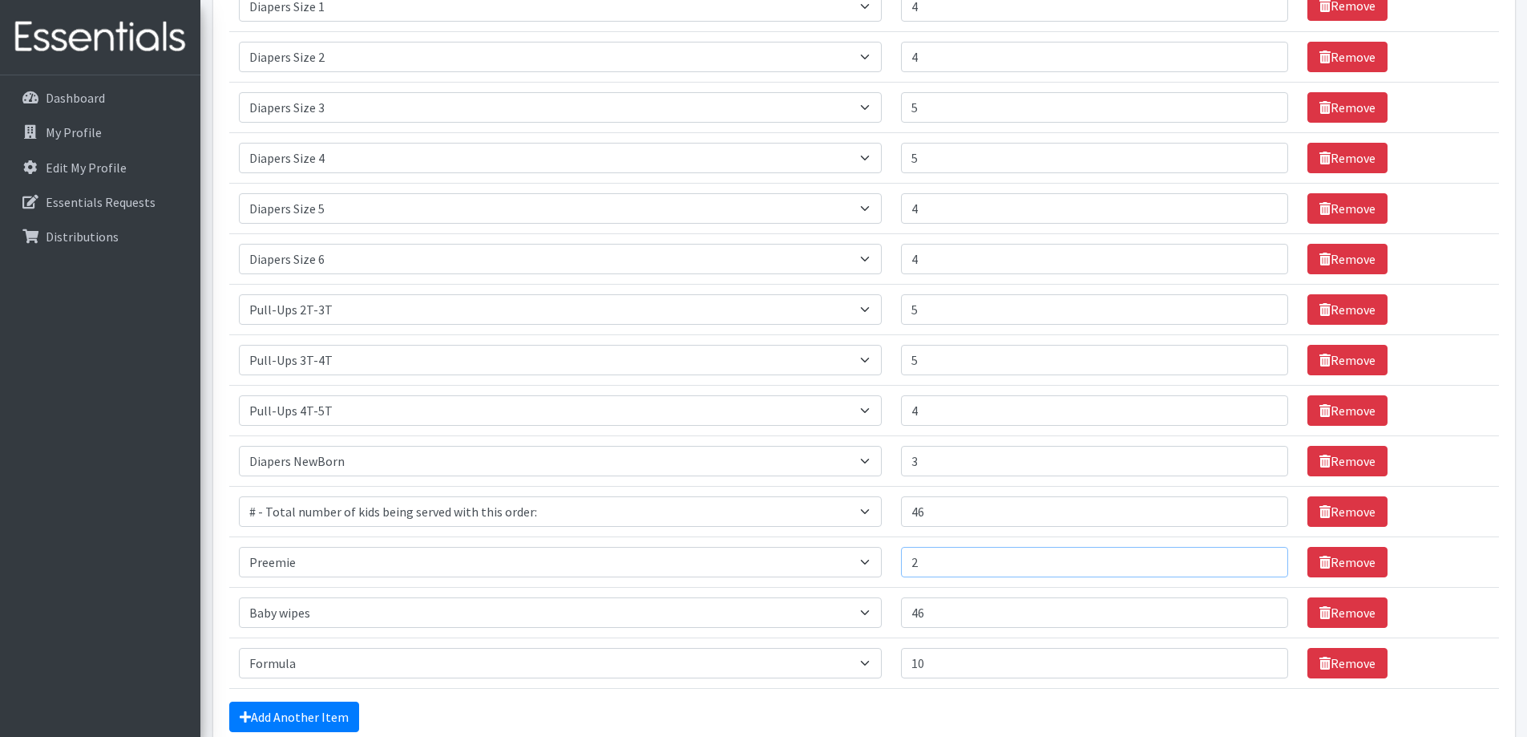
click at [1259, 558] on input "2" at bounding box center [1094, 562] width 387 height 30
click at [1035, 701] on div "Add Another Item" at bounding box center [864, 716] width 1270 height 30
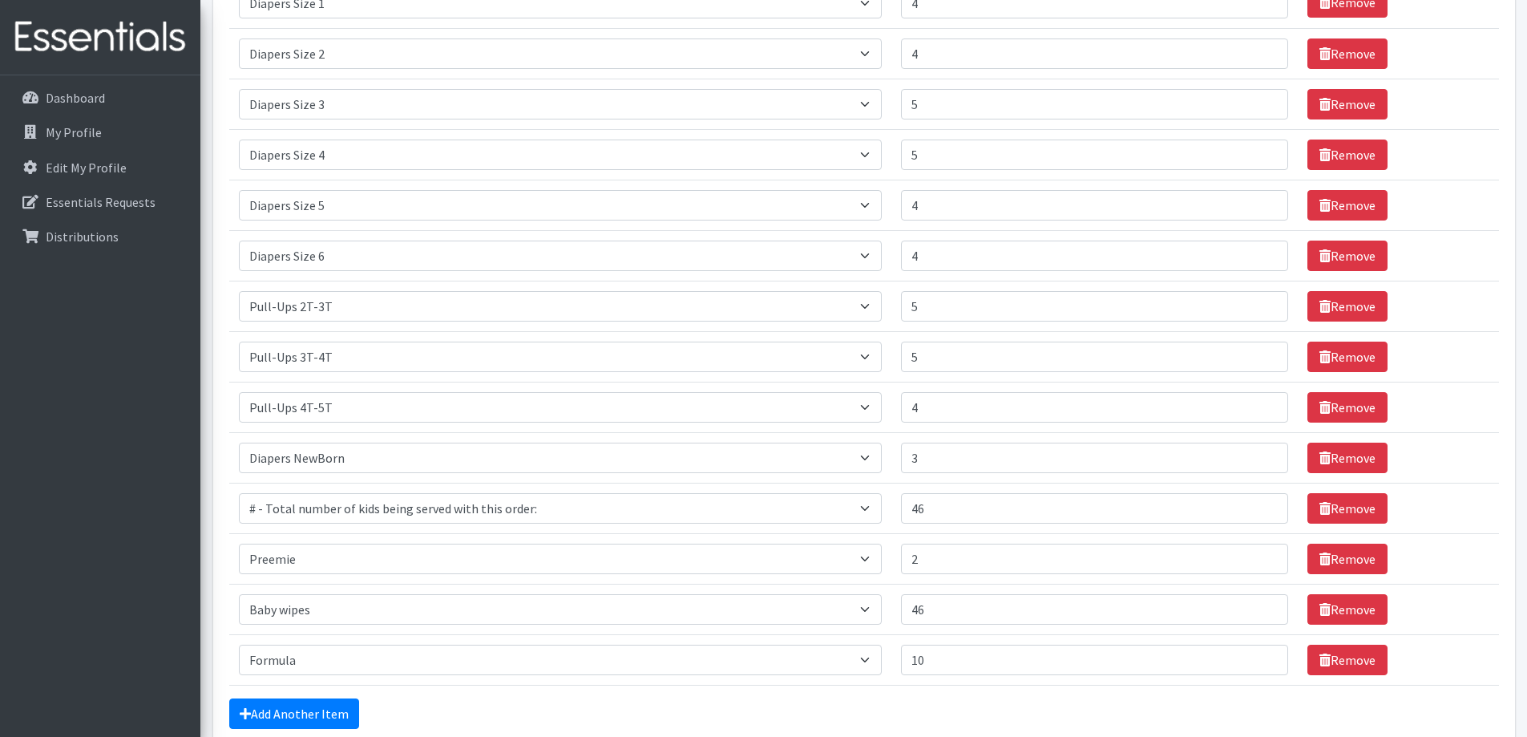
scroll to position [348, 0]
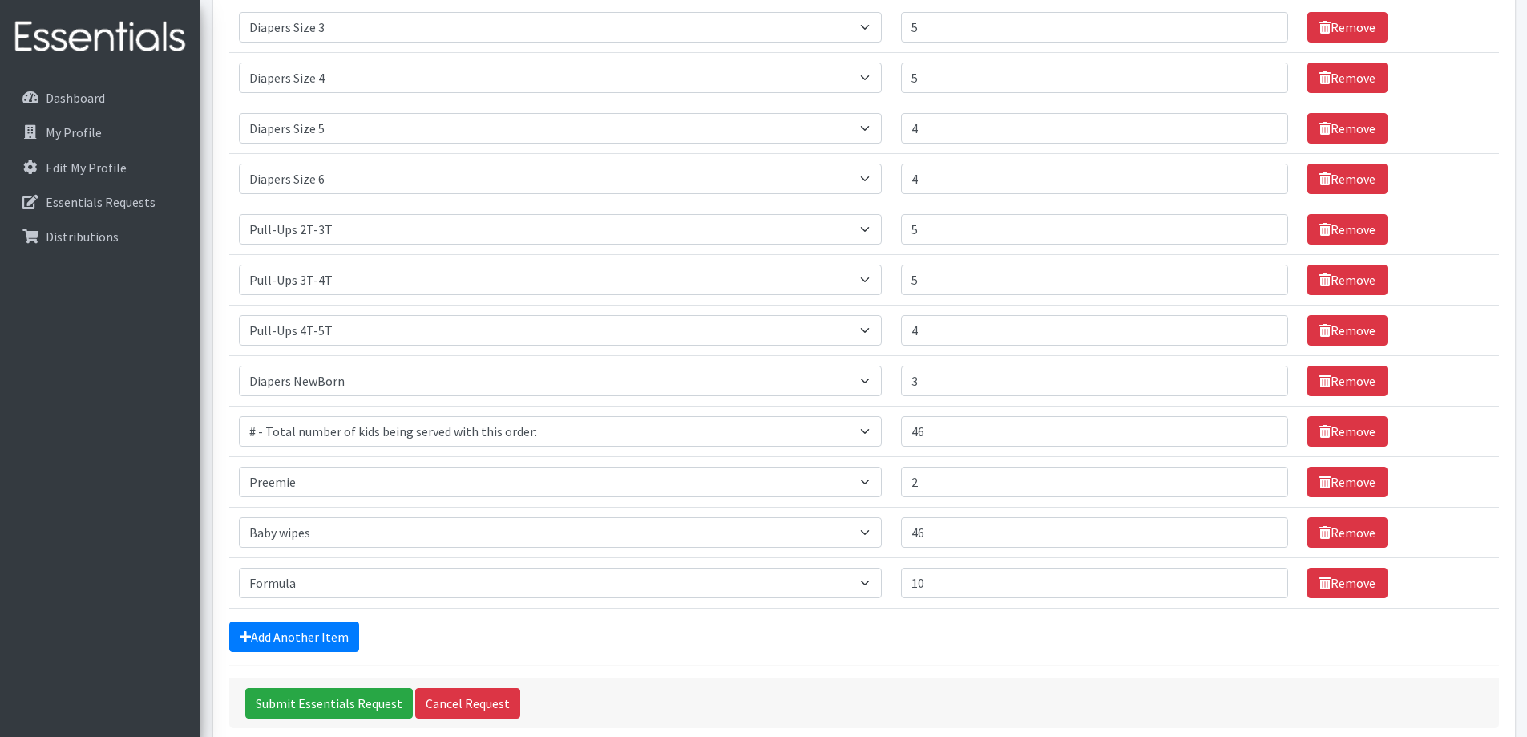
click at [987, 678] on div "Submit Essentials Request Cancel Request" at bounding box center [864, 703] width 1270 height 50
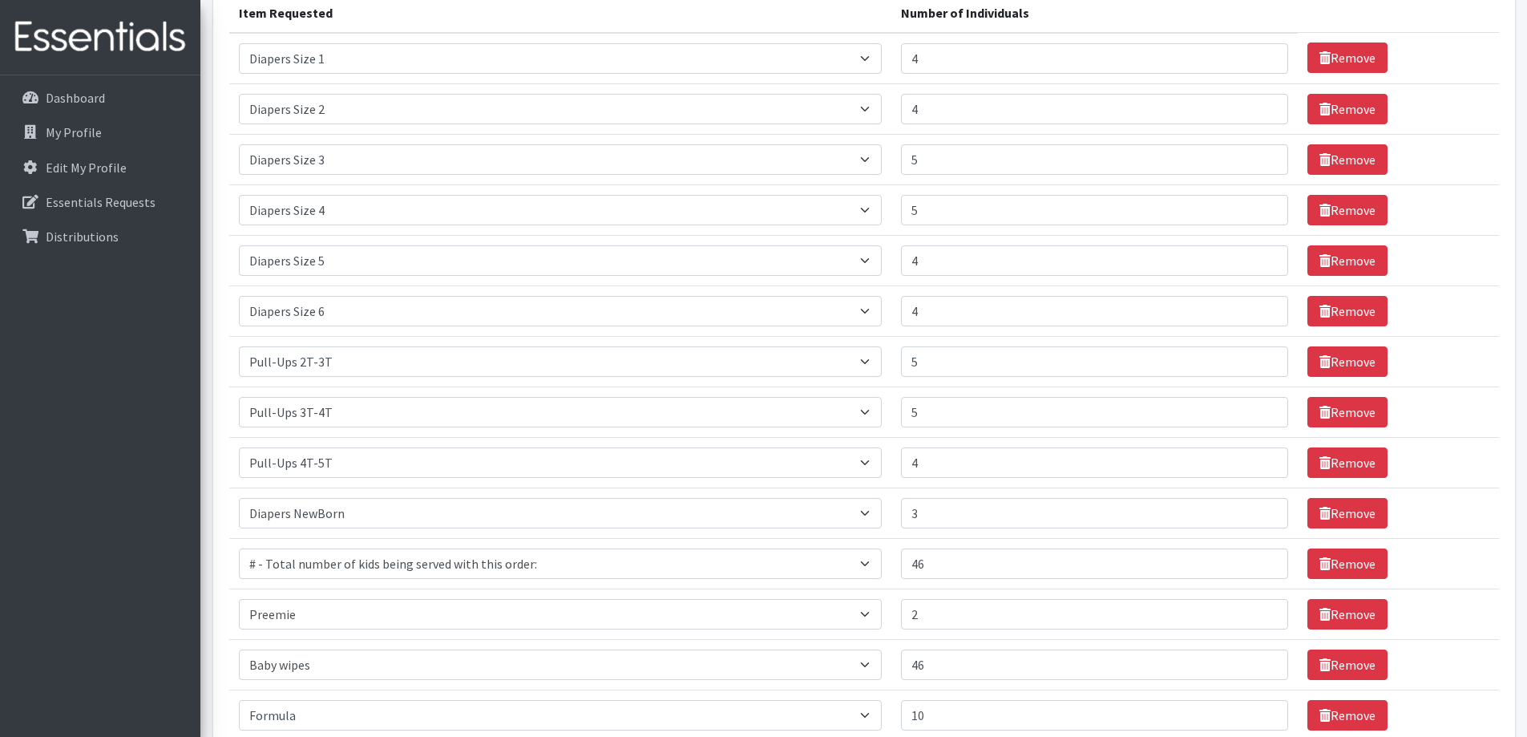
scroll to position [188, 0]
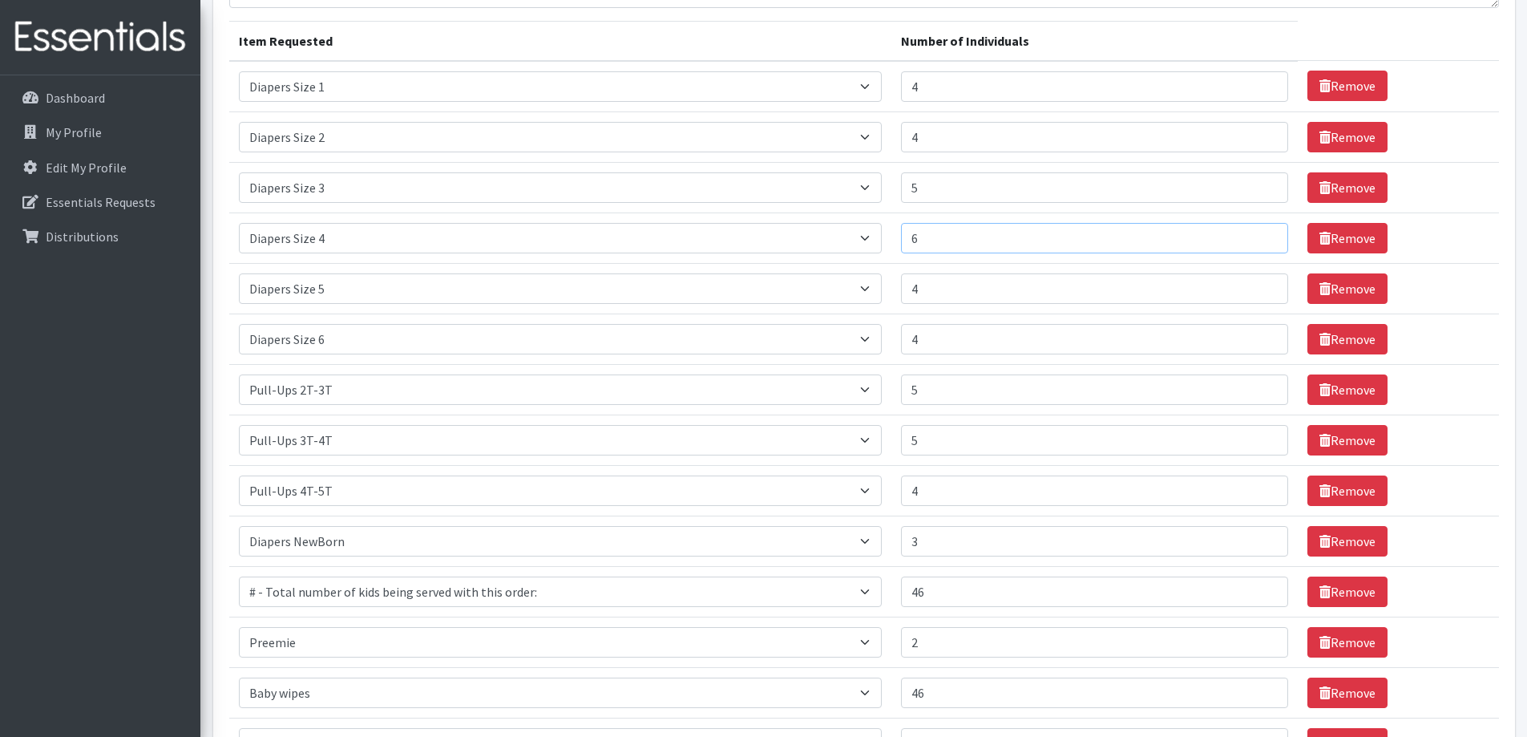
type input "6"
click at [1260, 236] on input "6" at bounding box center [1094, 238] width 387 height 30
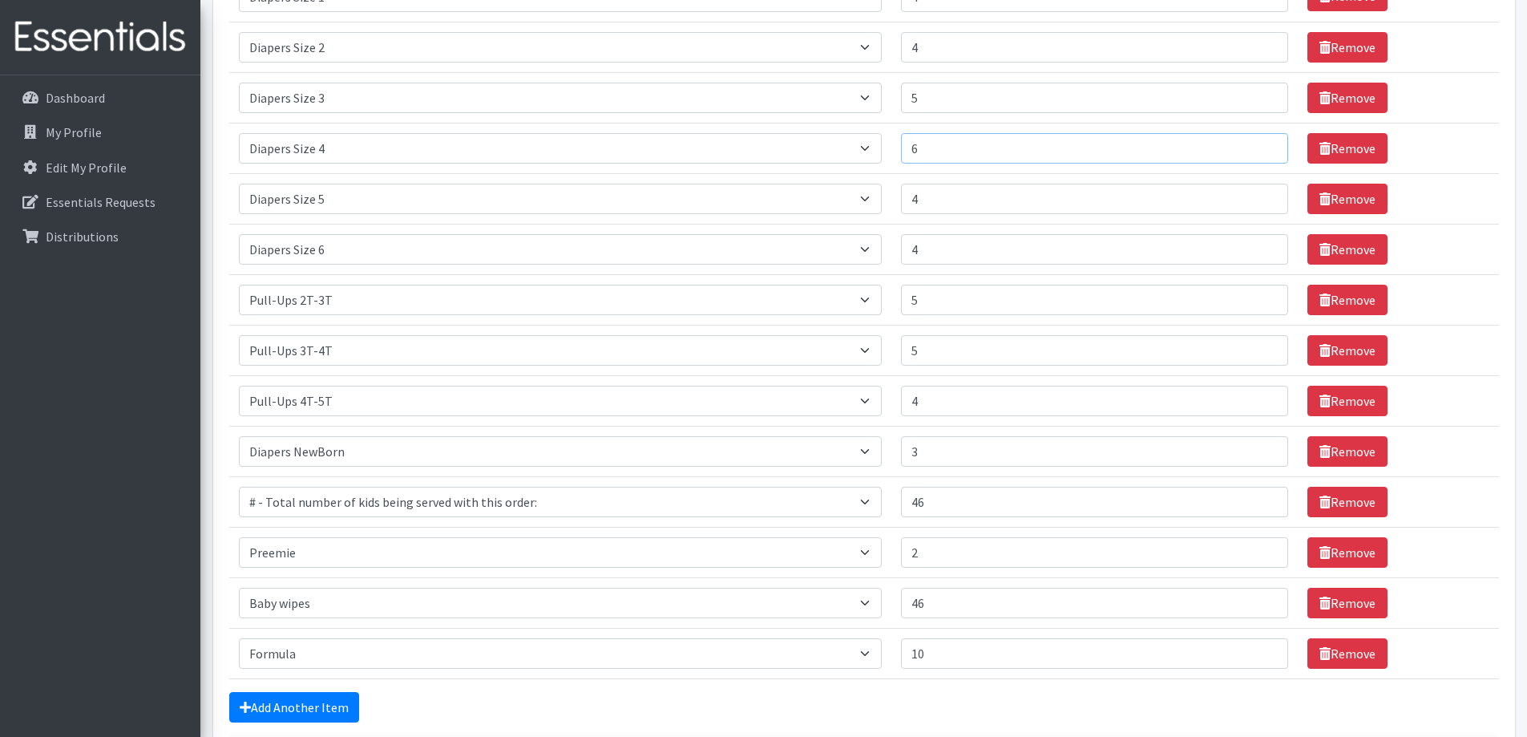
scroll to position [428, 0]
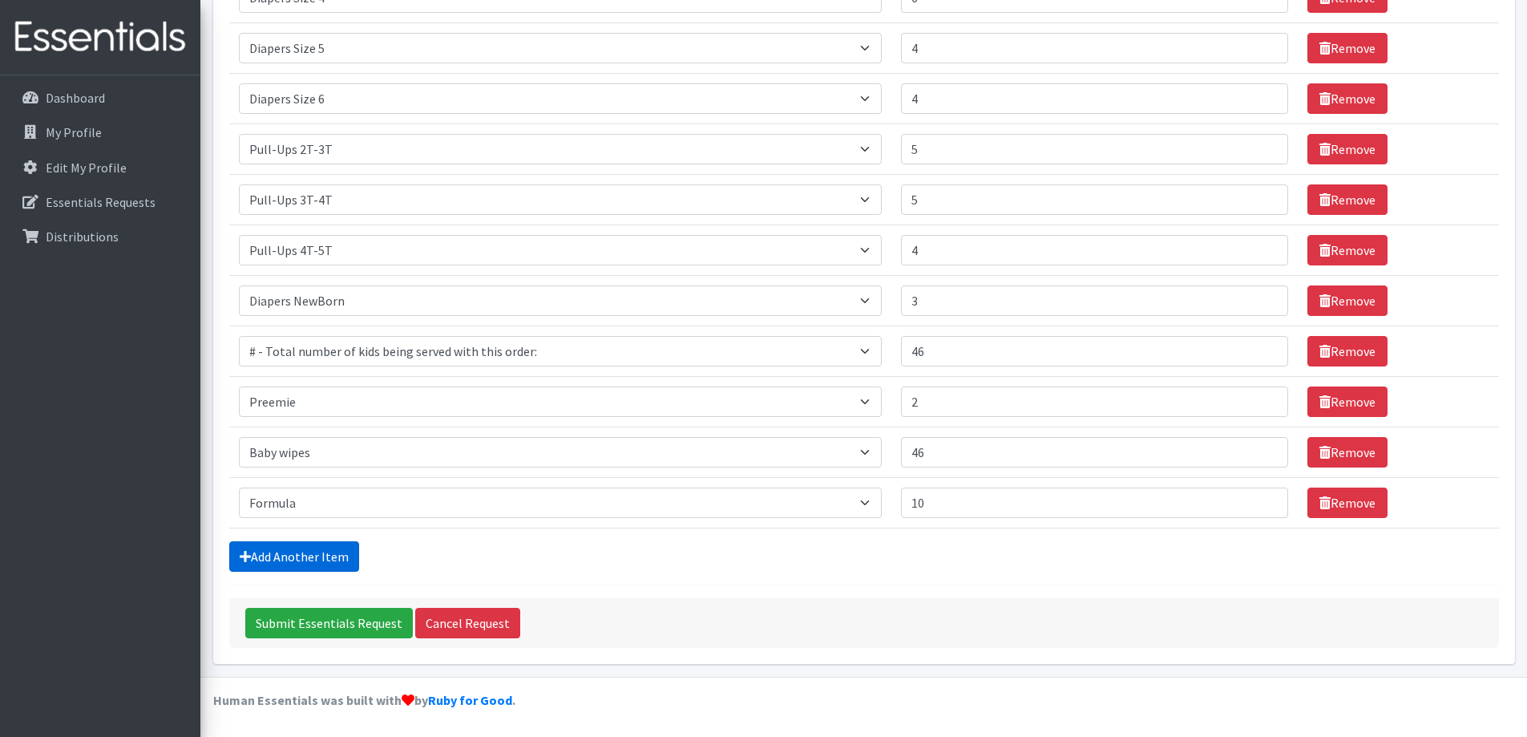
click at [327, 561] on link "Add Another Item" at bounding box center [294, 556] width 130 height 30
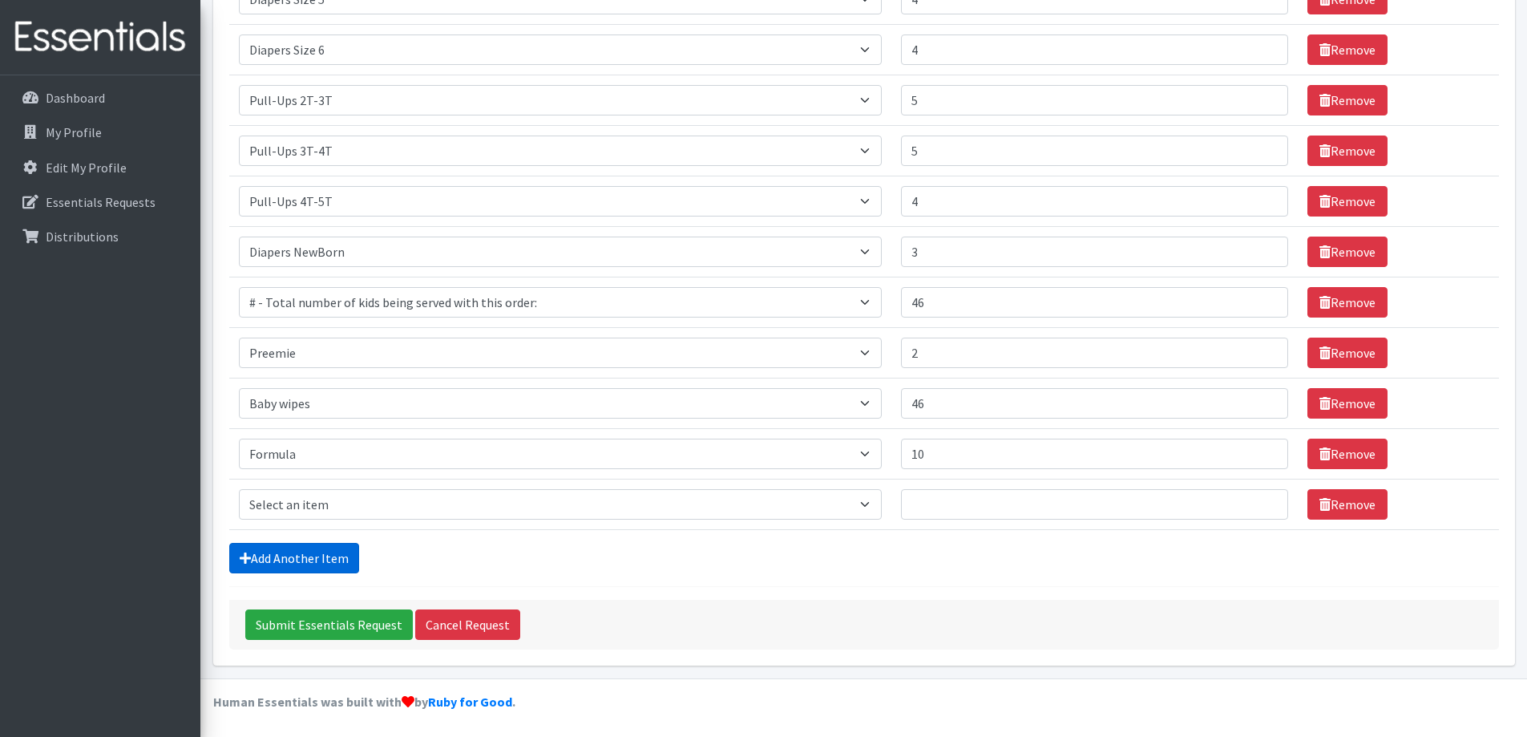
scroll to position [479, 0]
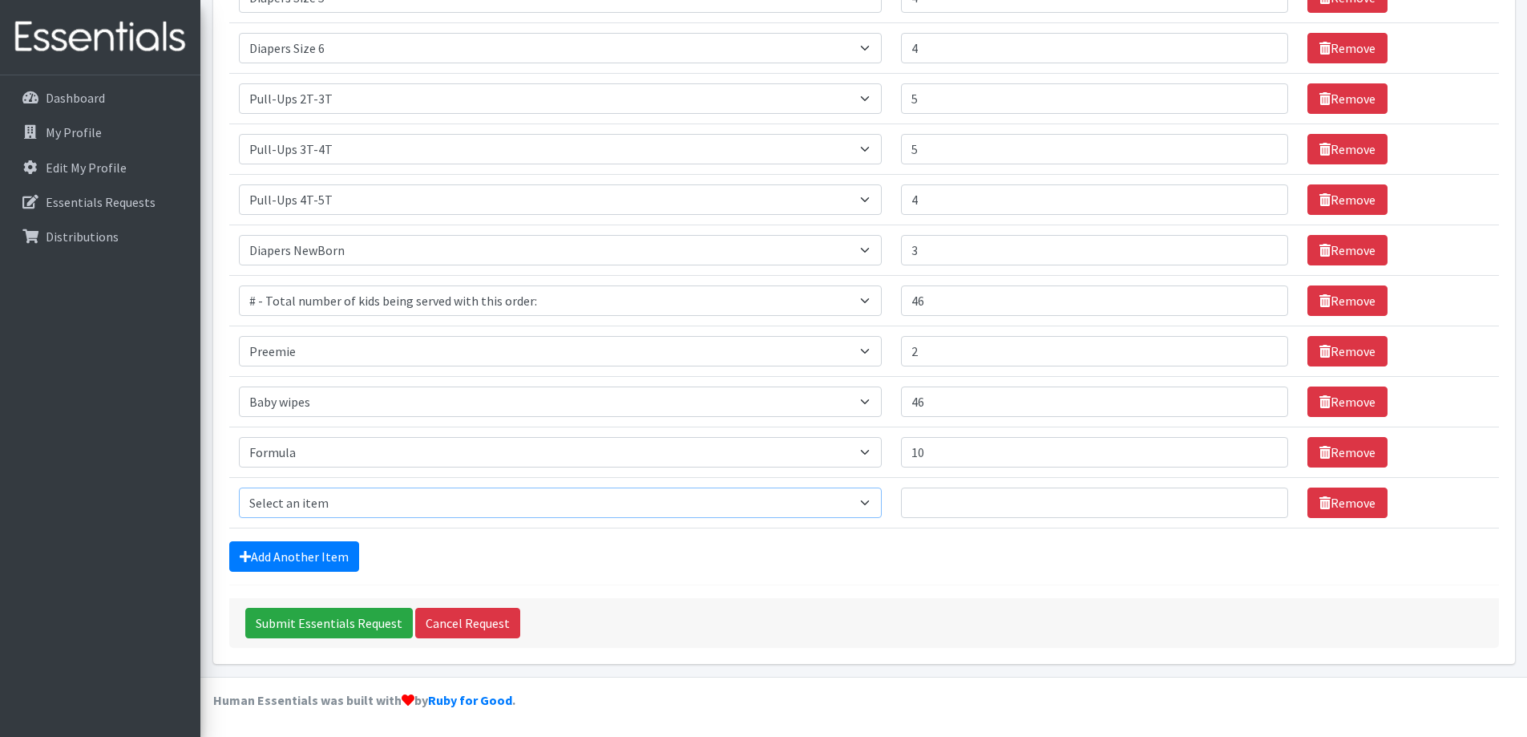
drag, startPoint x: 380, startPoint y: 495, endPoint x: 380, endPoint y: 511, distance: 16.0
click at [380, 507] on select "Select an item # - Total number of kids being served with this order: Adult Clo…" at bounding box center [560, 502] width 643 height 30
click at [1333, 496] on link "Remove" at bounding box center [1347, 502] width 80 height 30
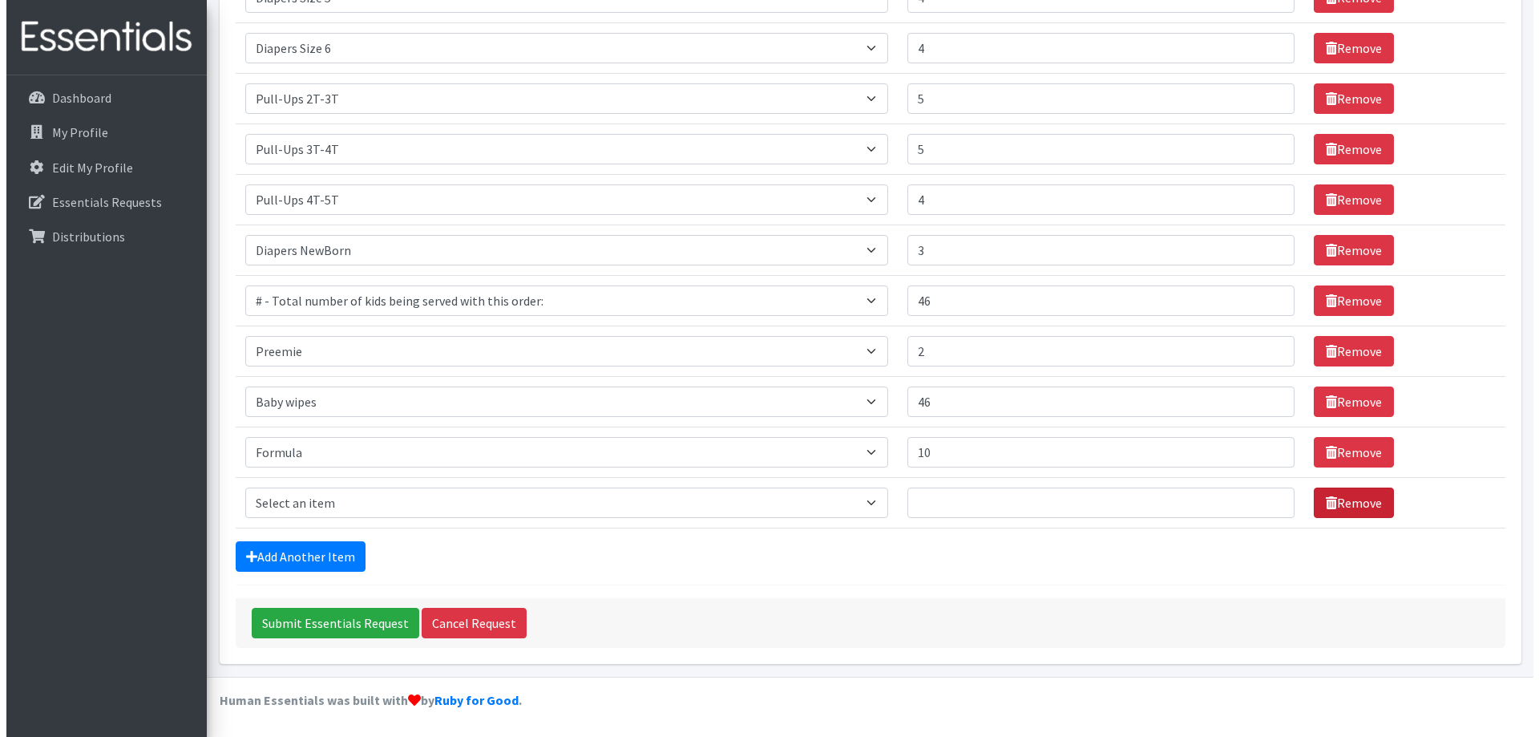
scroll to position [428, 0]
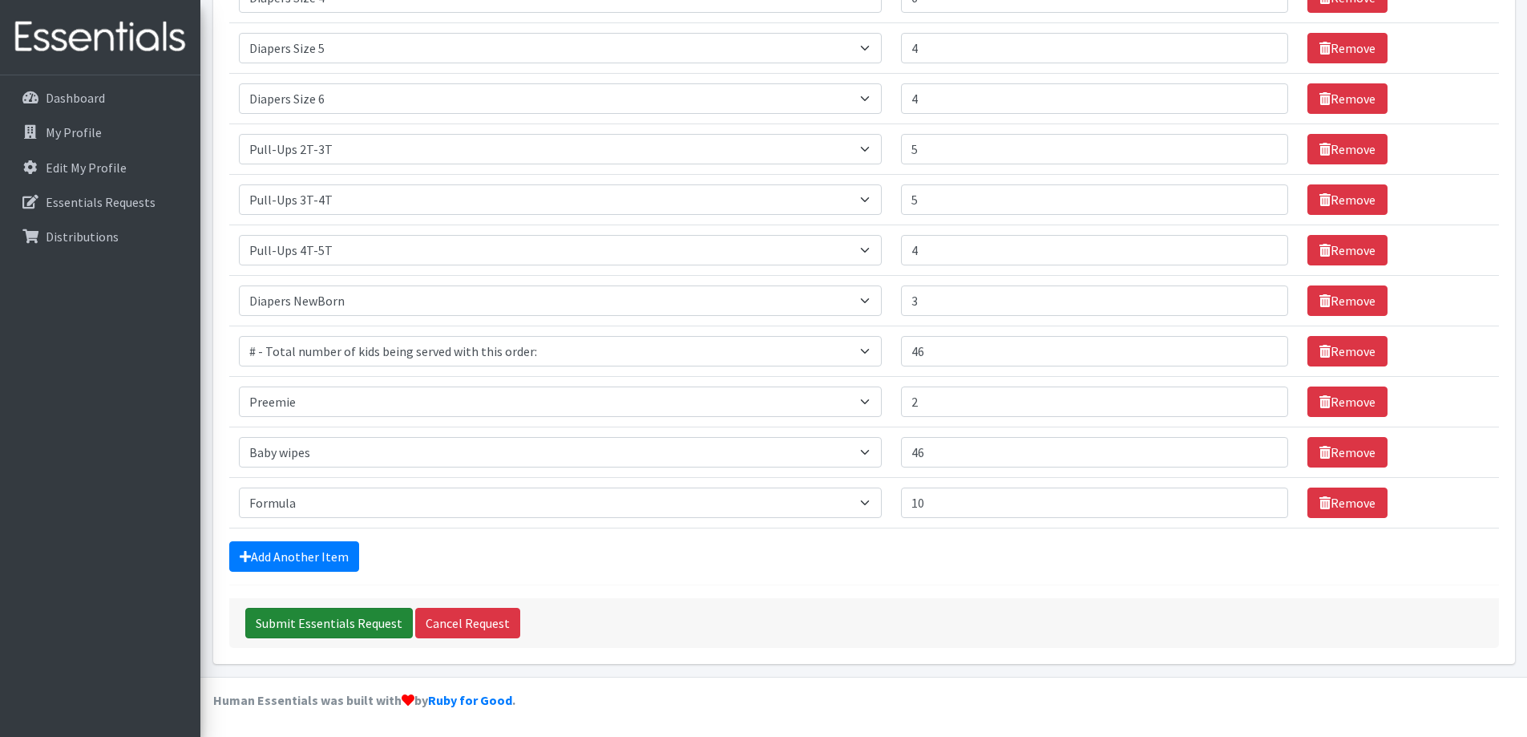
click at [307, 621] on input "Submit Essentials Request" at bounding box center [329, 623] width 168 height 30
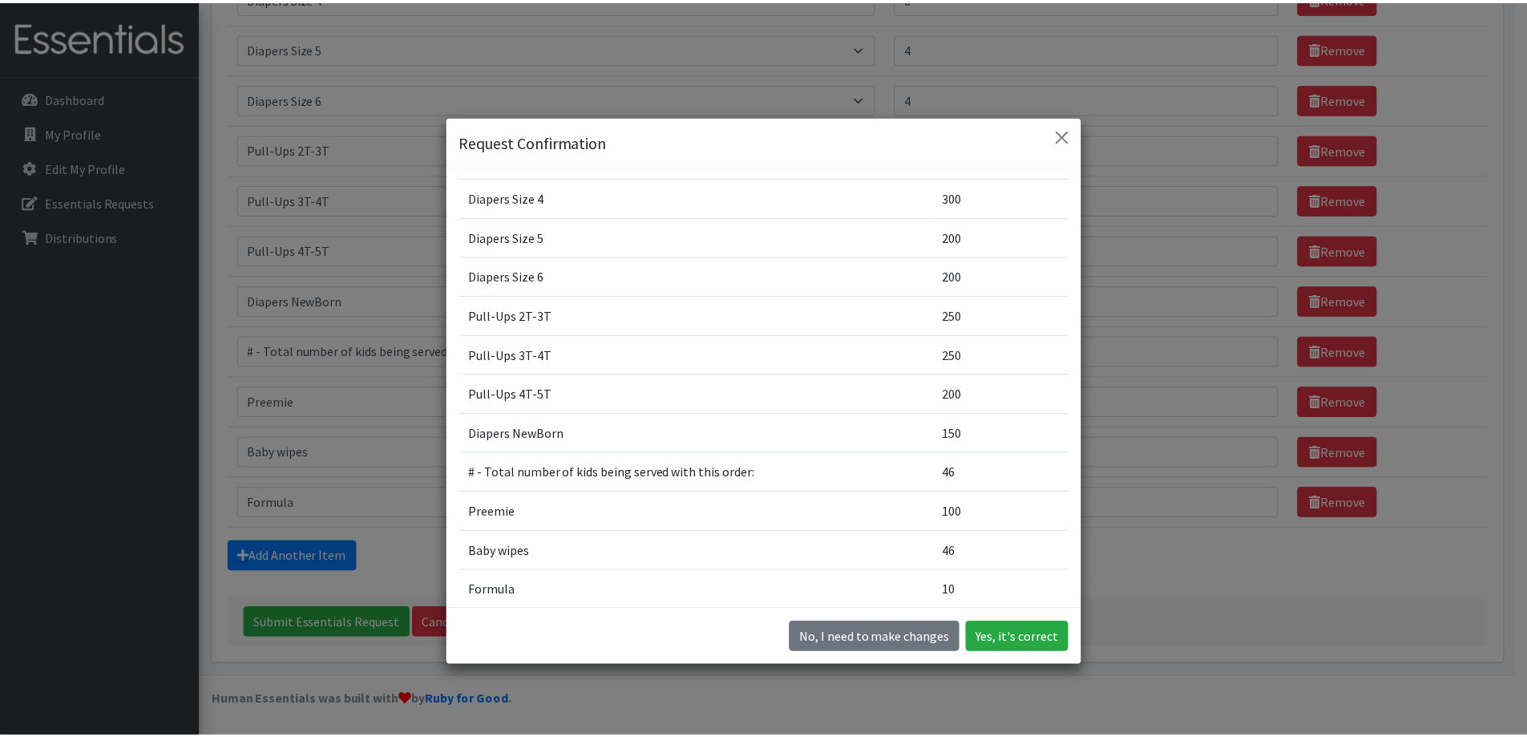
scroll to position [297, 0]
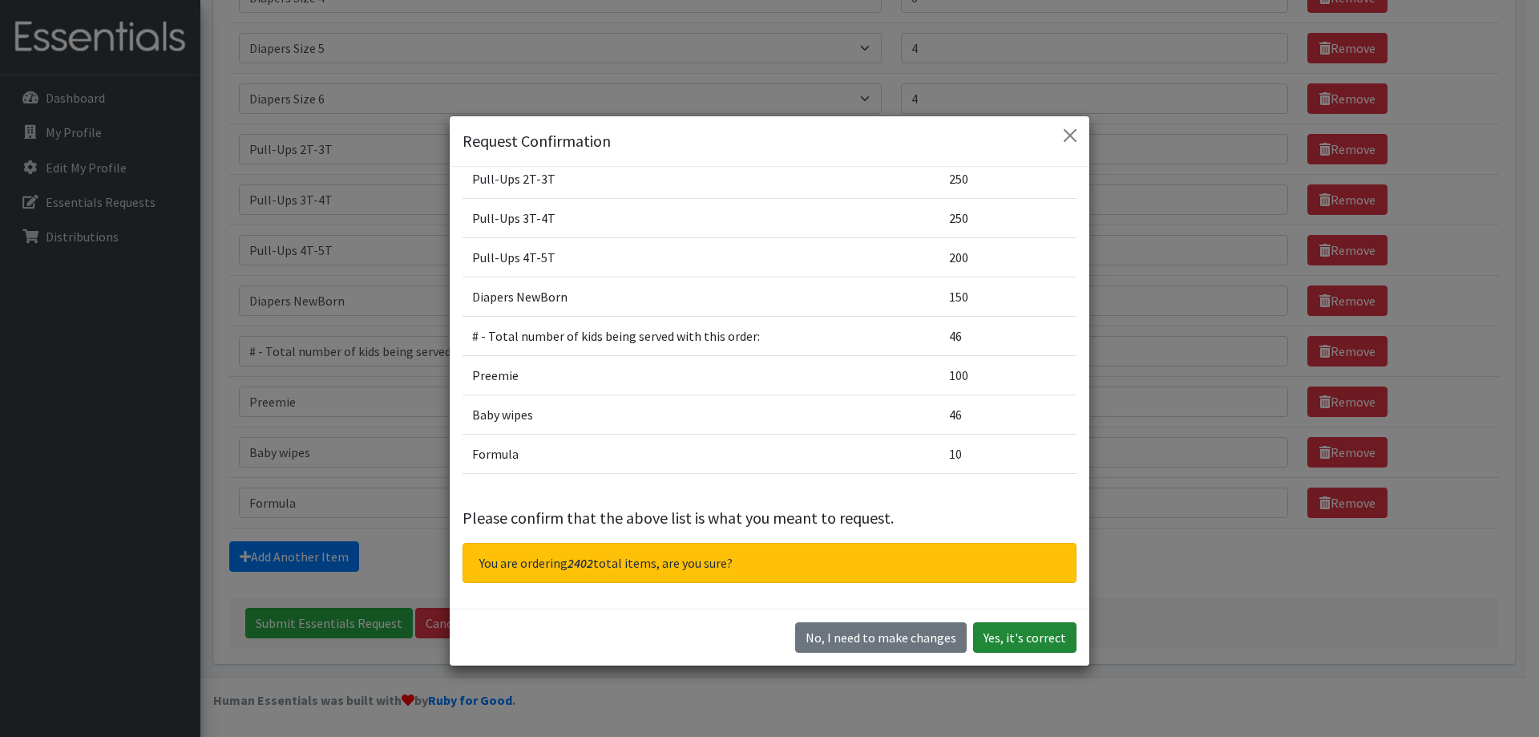
click at [1028, 628] on button "Yes, it's correct" at bounding box center [1024, 637] width 103 height 30
